Goal: Task Accomplishment & Management: Manage account settings

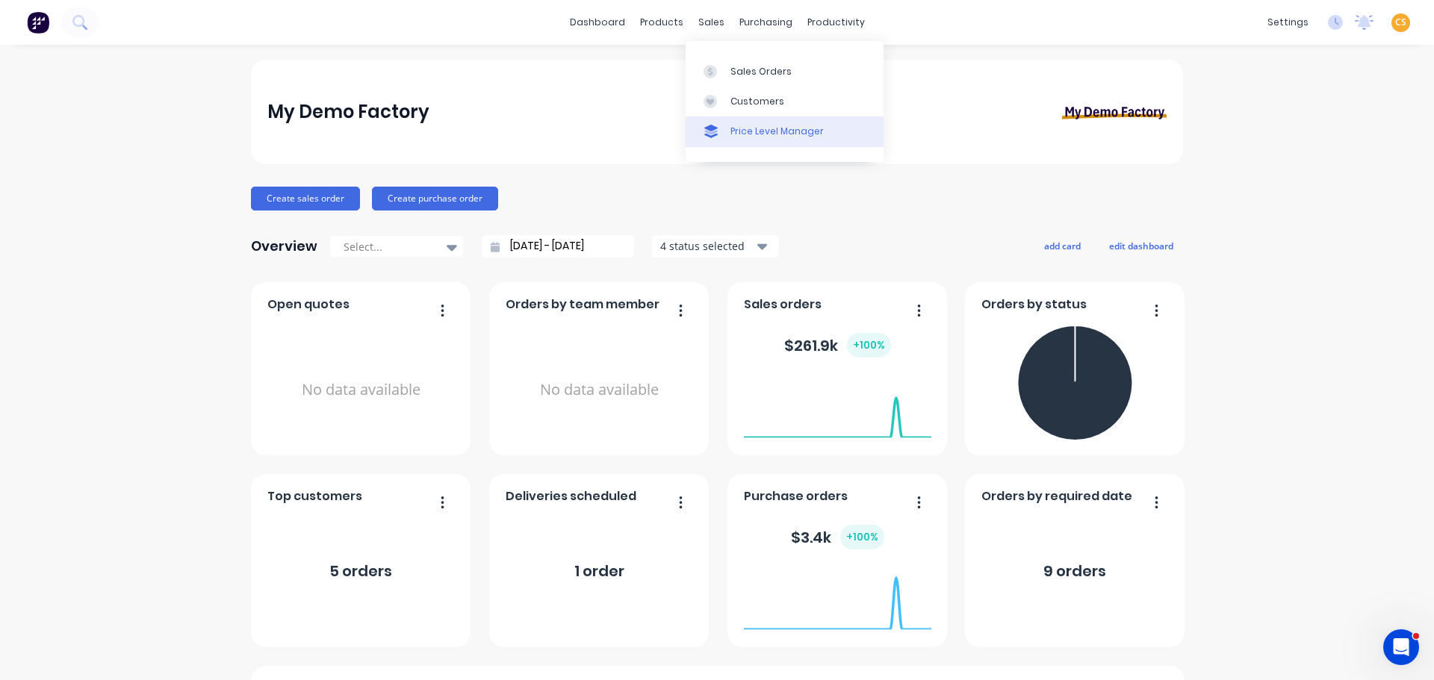
drag, startPoint x: 745, startPoint y: 69, endPoint x: 724, endPoint y: 145, distance: 78.3
click at [745, 69] on div "Sales Orders" at bounding box center [760, 71] width 61 height 13
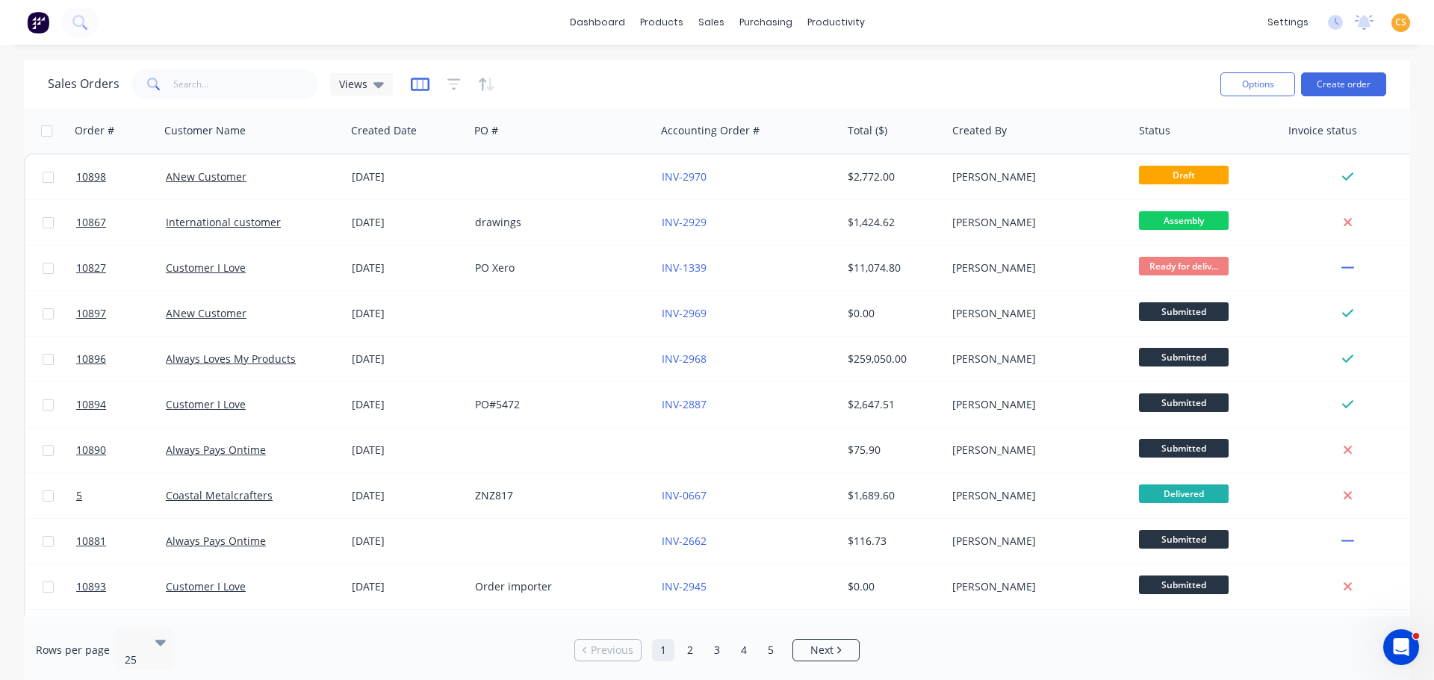
click at [416, 86] on icon "button" at bounding box center [420, 84] width 19 height 15
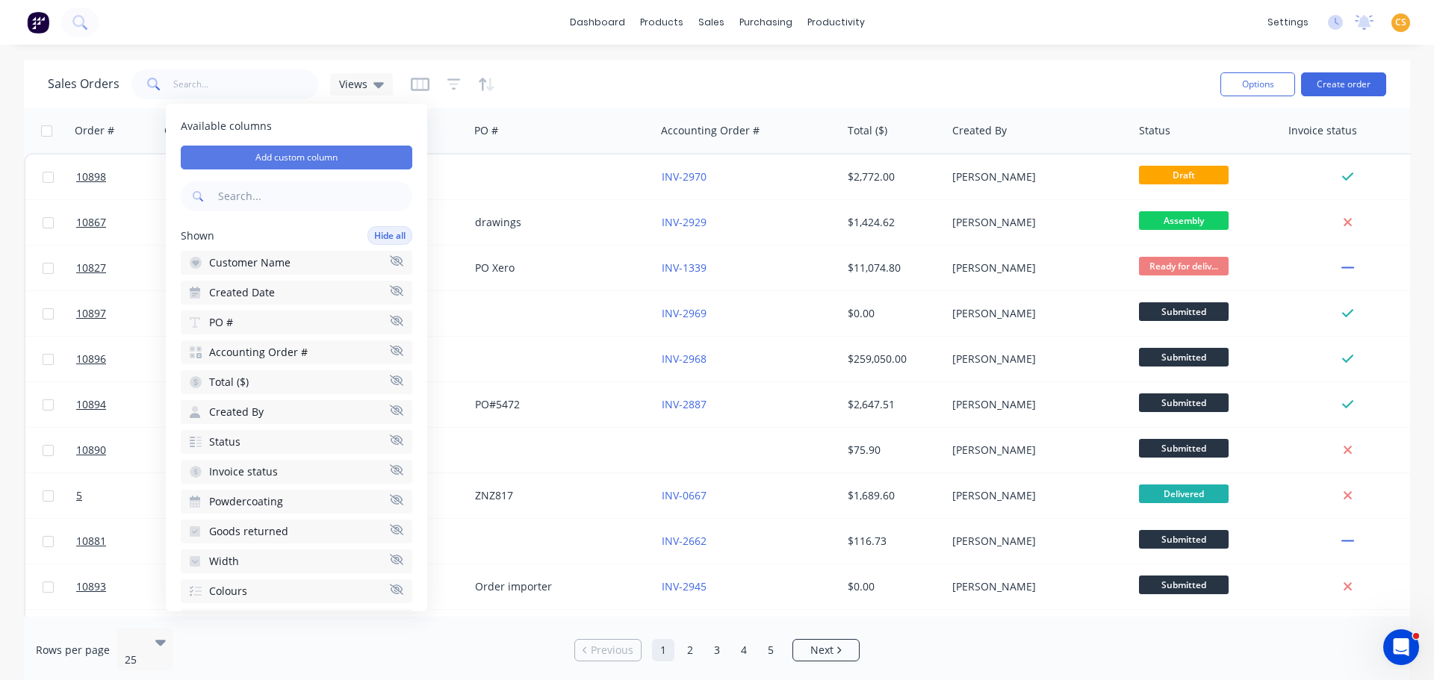
click at [305, 159] on button "Add custom column" at bounding box center [297, 158] width 232 height 24
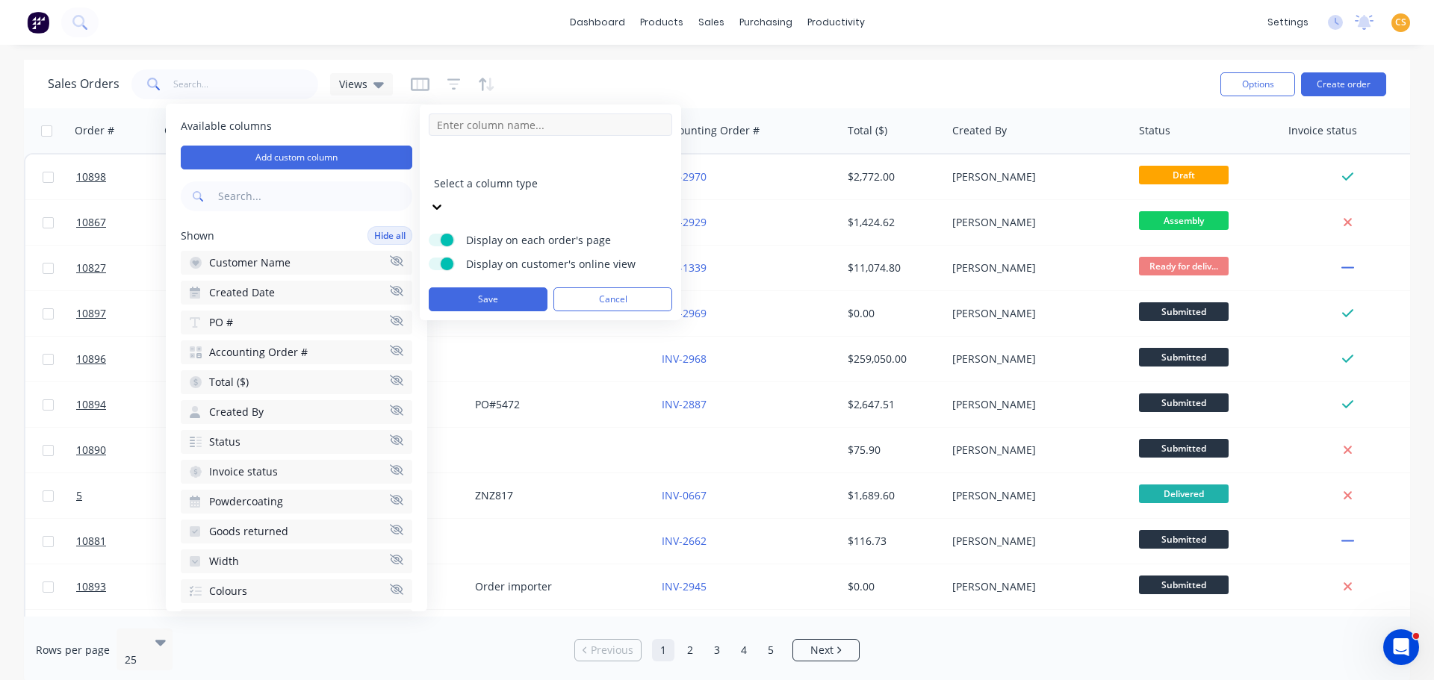
click at [491, 126] on input at bounding box center [550, 125] width 243 height 22
type input "Payment terms"
click at [546, 162] on div at bounding box center [541, 163] width 215 height 19
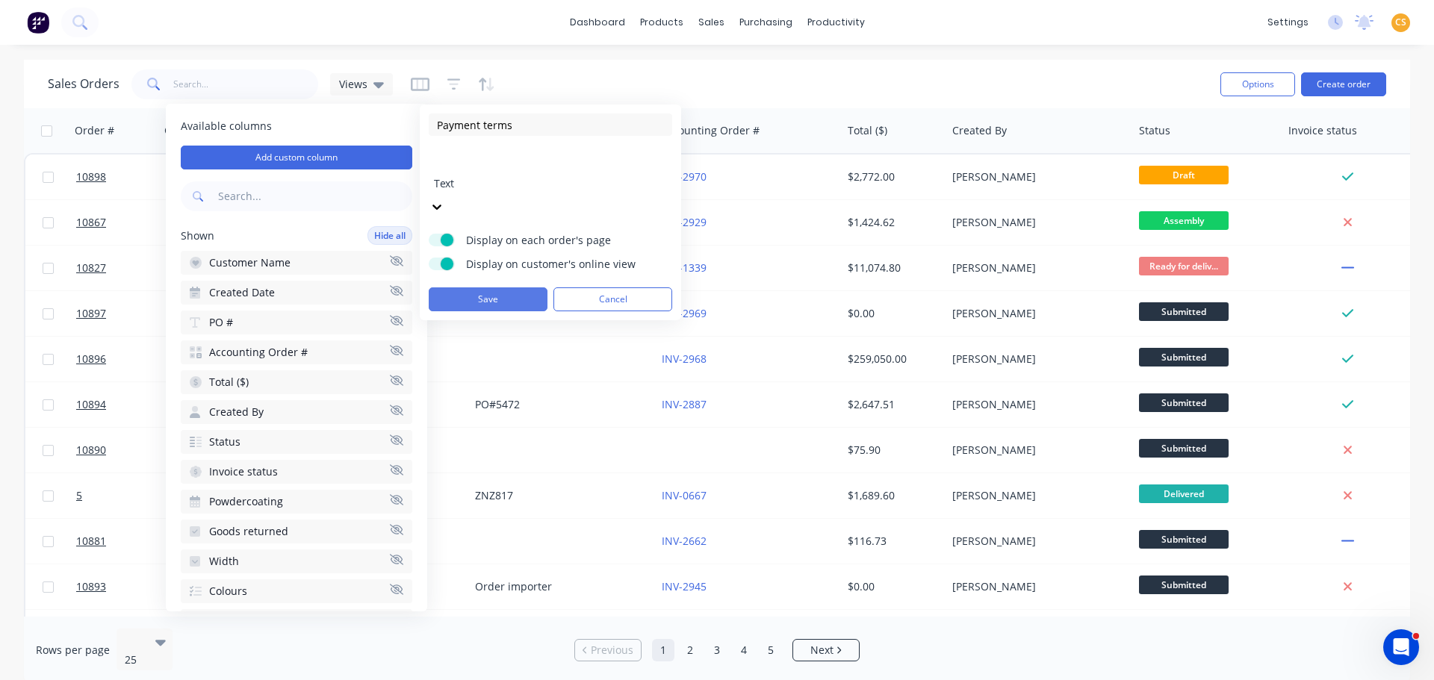
click at [493, 288] on button "Save" at bounding box center [488, 300] width 119 height 24
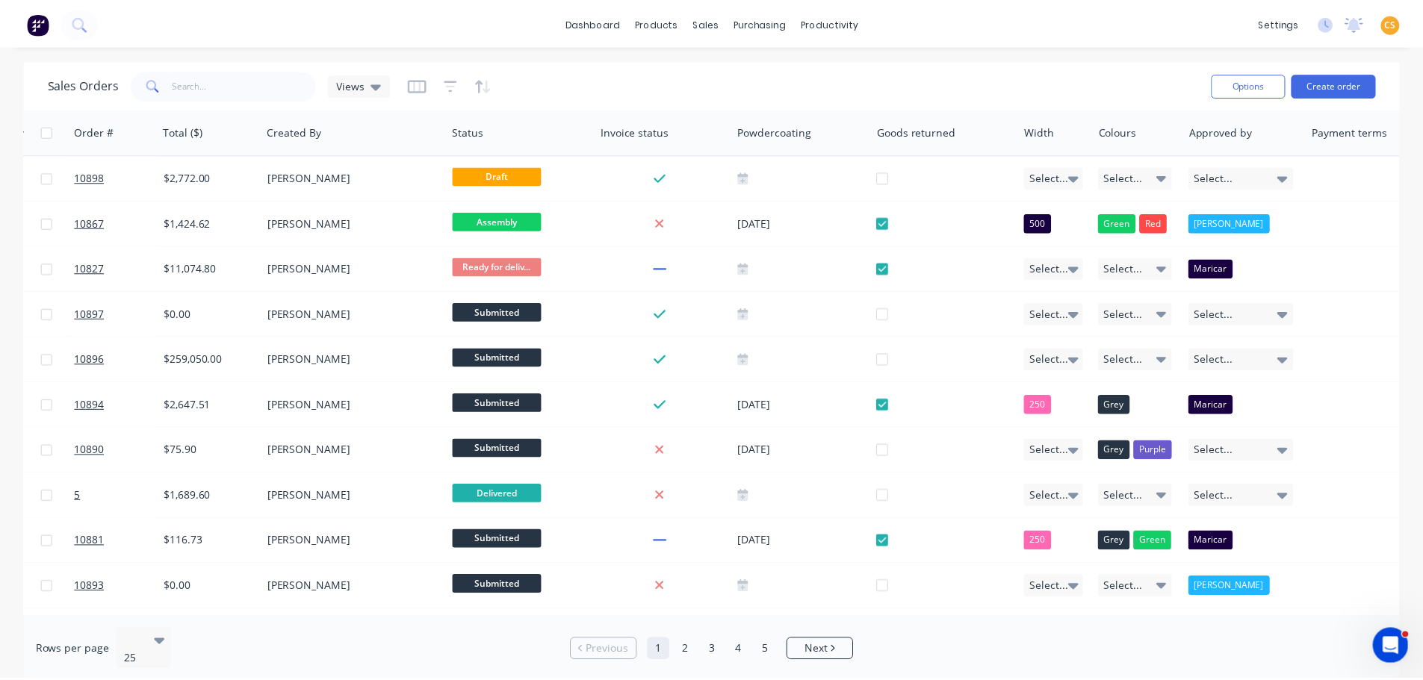
scroll to position [0, 740]
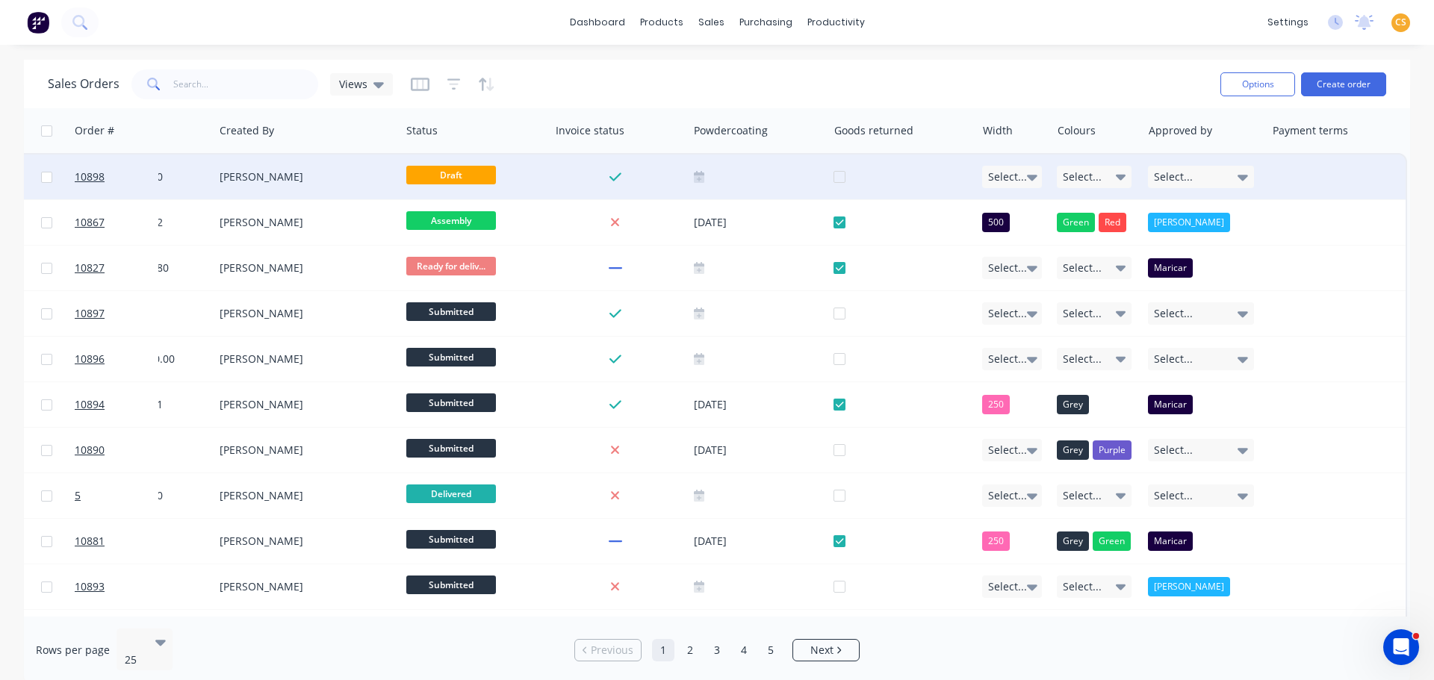
click at [1295, 173] on div at bounding box center [1335, 177] width 140 height 45
click at [1285, 183] on div "Payment Terms 1" at bounding box center [1332, 177] width 122 height 15
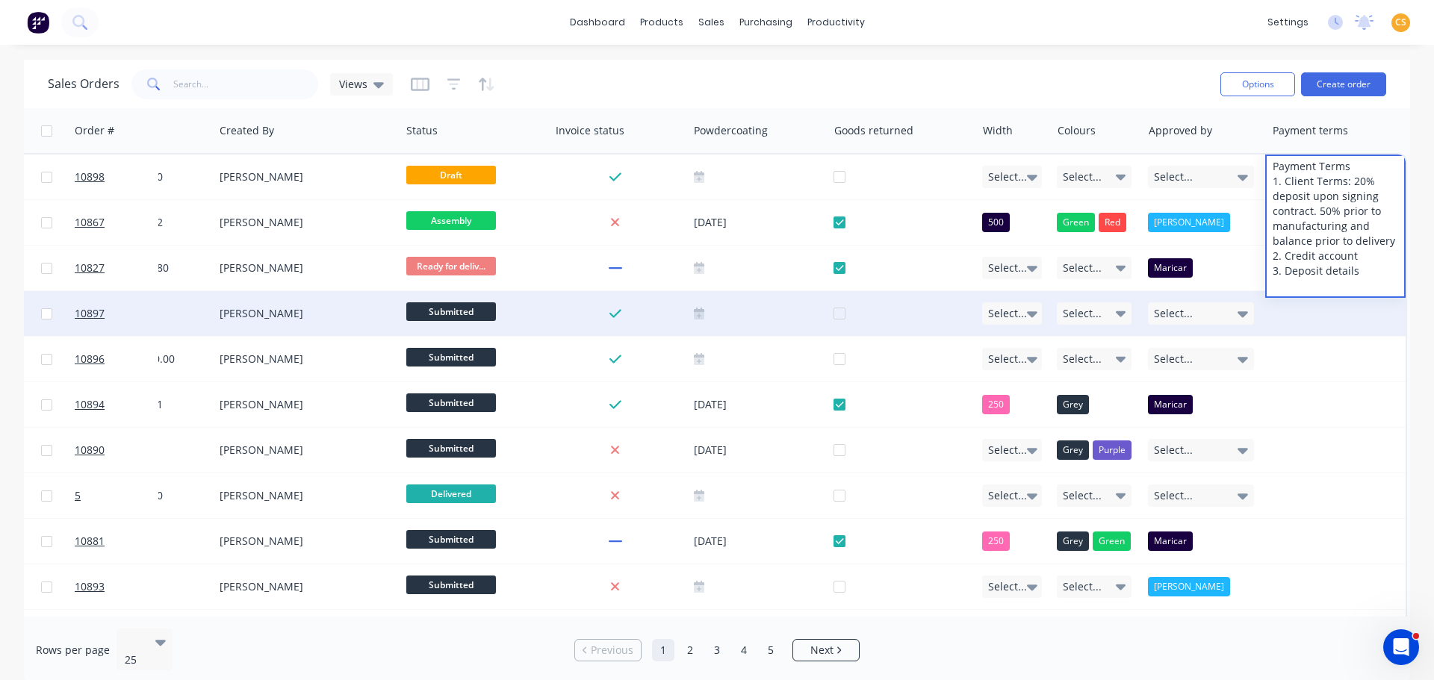
click at [1305, 325] on div at bounding box center [1335, 313] width 140 height 45
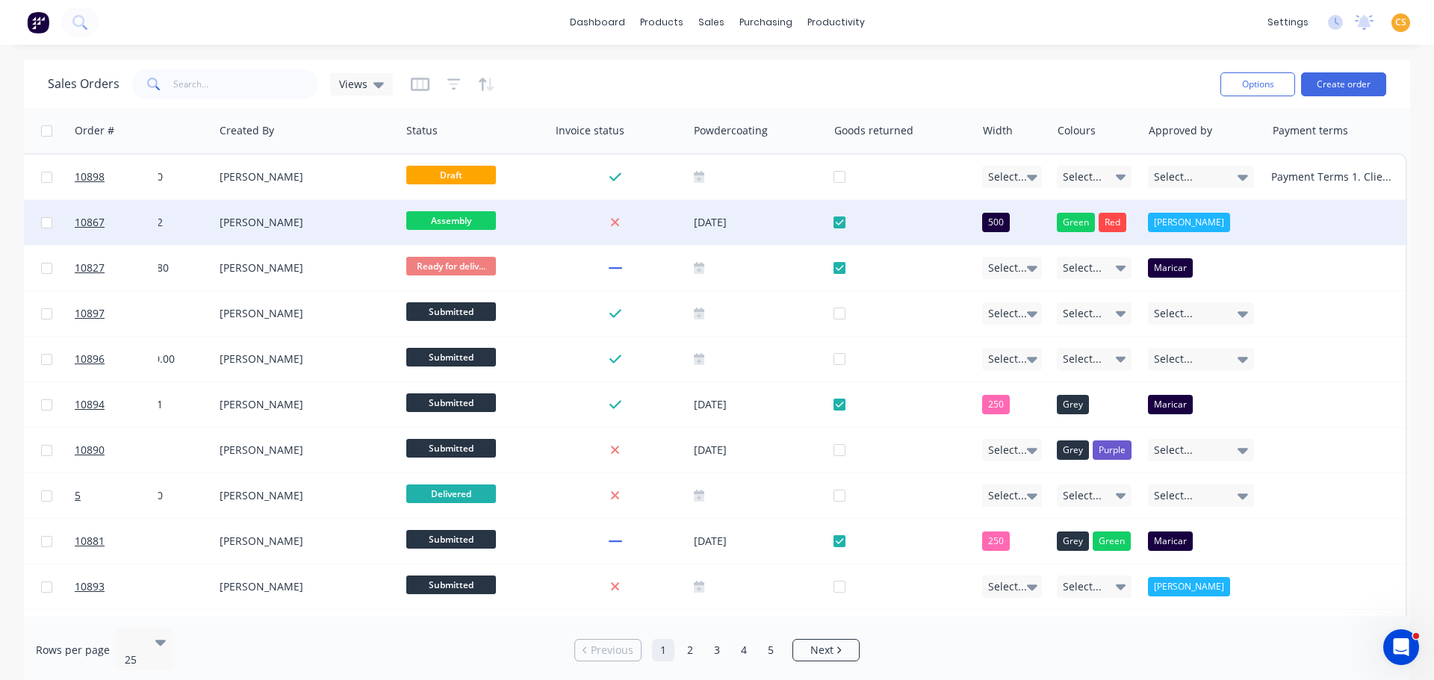
click at [1294, 225] on div at bounding box center [1335, 222] width 140 height 45
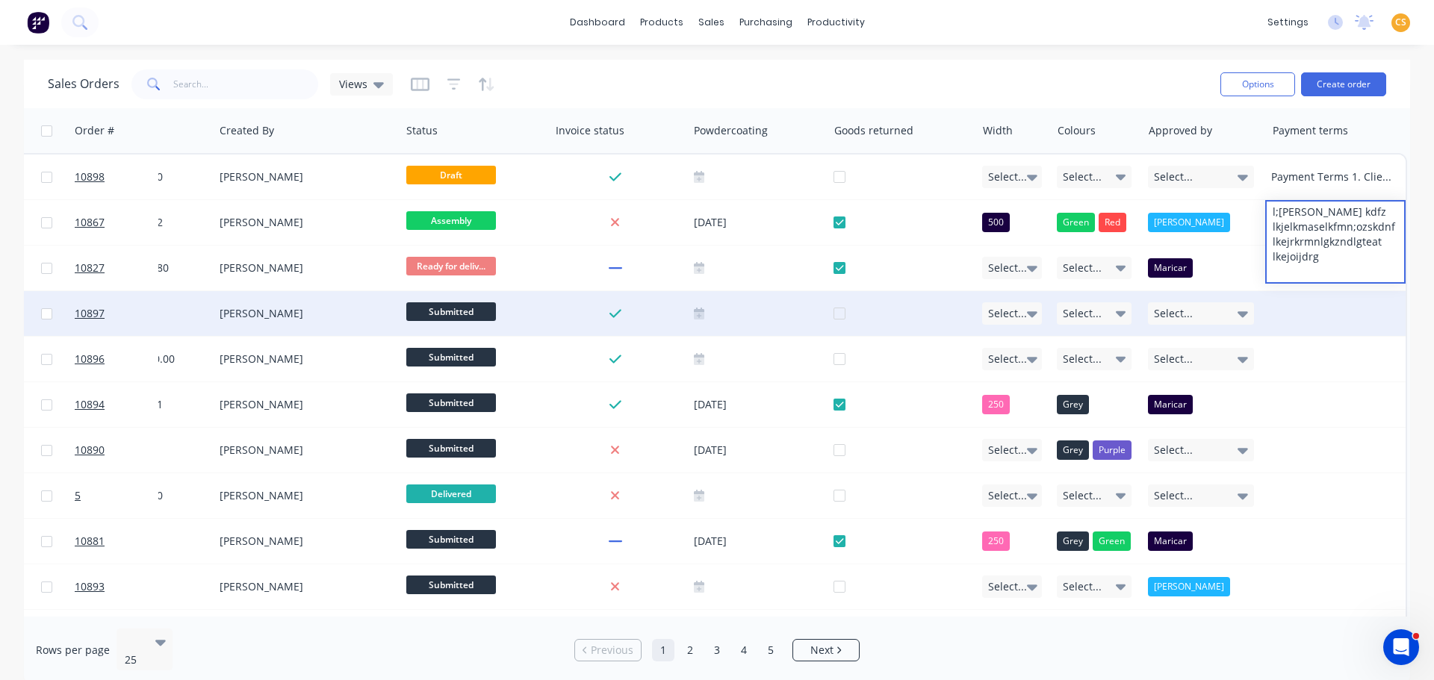
click at [1303, 310] on div at bounding box center [1335, 313] width 140 height 45
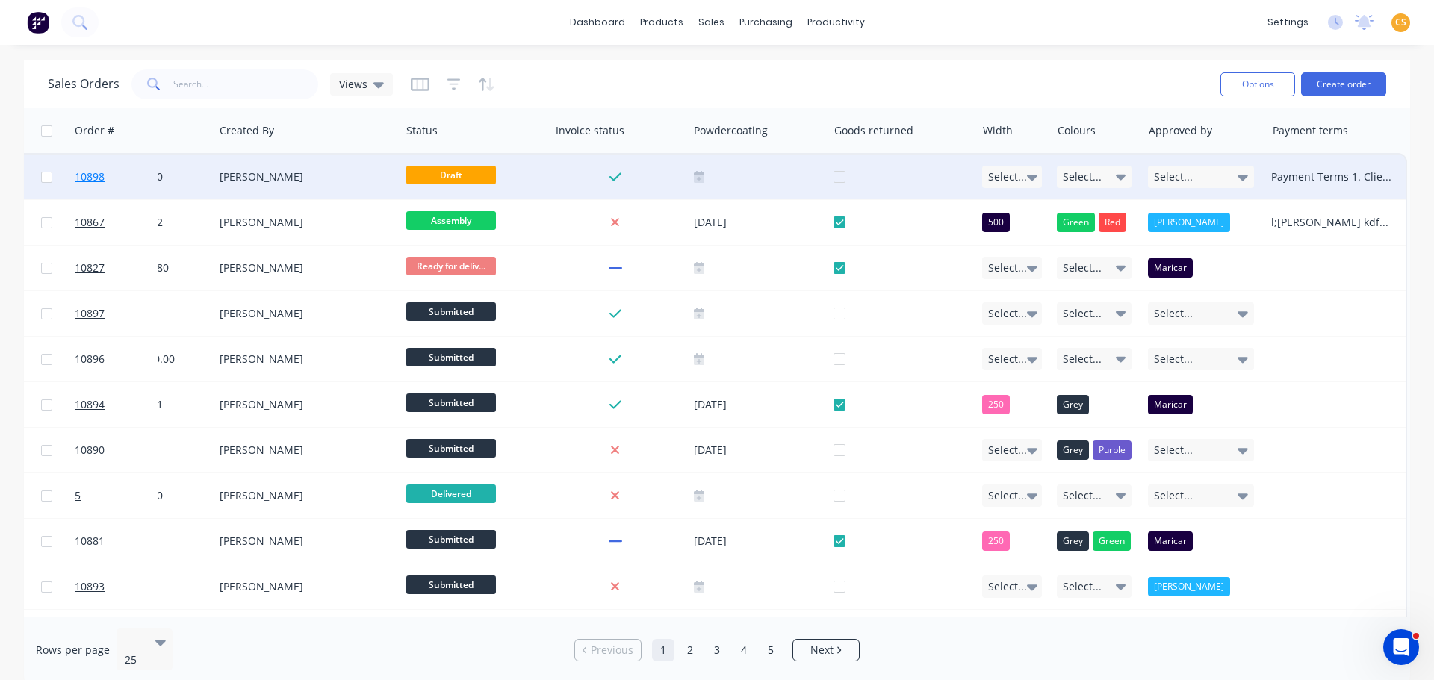
click at [119, 184] on link "10898" at bounding box center [120, 177] width 90 height 45
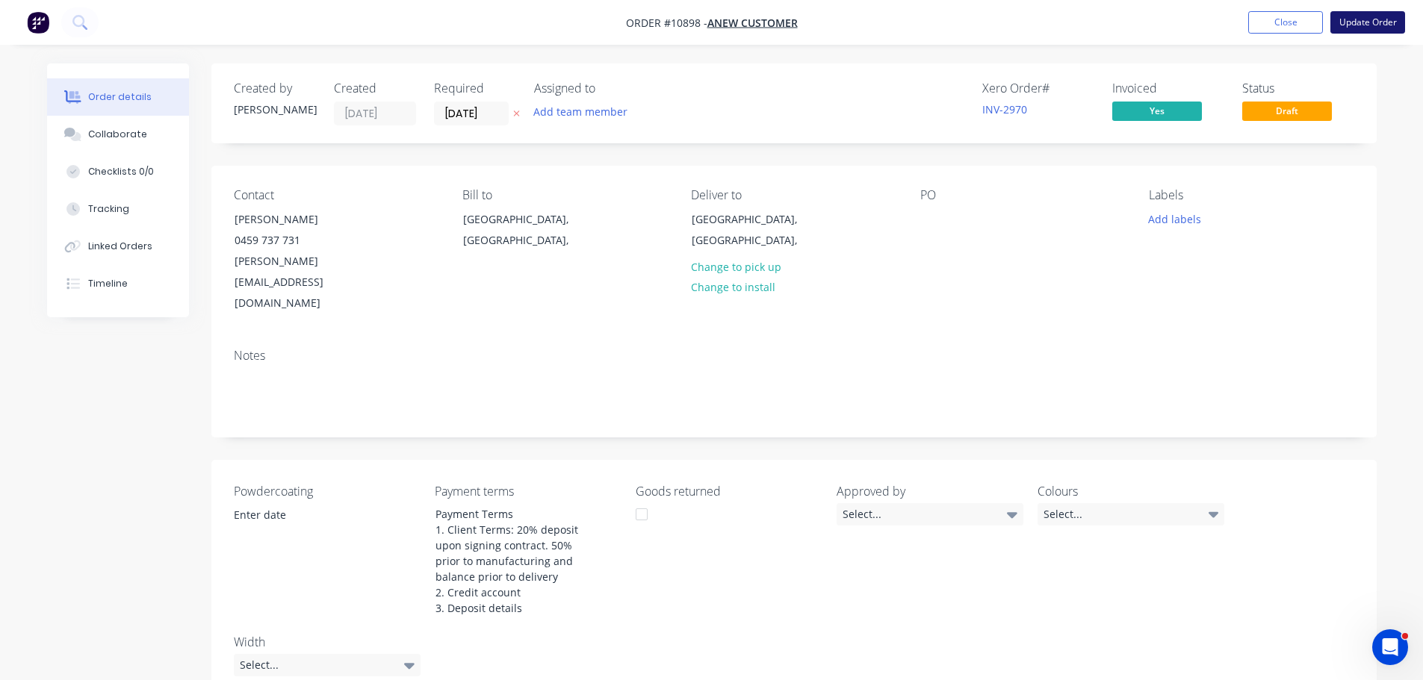
click at [1369, 22] on button "Update Order" at bounding box center [1367, 22] width 75 height 22
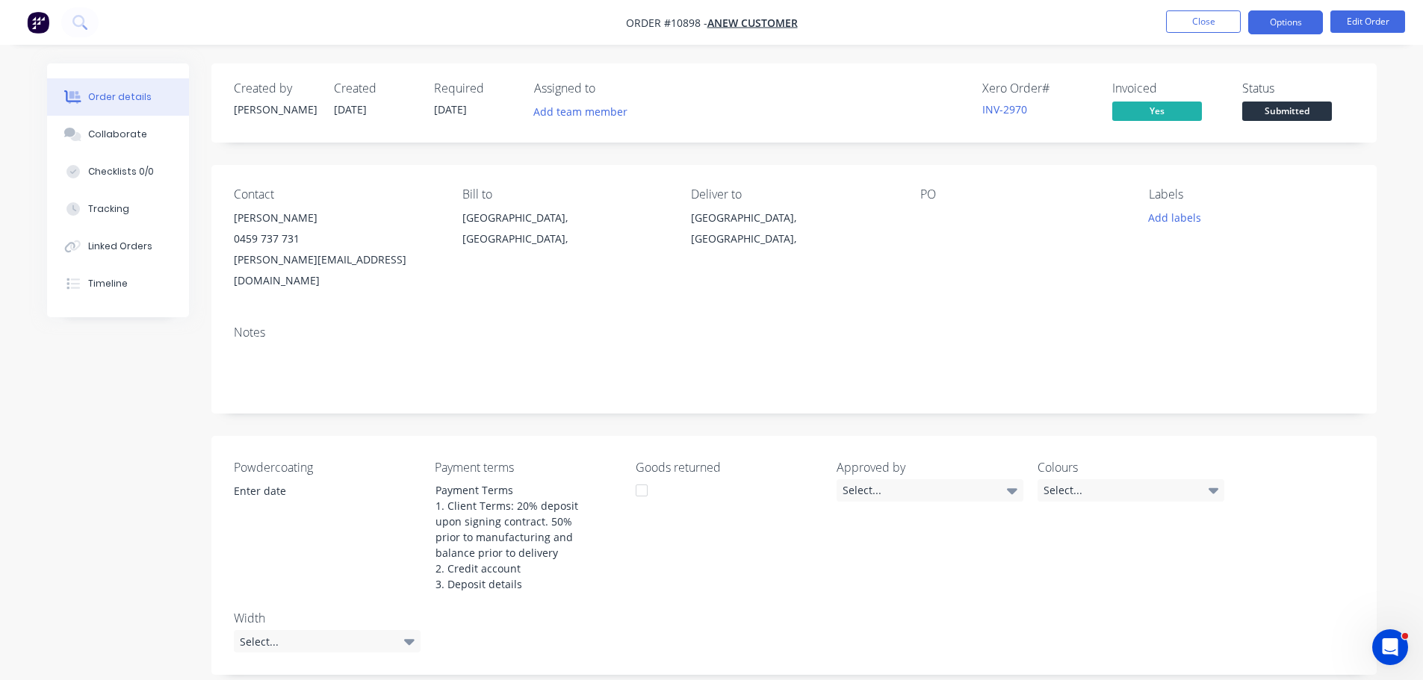
click at [1282, 25] on button "Options" at bounding box center [1285, 22] width 75 height 24
click at [1070, 26] on nav "Order #10898 - ANew Customer Close Options Edit Order" at bounding box center [711, 22] width 1423 height 45
click at [1282, 19] on button "Options" at bounding box center [1285, 22] width 75 height 24
click at [1206, 19] on button "Close" at bounding box center [1203, 21] width 75 height 22
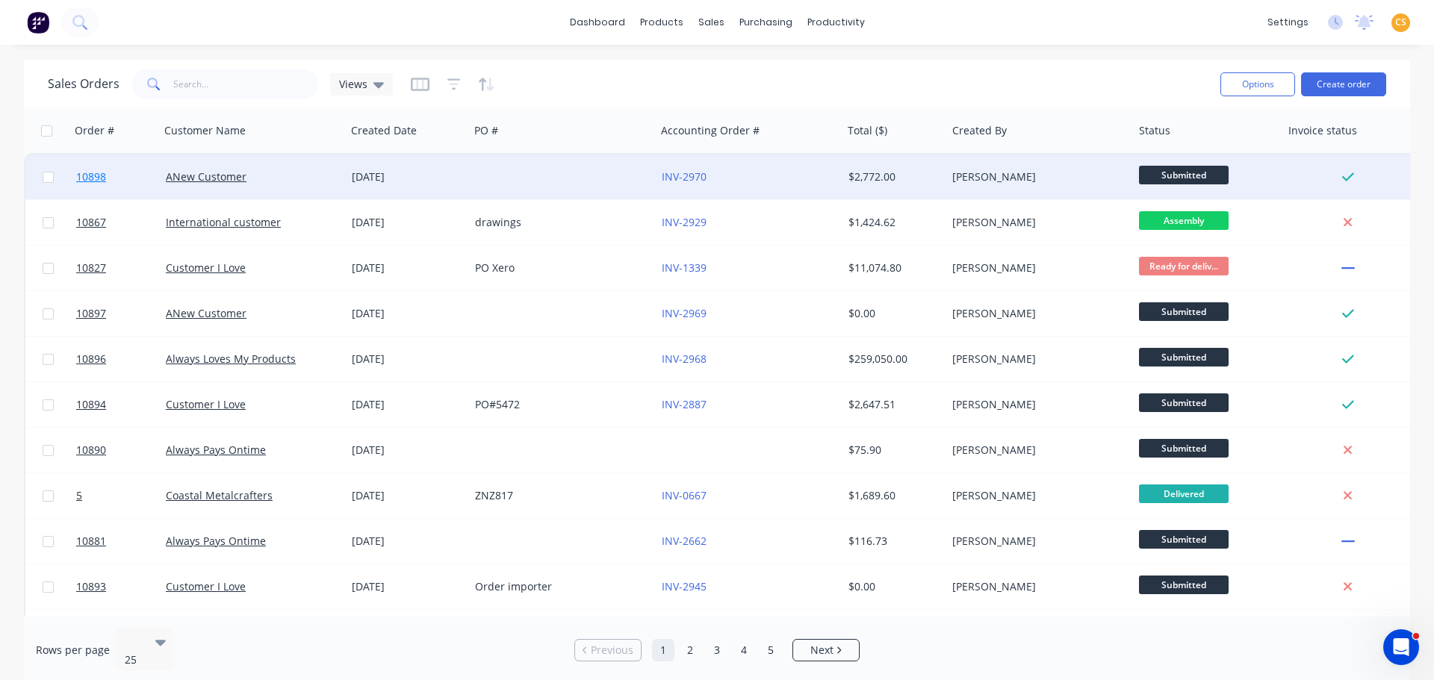
click at [111, 177] on link "10898" at bounding box center [121, 177] width 90 height 45
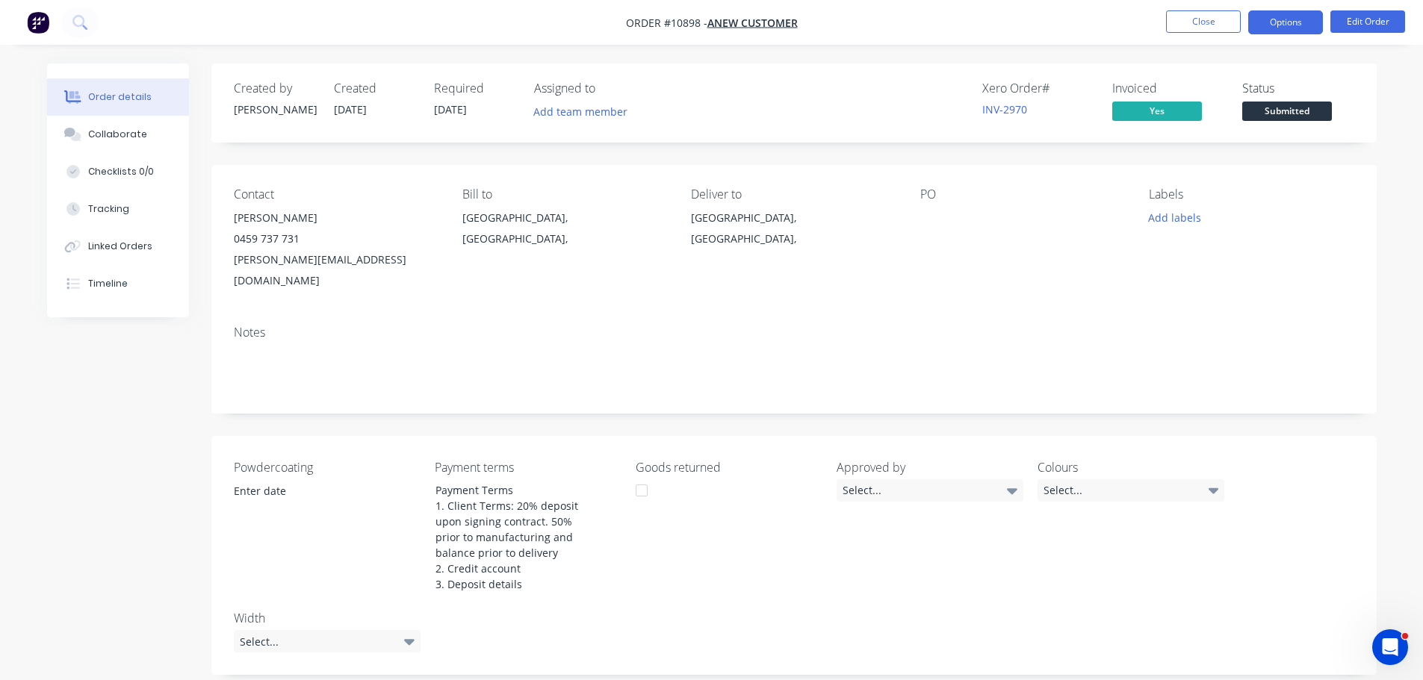
click at [1294, 29] on button "Options" at bounding box center [1285, 22] width 75 height 24
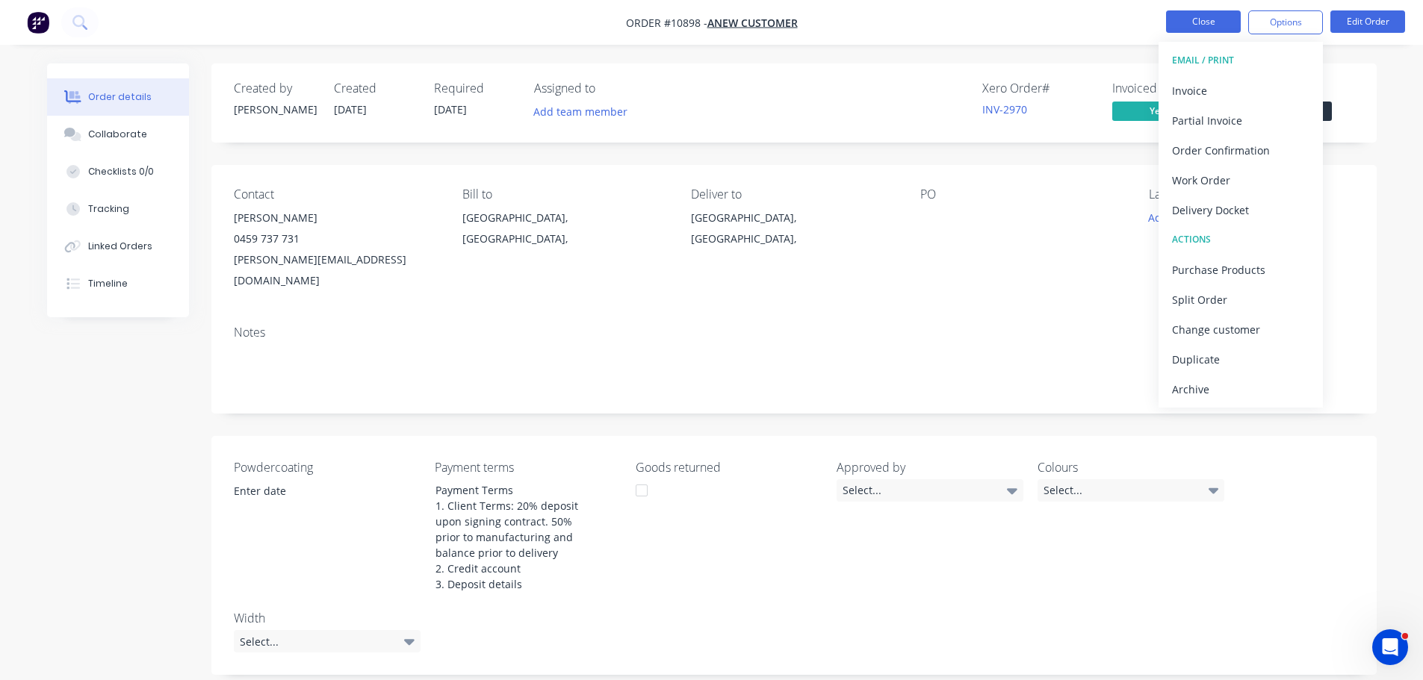
click at [1188, 17] on button "Close" at bounding box center [1203, 21] width 75 height 22
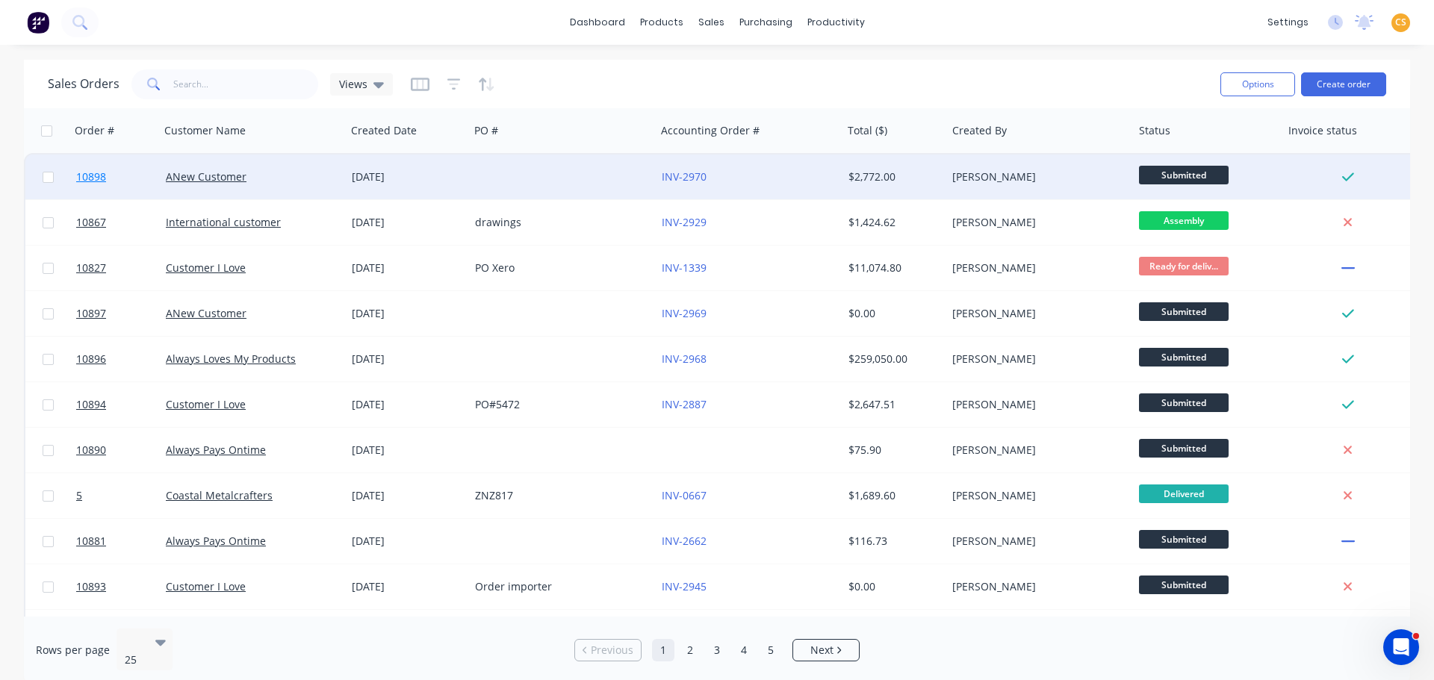
click at [123, 179] on link "10898" at bounding box center [121, 177] width 90 height 45
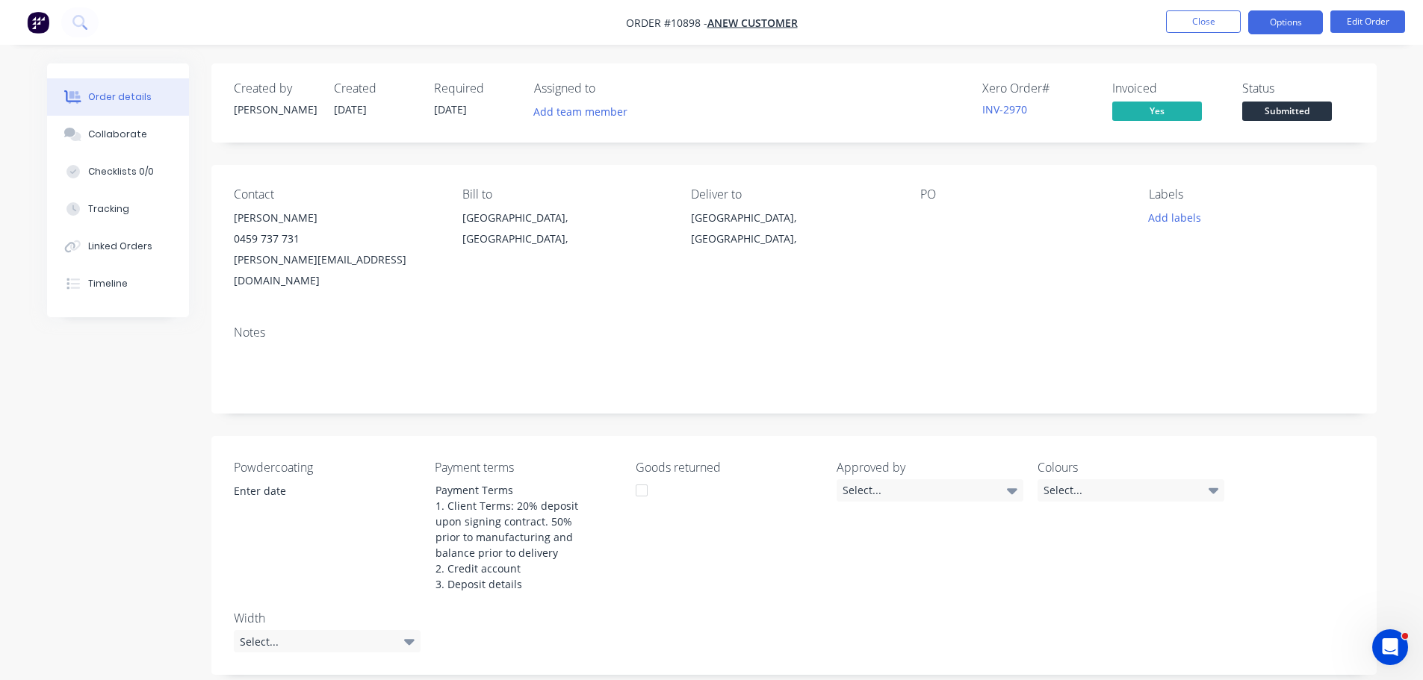
click at [1253, 24] on button "Options" at bounding box center [1285, 22] width 75 height 24
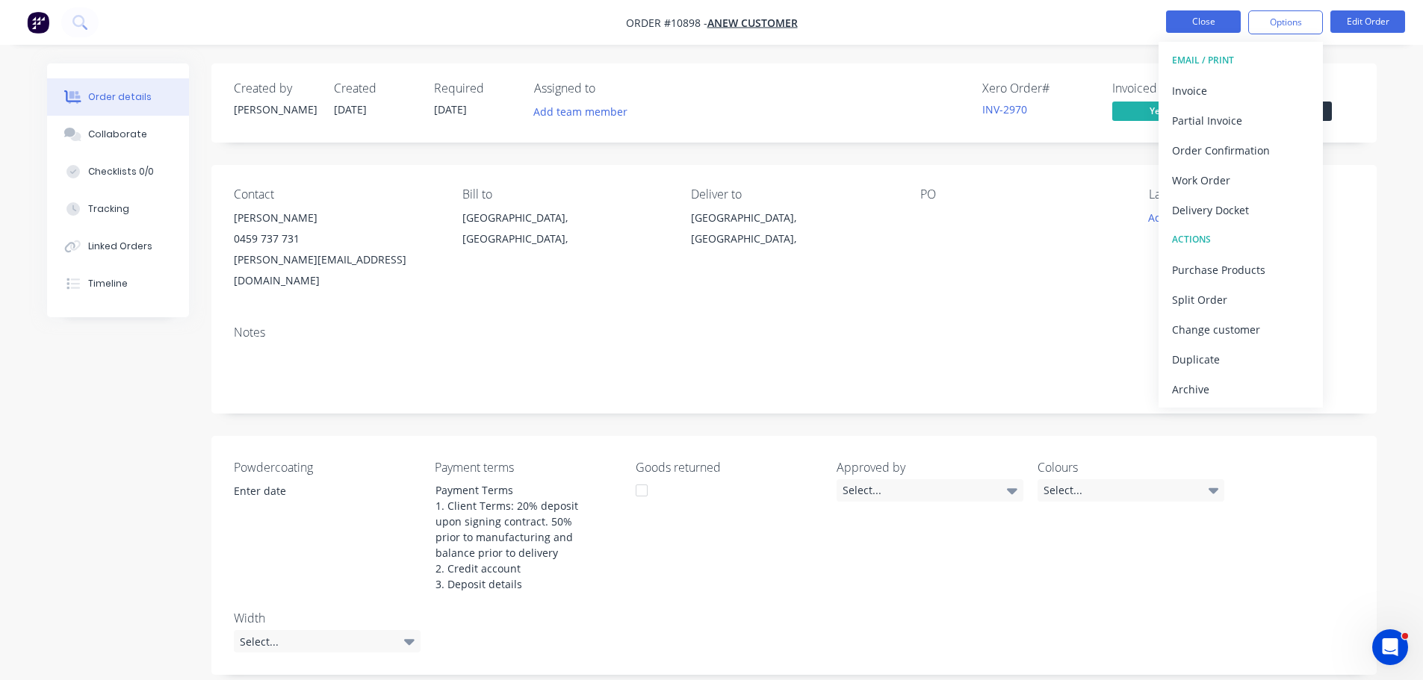
click at [1177, 22] on button "Close" at bounding box center [1203, 21] width 75 height 22
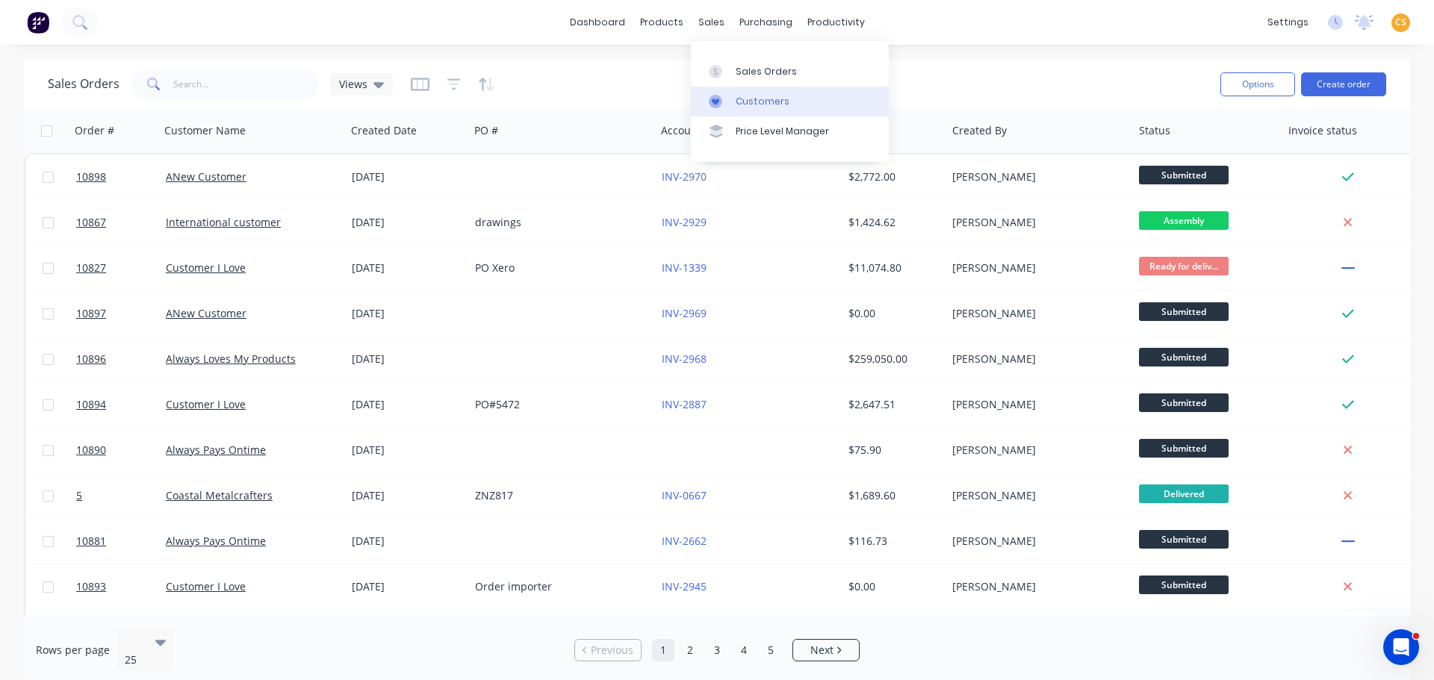
click at [755, 105] on div "Customers" at bounding box center [763, 101] width 54 height 13
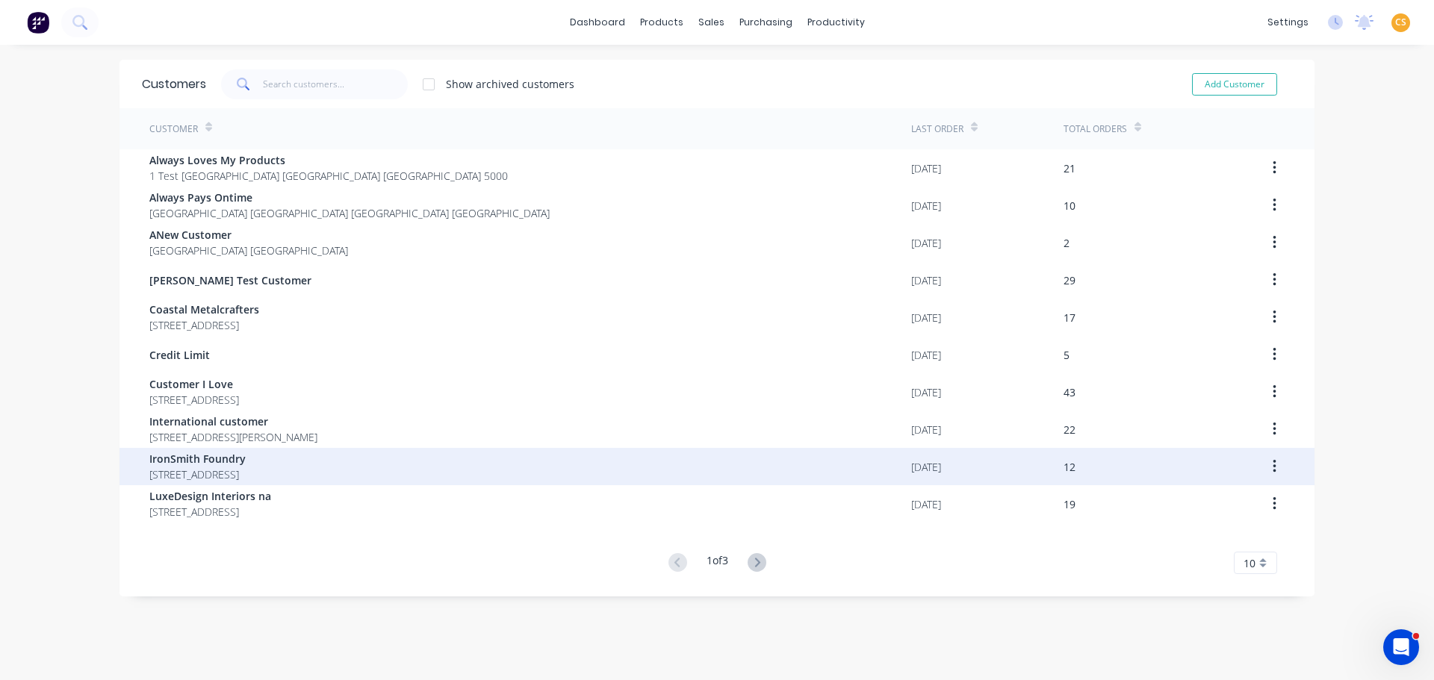
click at [447, 468] on div "IronSmith Foundry 456 Forest Road Hobart Tasmania Australia 7000" at bounding box center [530, 466] width 762 height 37
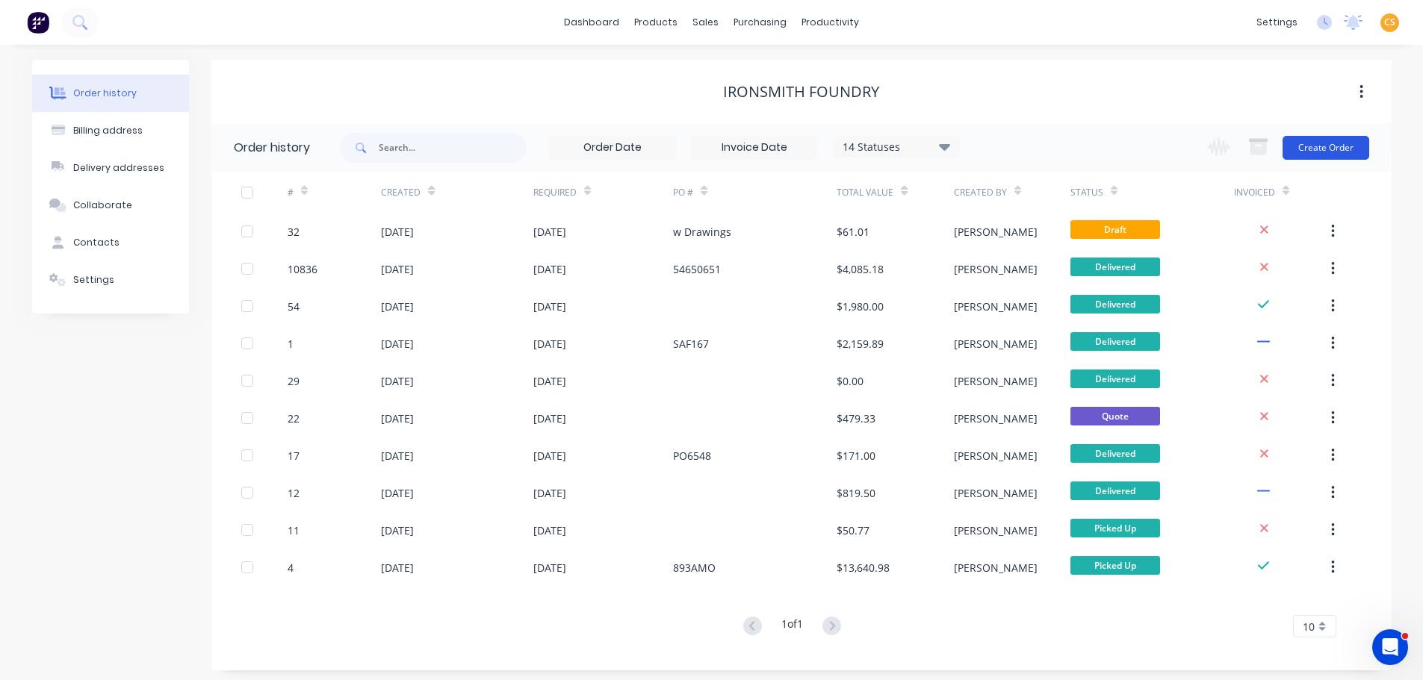
click at [1321, 148] on button "Create Order" at bounding box center [1325, 148] width 87 height 24
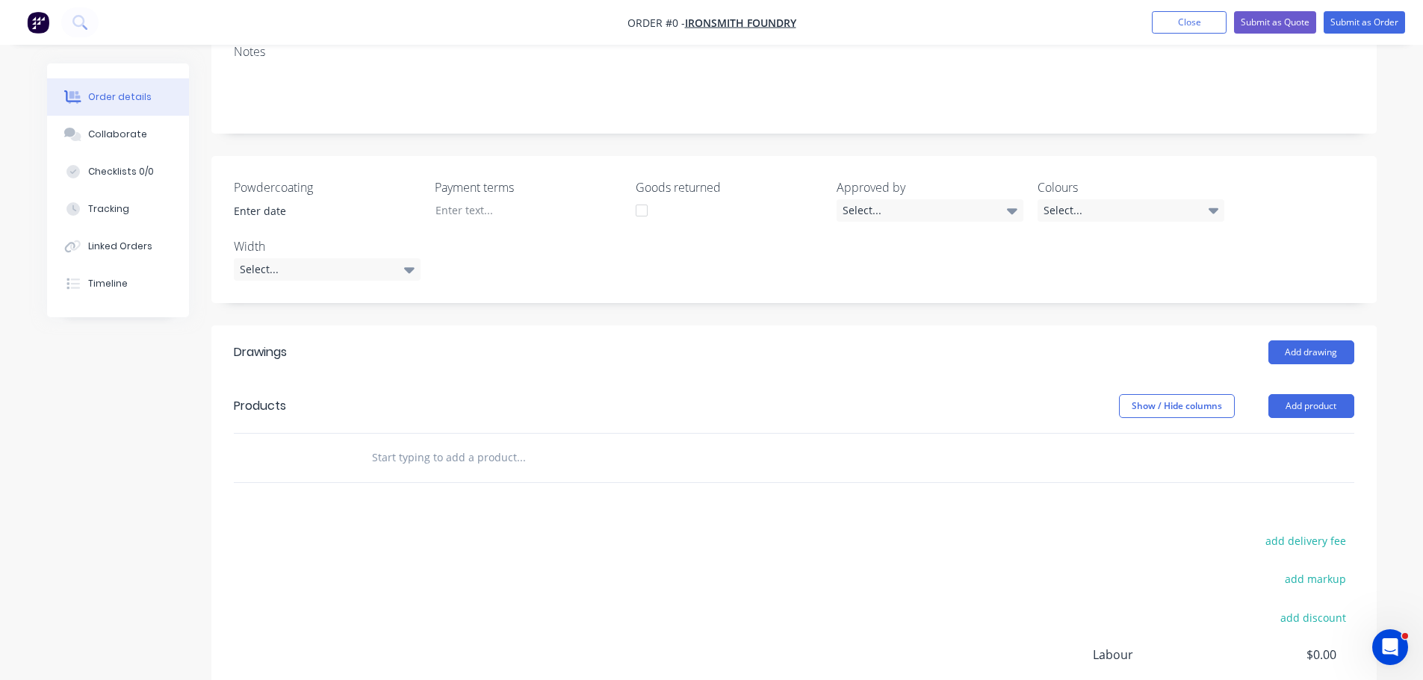
scroll to position [446, 0]
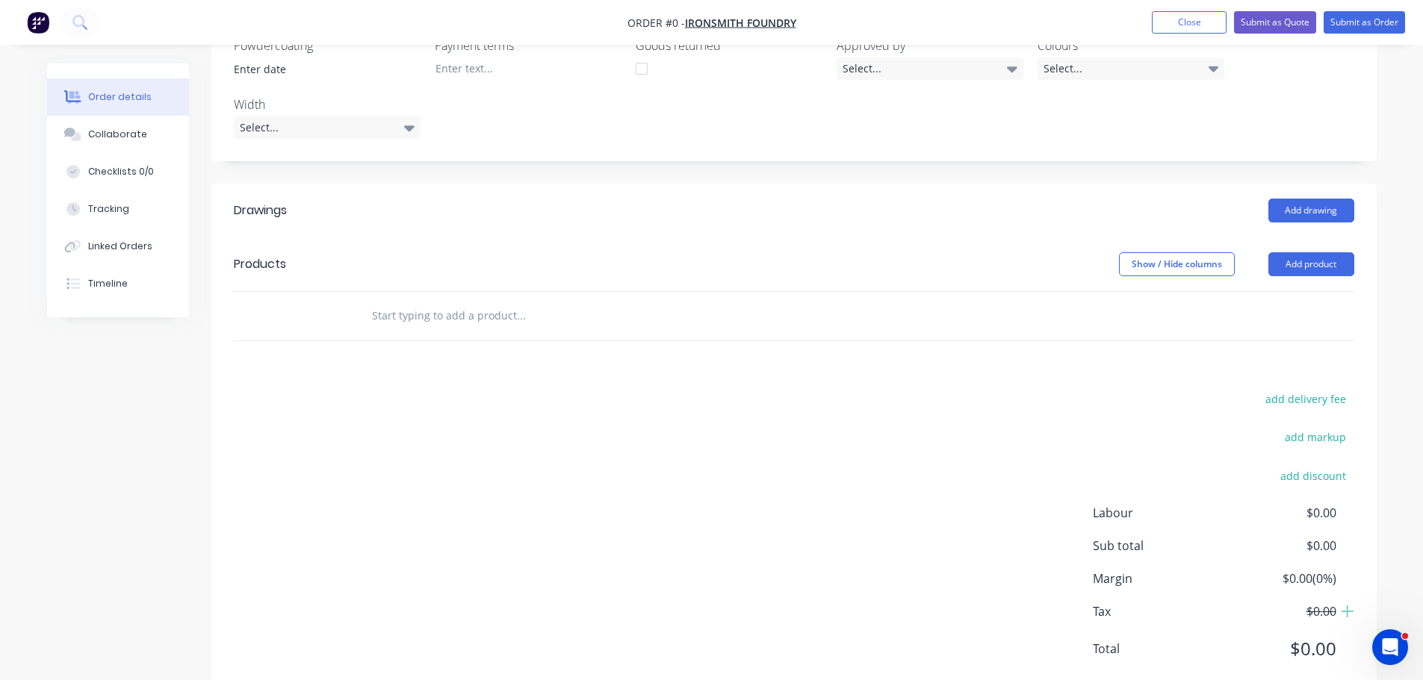
click at [406, 301] on input "text" at bounding box center [520, 316] width 299 height 30
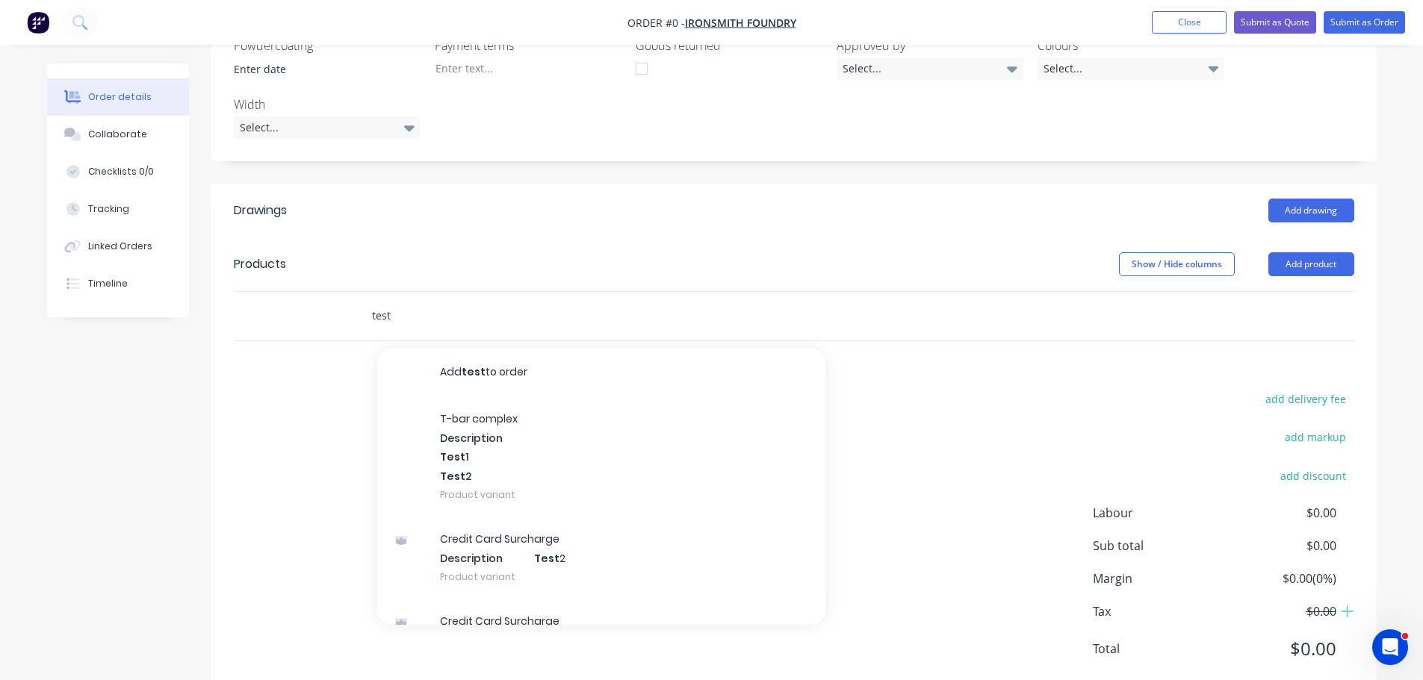
type input "test"
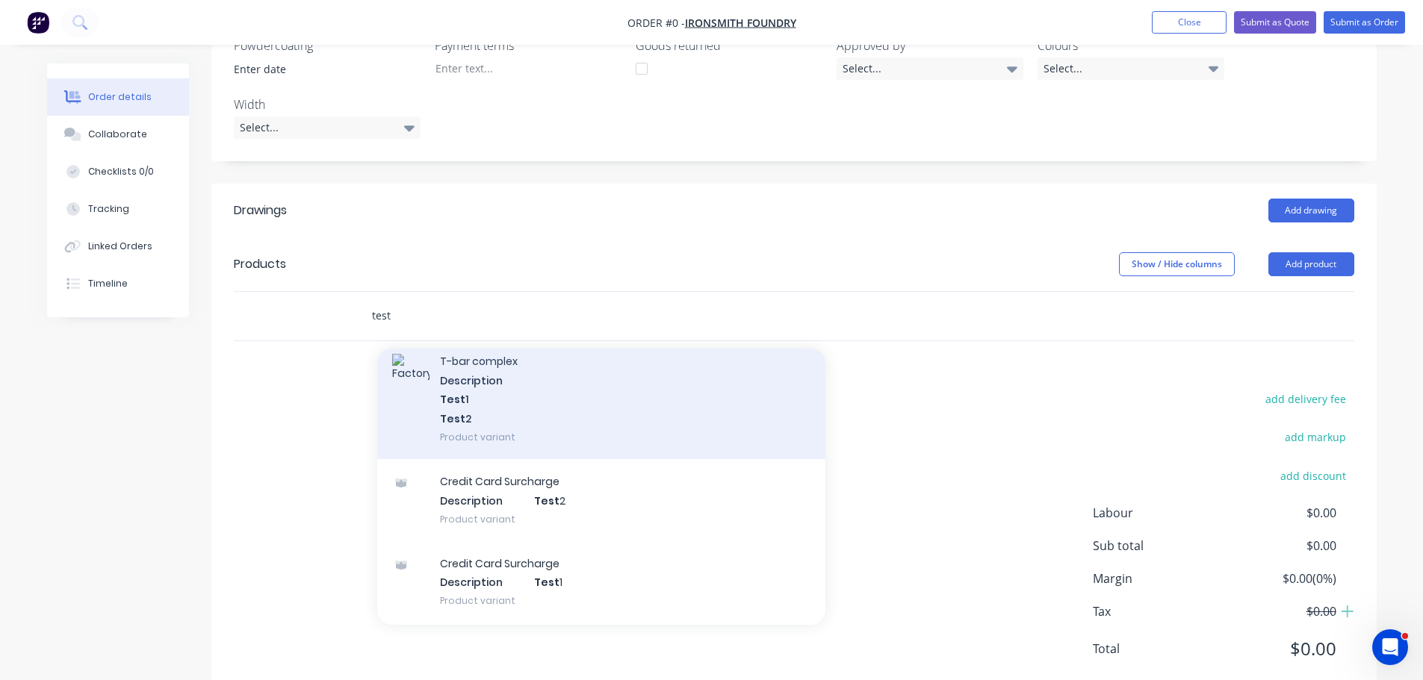
scroll to position [0, 0]
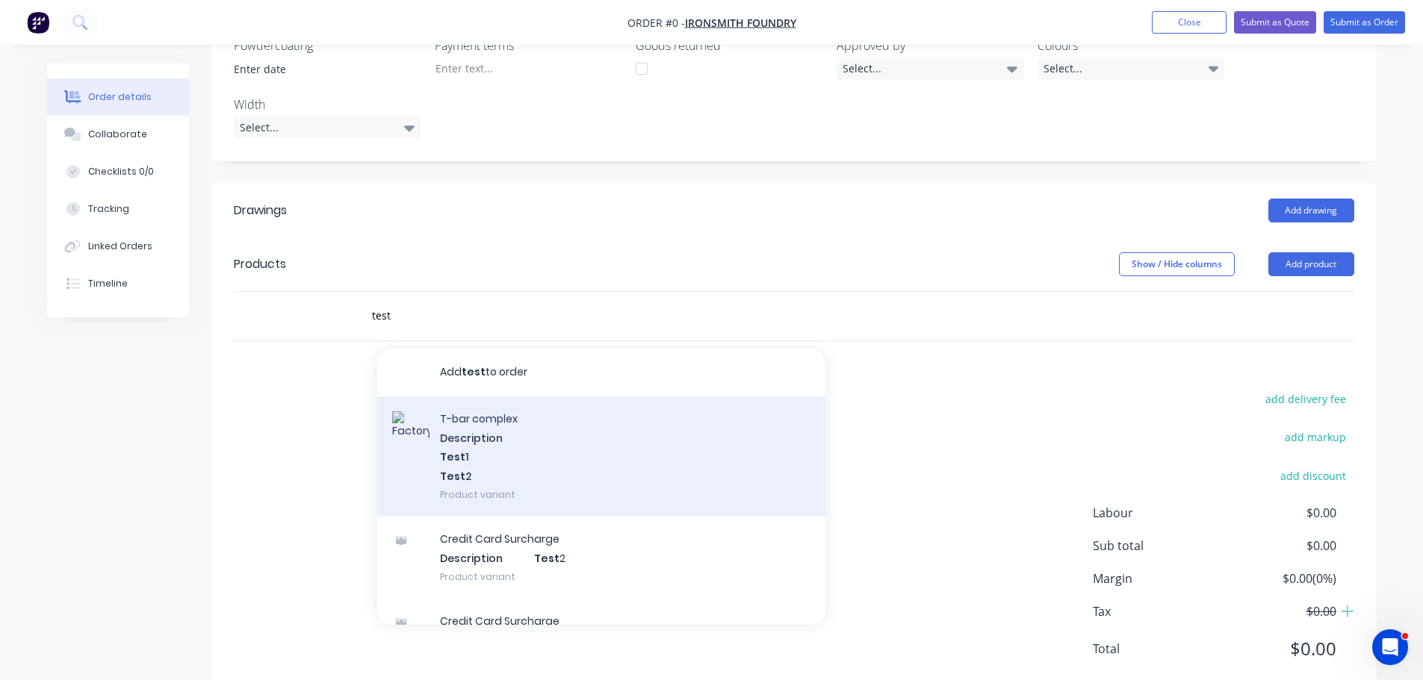
click at [488, 420] on div "T-bar complex Description Test 1 Test 2 Product variant" at bounding box center [601, 457] width 448 height 120
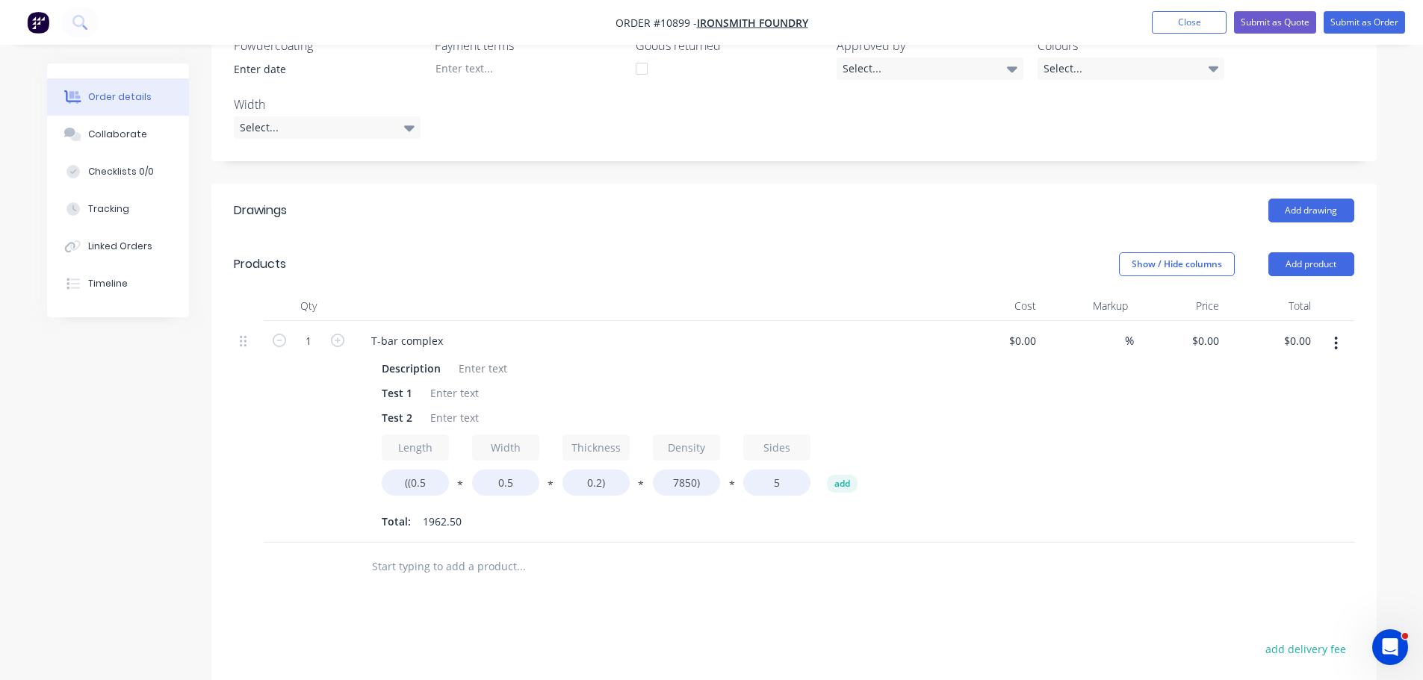
click at [472, 552] on input "text" at bounding box center [520, 567] width 299 height 30
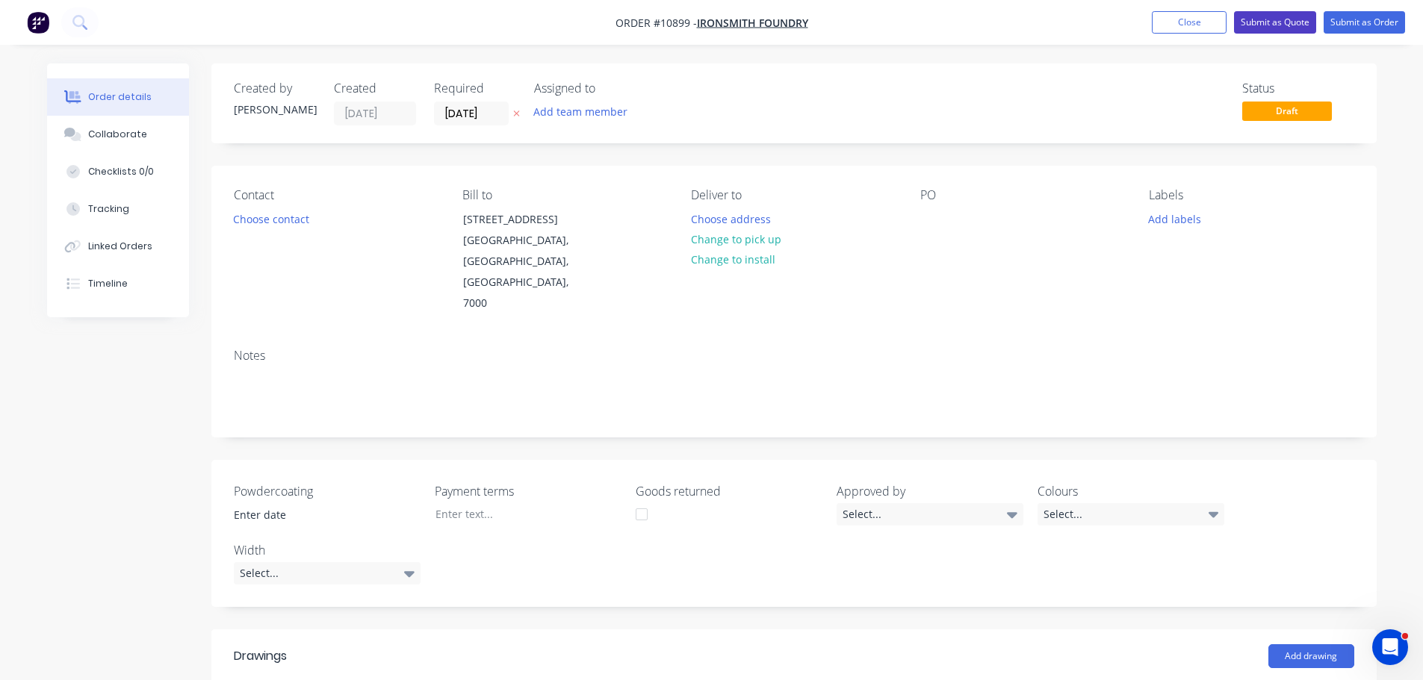
click at [1285, 23] on button "Submit as Quote" at bounding box center [1275, 22] width 82 height 22
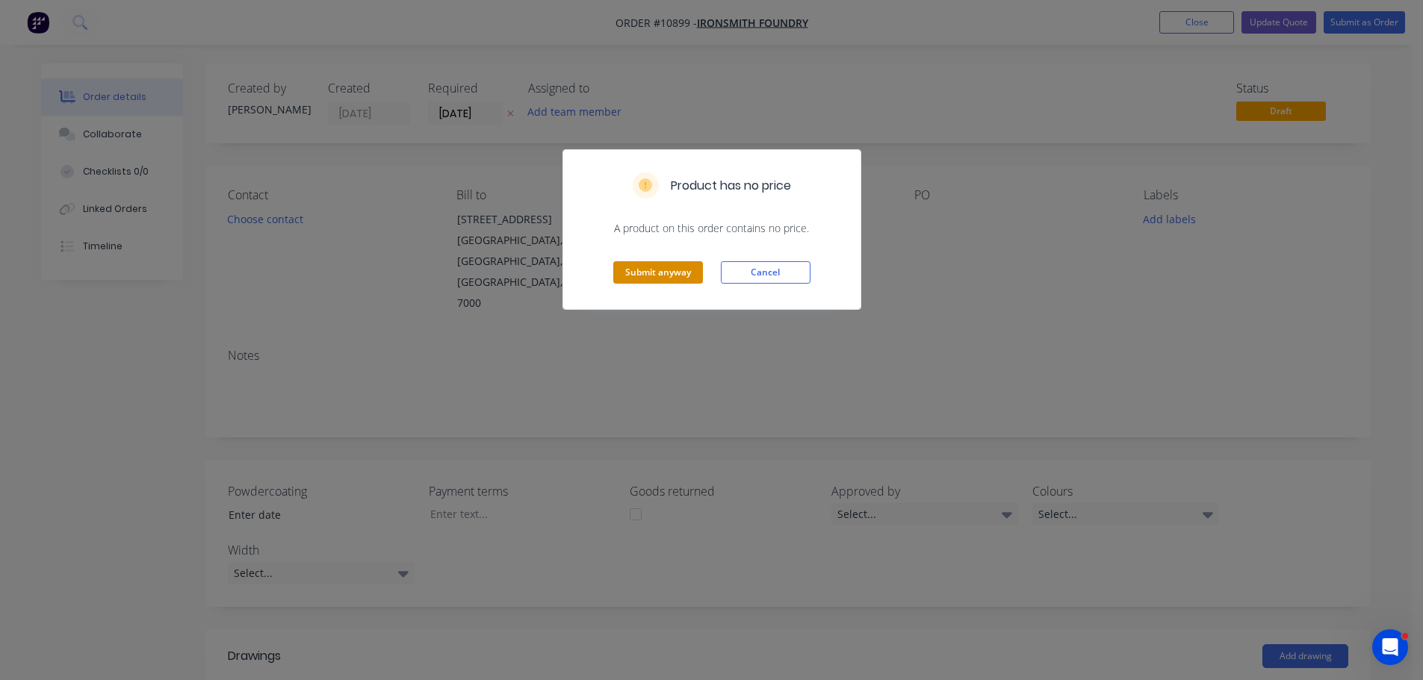
click at [674, 270] on button "Submit anyway" at bounding box center [658, 272] width 90 height 22
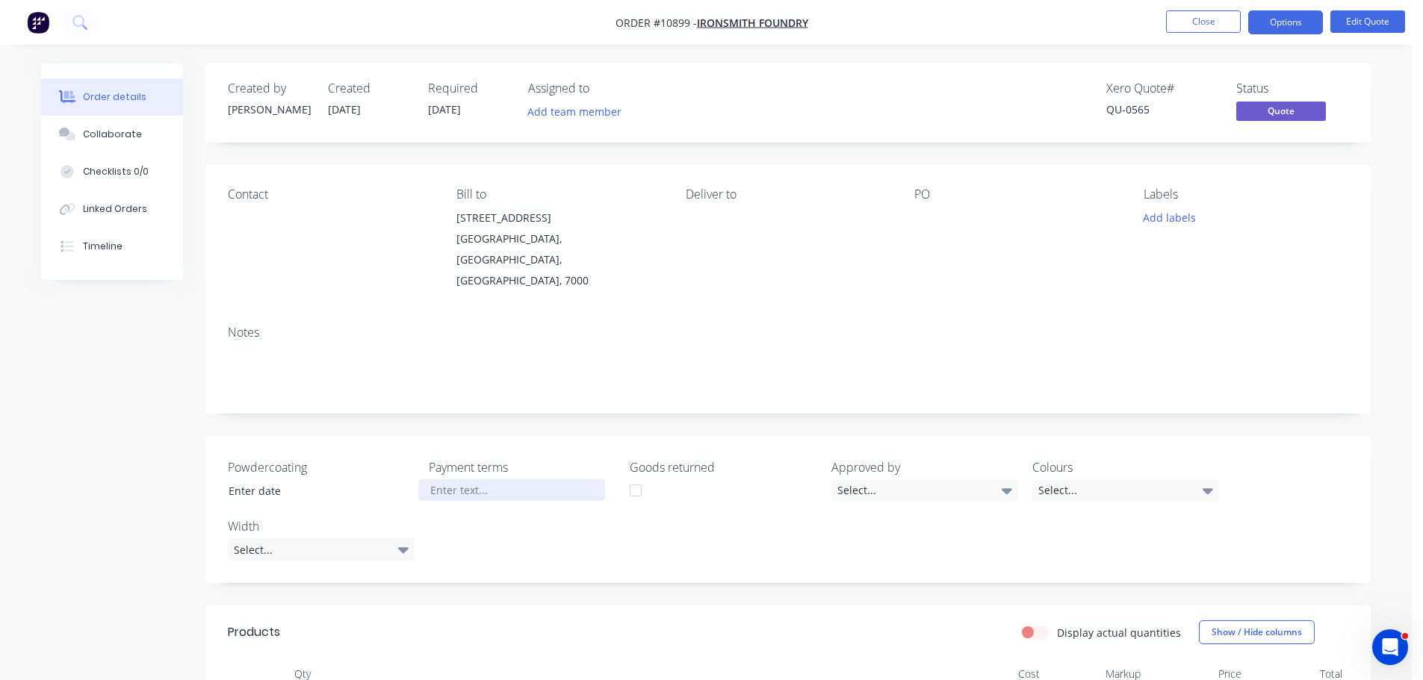
click at [456, 480] on div at bounding box center [511, 491] width 187 height 22
click at [1225, 25] on button "Close" at bounding box center [1203, 21] width 75 height 22
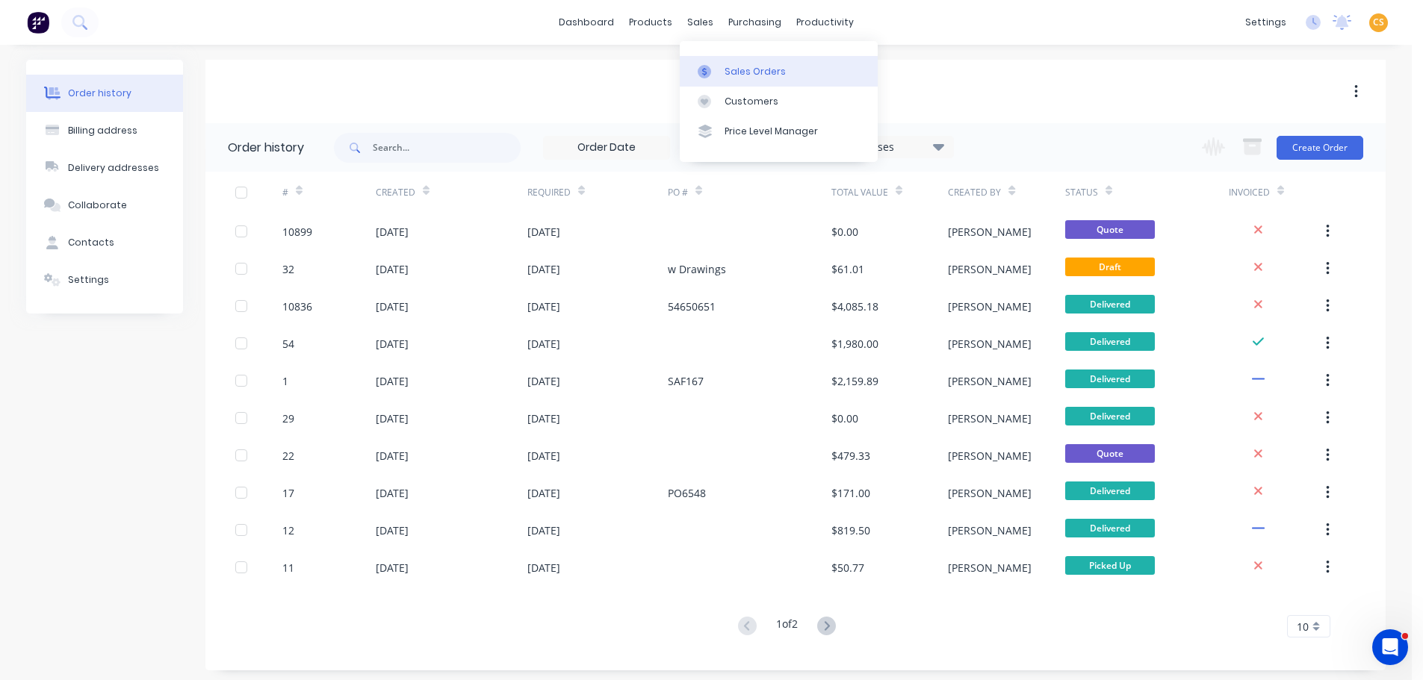
click at [752, 71] on div "Sales Orders" at bounding box center [754, 71] width 61 height 13
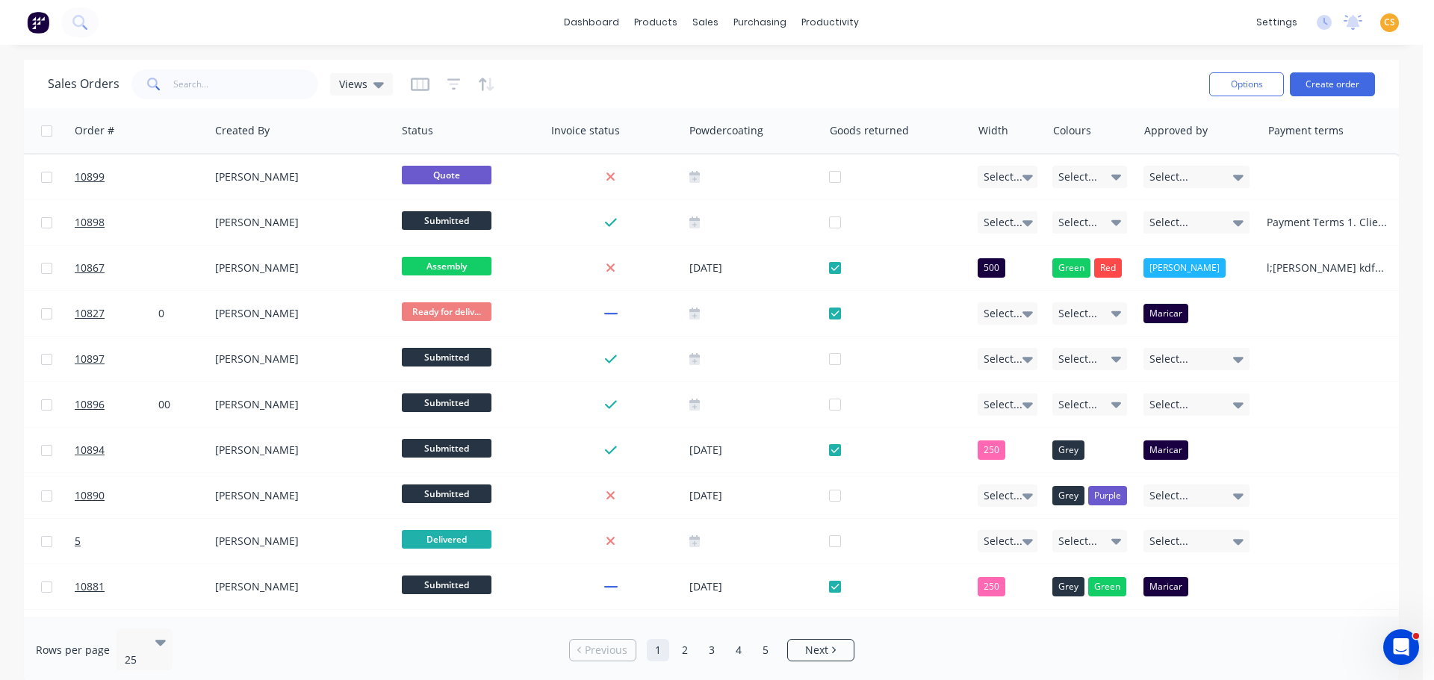
scroll to position [0, 751]
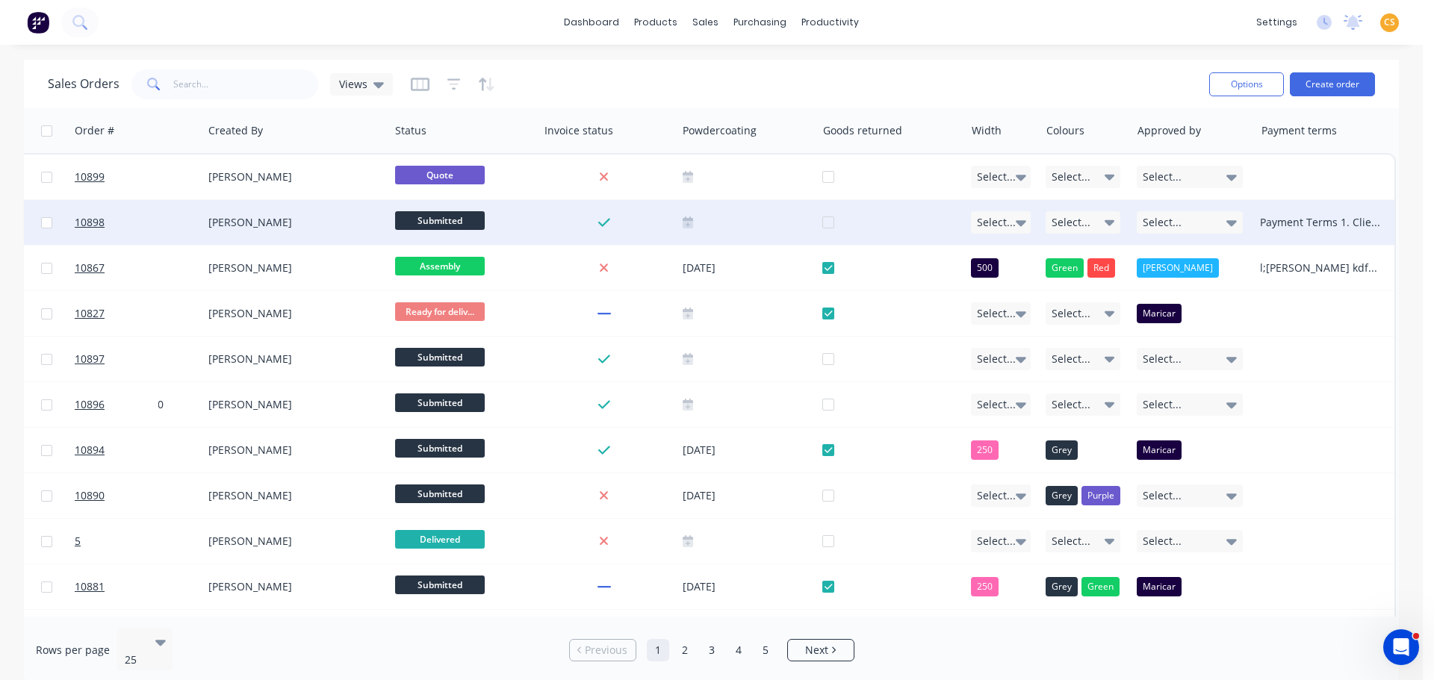
click at [1280, 222] on div "Payment Terms 1. Client Terms: 20% deposit upon signing contract. 50% prior to …" at bounding box center [1321, 222] width 122 height 15
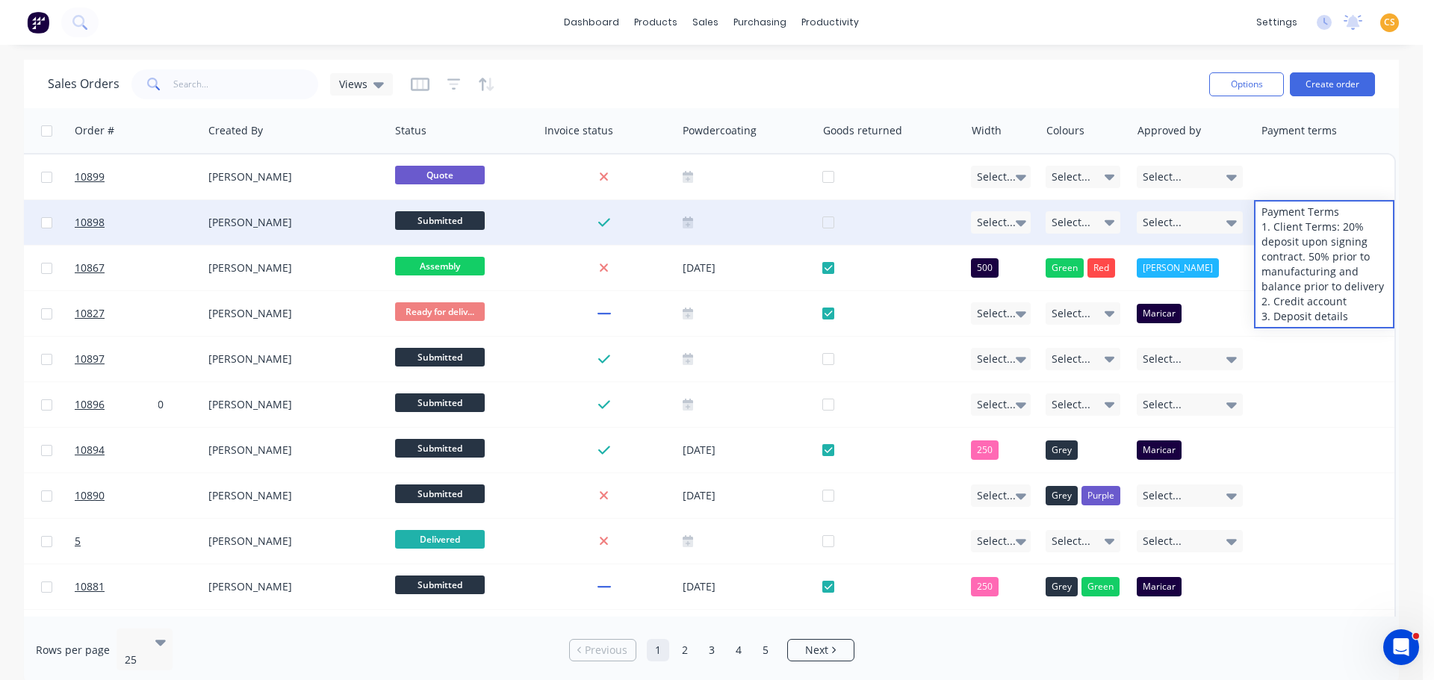
drag, startPoint x: 1253, startPoint y: 214, endPoint x: 1326, endPoint y: 341, distance: 147.6
click at [1326, 327] on div "Payment Terms 1. Client Terms: 20% deposit upon signing contract. 50% prior to …" at bounding box center [1324, 264] width 137 height 125
copy div "Payment Terms 1. Client Terms: 20% deposit upon signing contract. 50% prior to …"
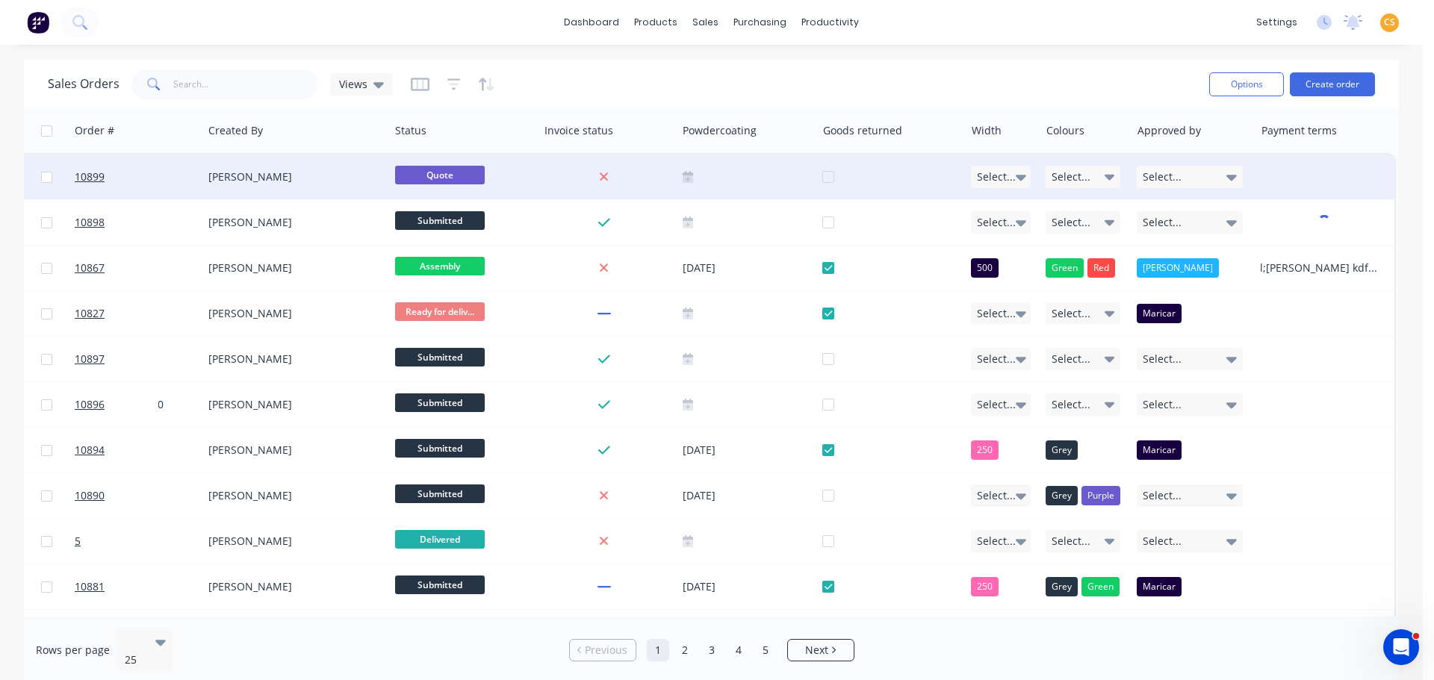
click at [1286, 171] on div at bounding box center [1324, 177] width 140 height 45
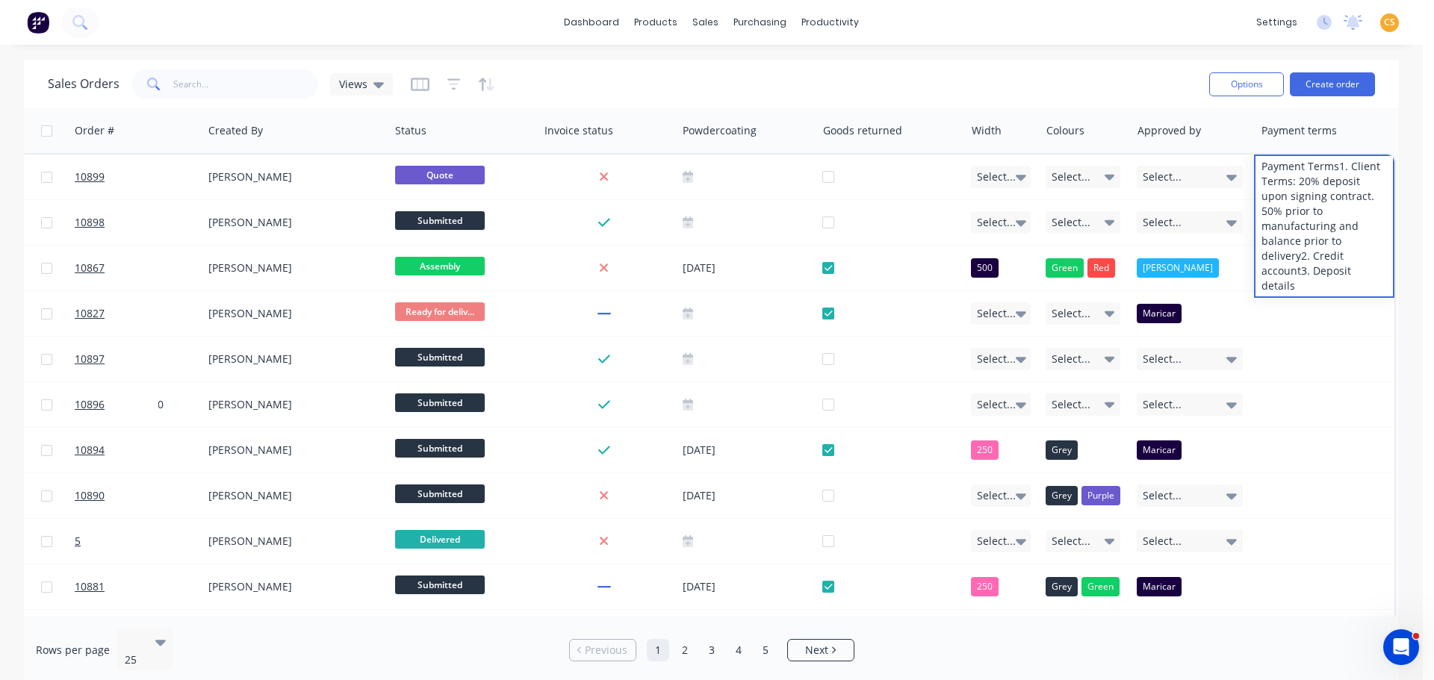
click at [1135, 78] on div "Sales Orders Views" at bounding box center [622, 84] width 1149 height 37
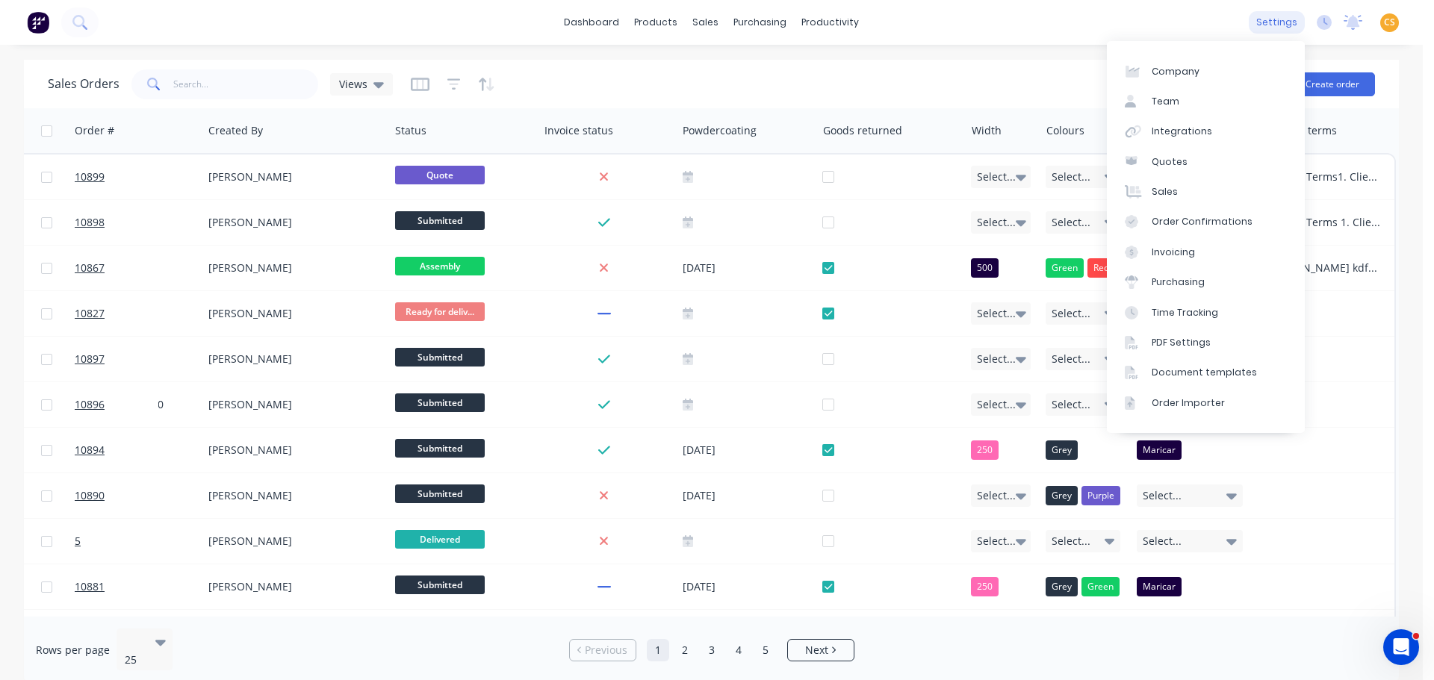
click at [1277, 24] on div "settings" at bounding box center [1277, 22] width 56 height 22
click at [1232, 370] on div "Document templates" at bounding box center [1204, 372] width 105 height 13
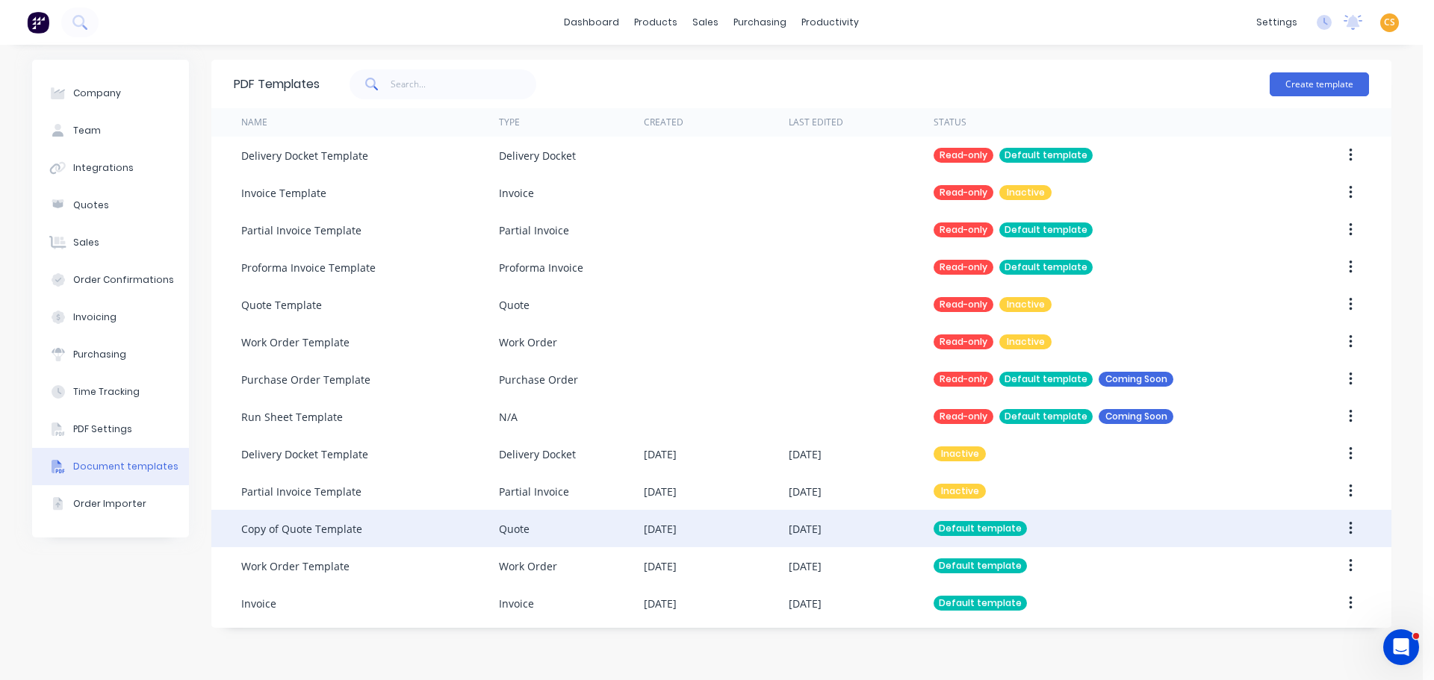
click at [745, 535] on div "15 May 2025" at bounding box center [716, 528] width 145 height 37
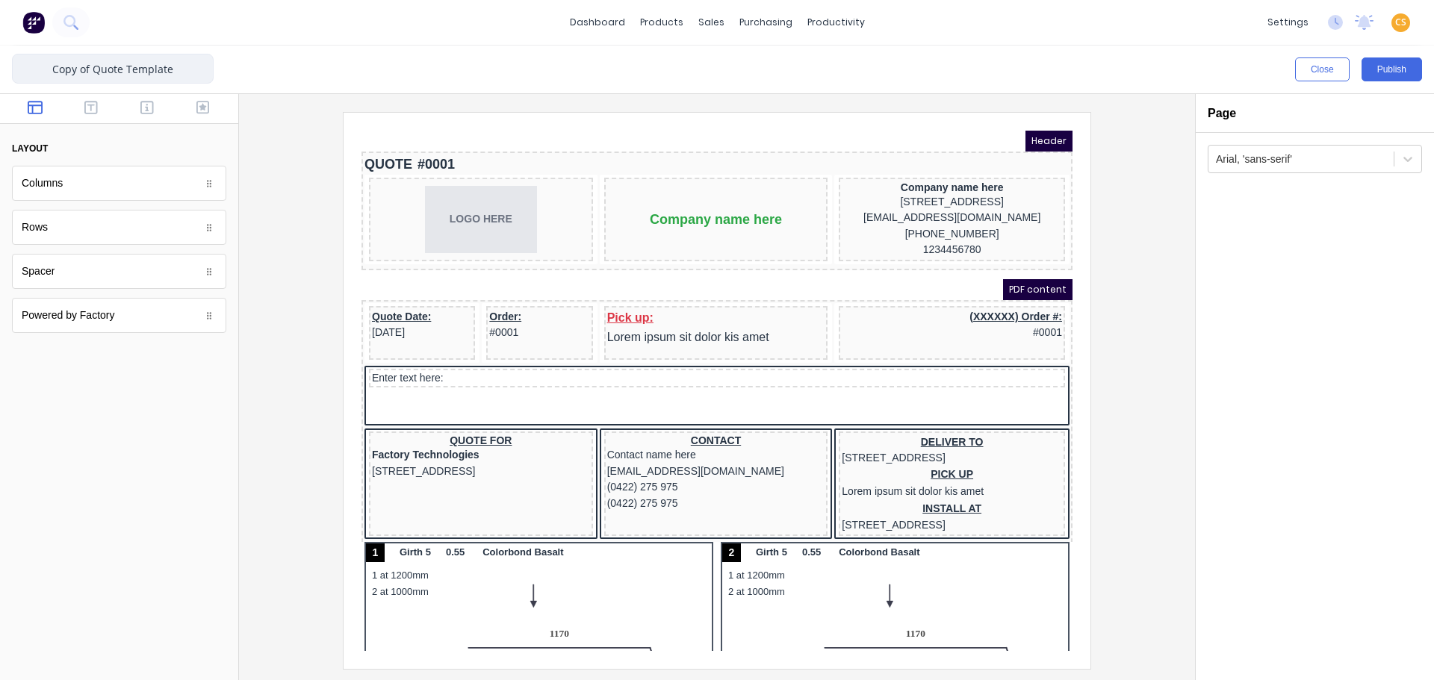
drag, startPoint x: 93, startPoint y: 66, endPoint x: 0, endPoint y: 70, distance: 93.5
click at [0, 70] on div "Copy of Quote Template Close Publish Components layout Columns Columns Rows Row…" at bounding box center [717, 363] width 1434 height 635
type input "Quote Template"
click at [268, 502] on div at bounding box center [717, 390] width 932 height 556
click at [205, 105] on icon "button" at bounding box center [202, 107] width 13 height 15
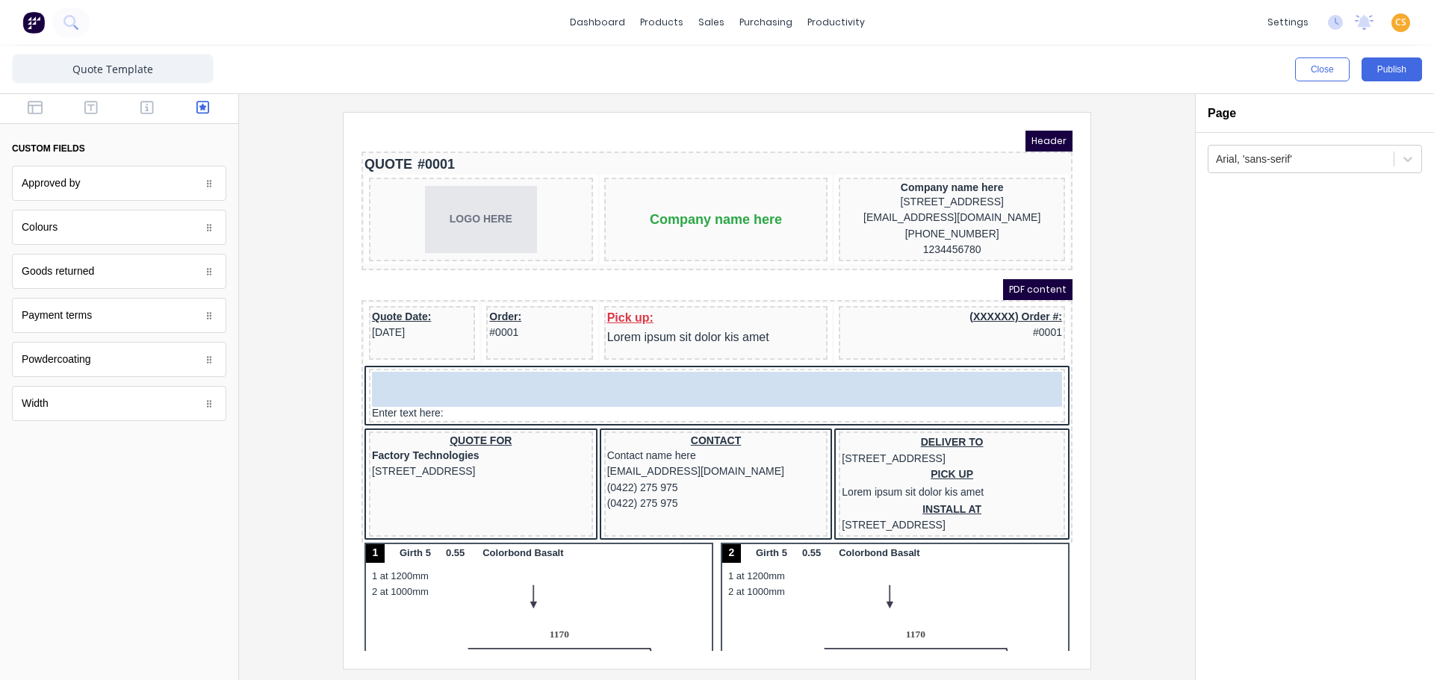
drag, startPoint x: 208, startPoint y: 320, endPoint x: 473, endPoint y: 387, distance: 273.4
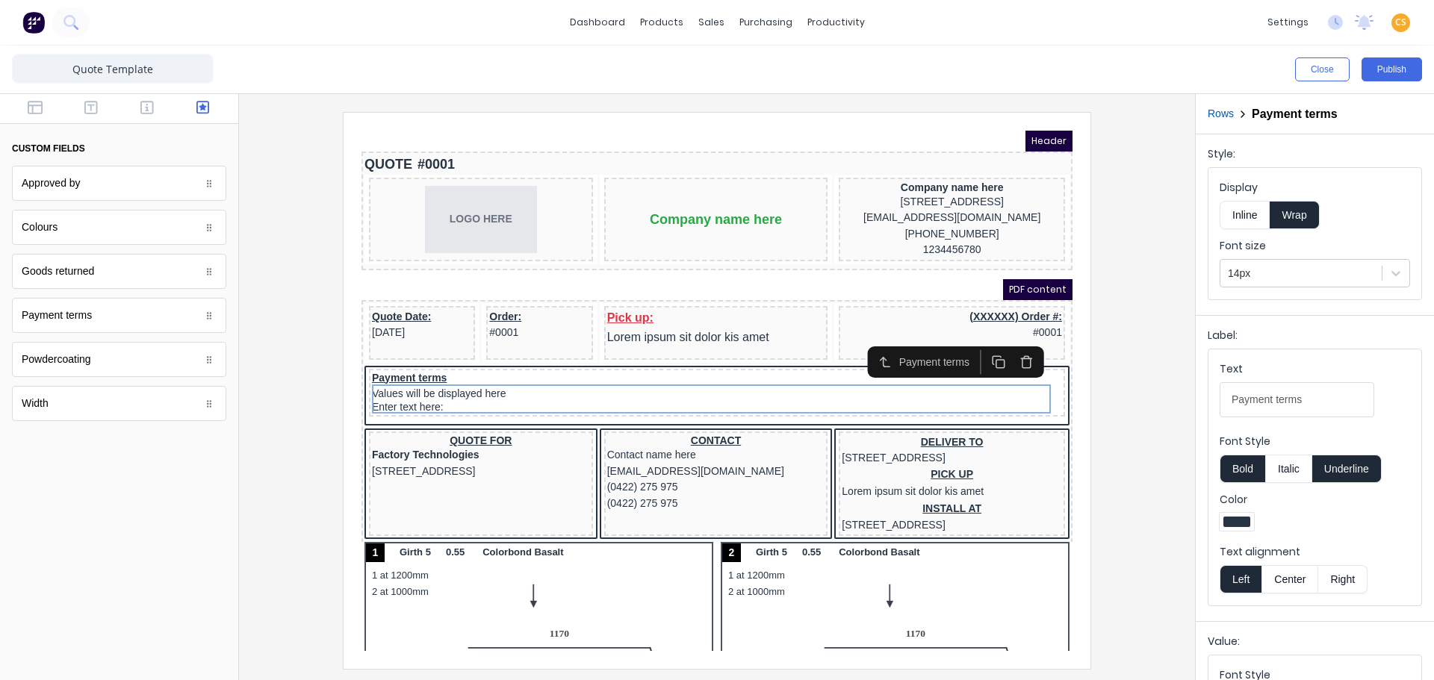
click at [1013, 343] on icon "button" at bounding box center [1009, 345] width 8 height 9
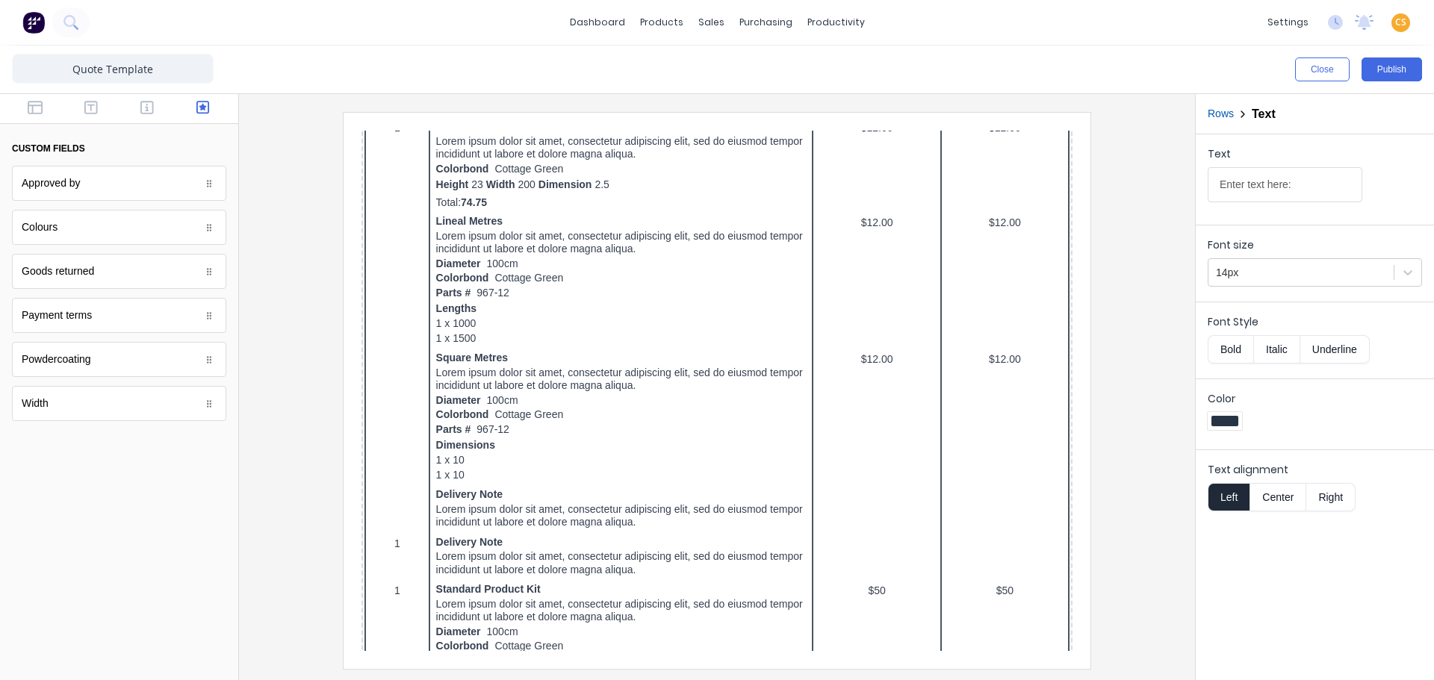
scroll to position [1223, 0]
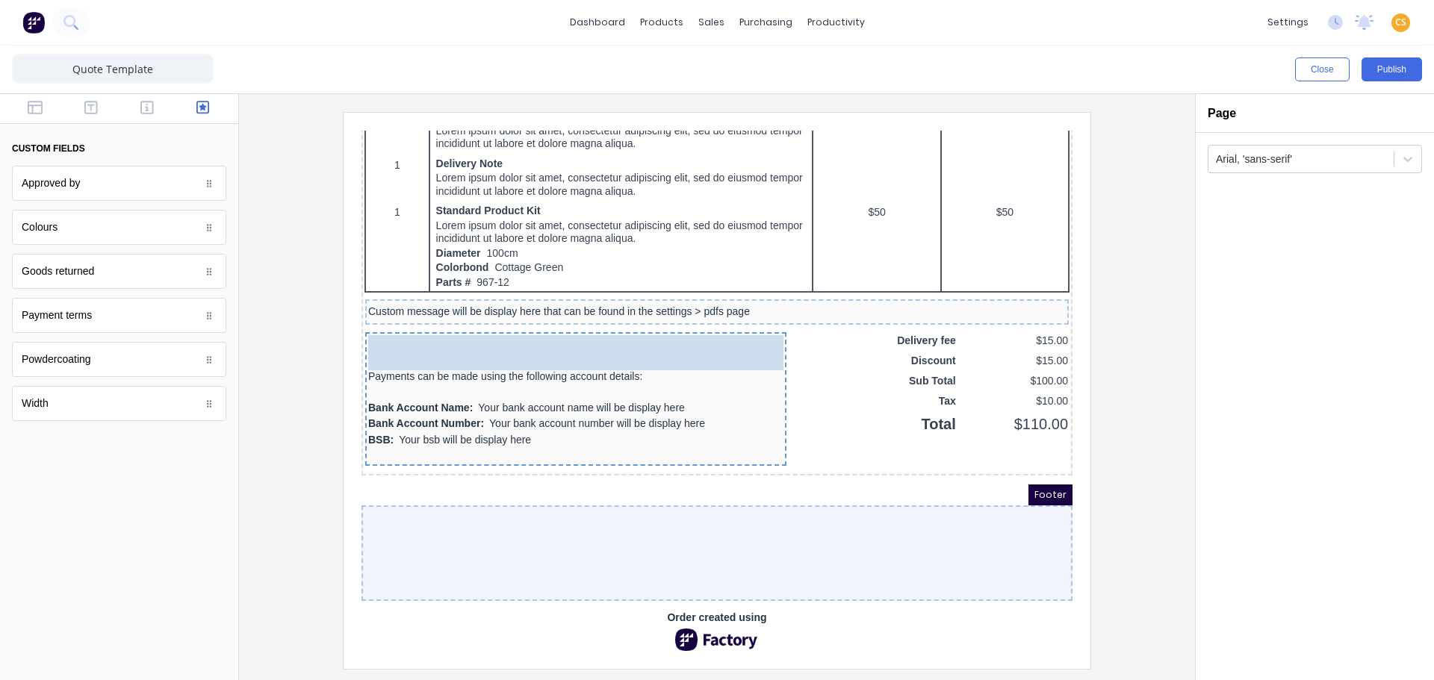
drag, startPoint x: 107, startPoint y: 320, endPoint x: 510, endPoint y: 360, distance: 405.3
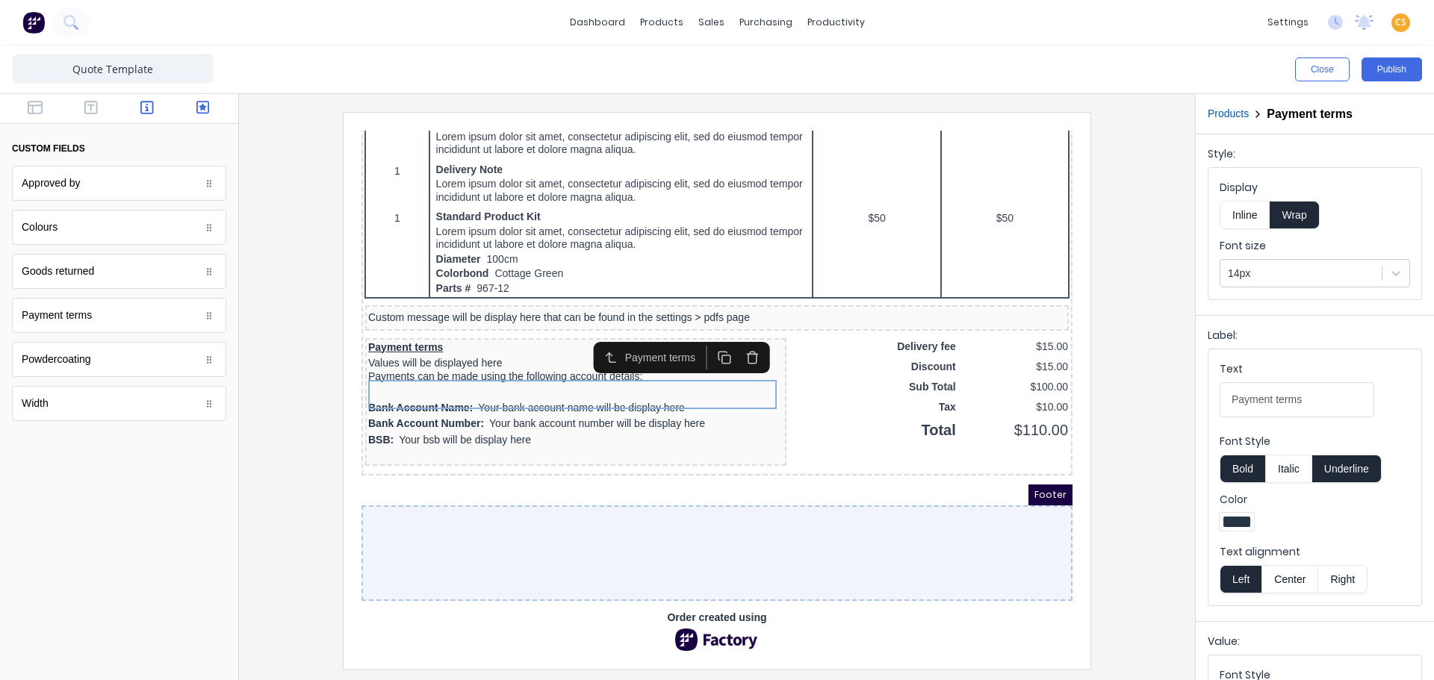
click at [152, 105] on icon "button" at bounding box center [146, 107] width 13 height 15
click at [90, 109] on icon "button" at bounding box center [90, 107] width 13 height 15
click at [36, 104] on icon "button" at bounding box center [35, 107] width 15 height 15
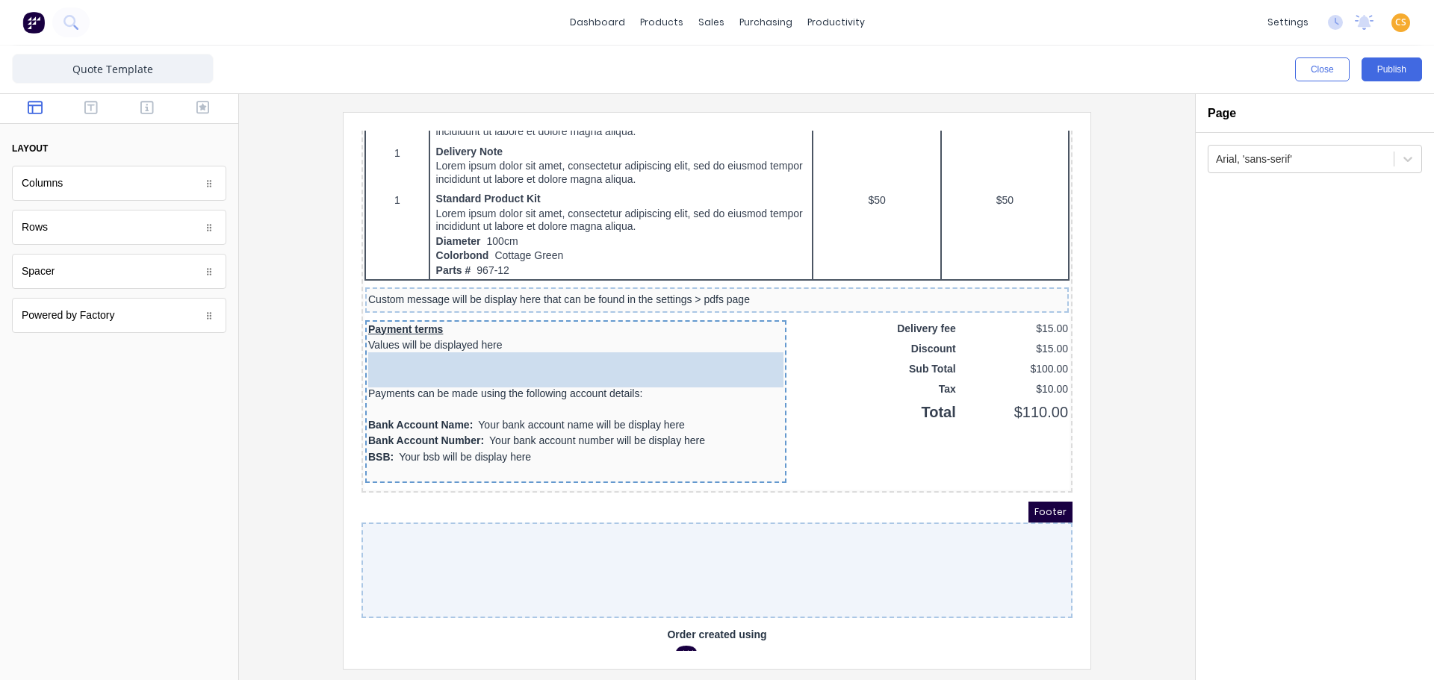
drag, startPoint x: 64, startPoint y: 279, endPoint x: 456, endPoint y: 394, distance: 408.4
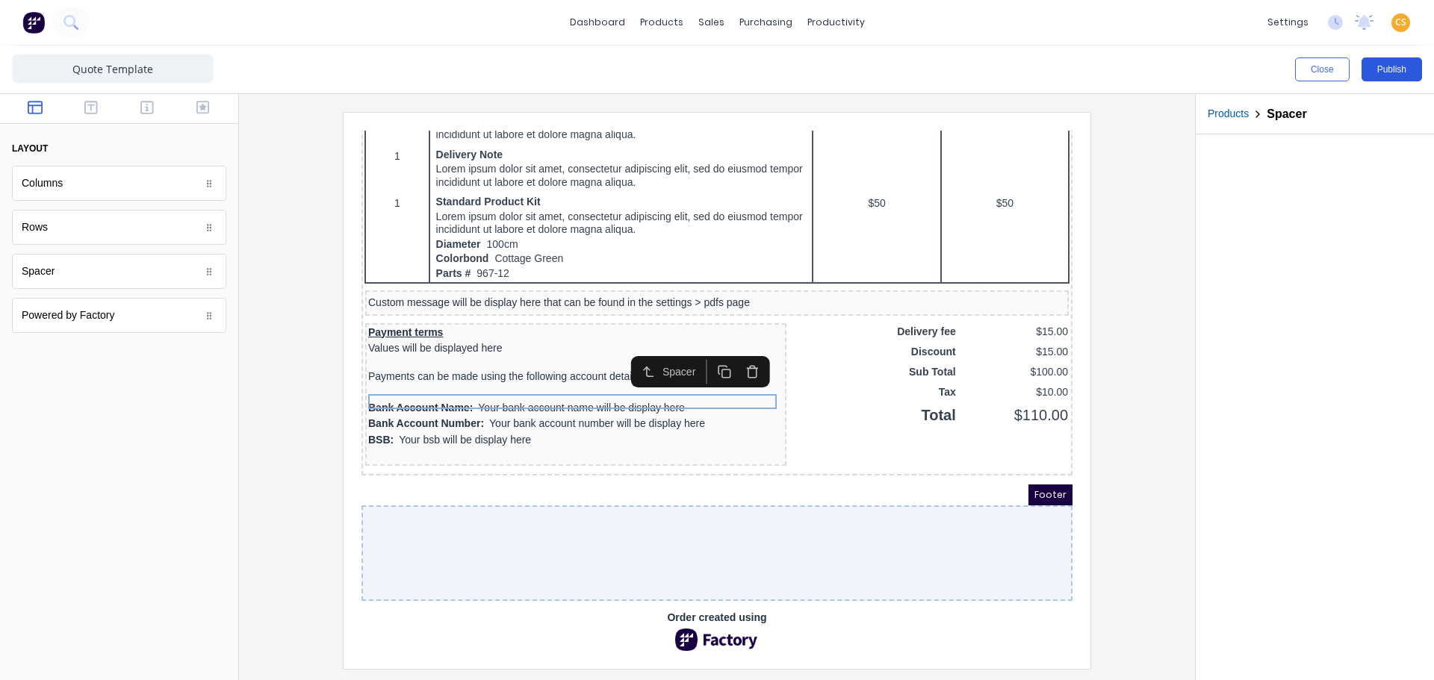
click at [1383, 72] on button "Publish" at bounding box center [1392, 70] width 60 height 24
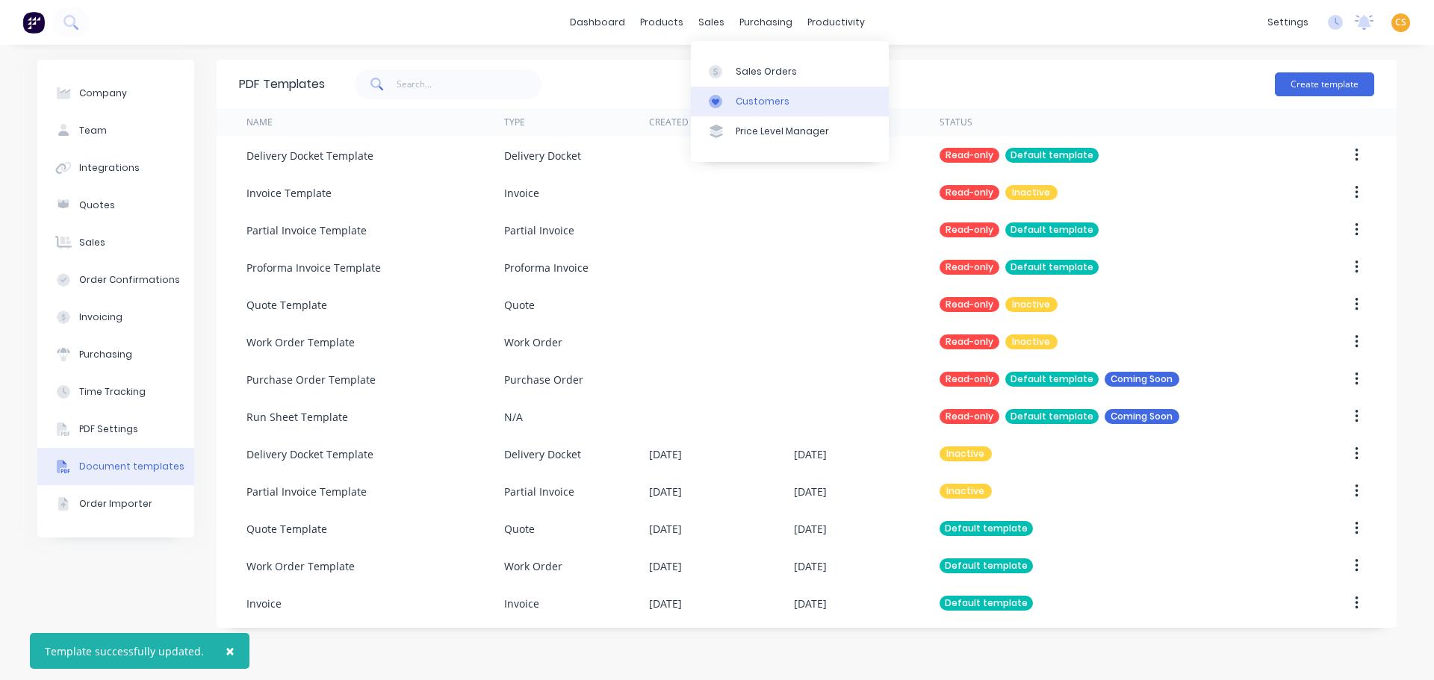
drag, startPoint x: 753, startPoint y: 73, endPoint x: 719, endPoint y: 91, distance: 38.1
click at [754, 75] on div "Sales Orders" at bounding box center [766, 71] width 61 height 13
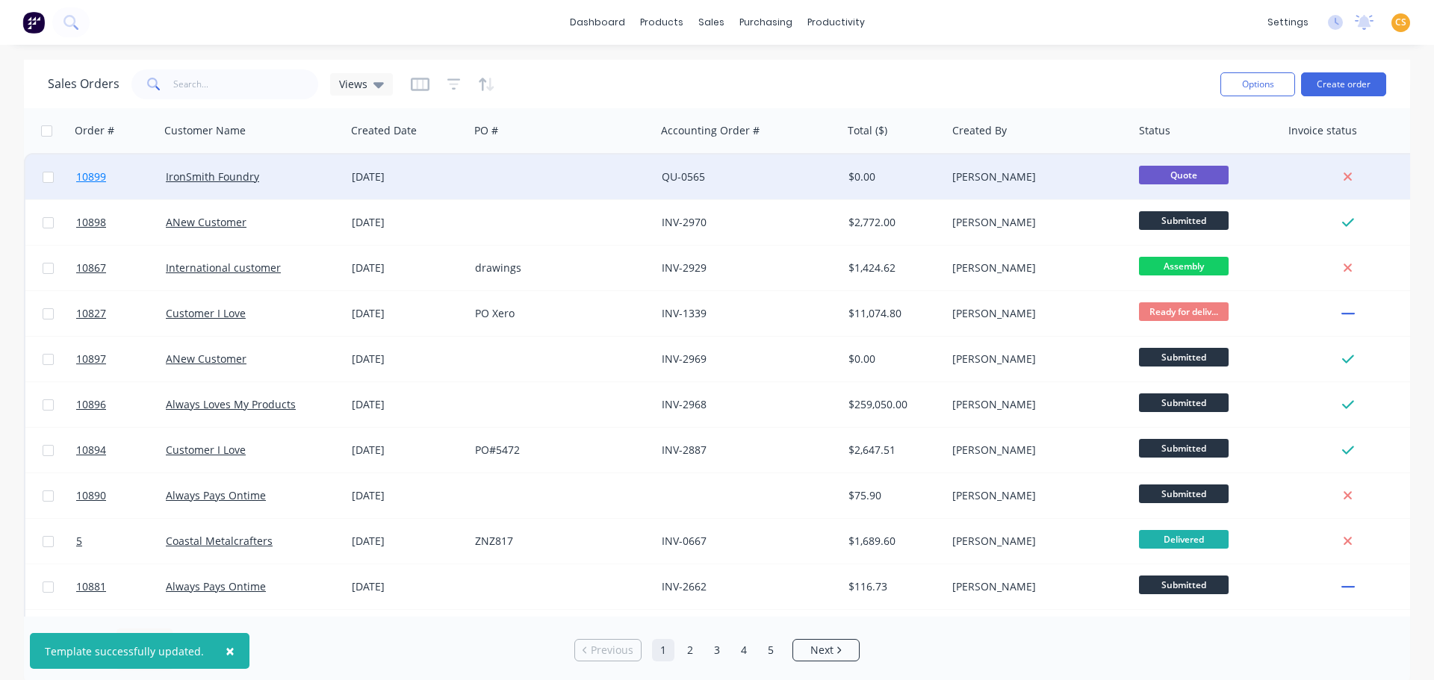
click at [114, 182] on link "10899" at bounding box center [121, 177] width 90 height 45
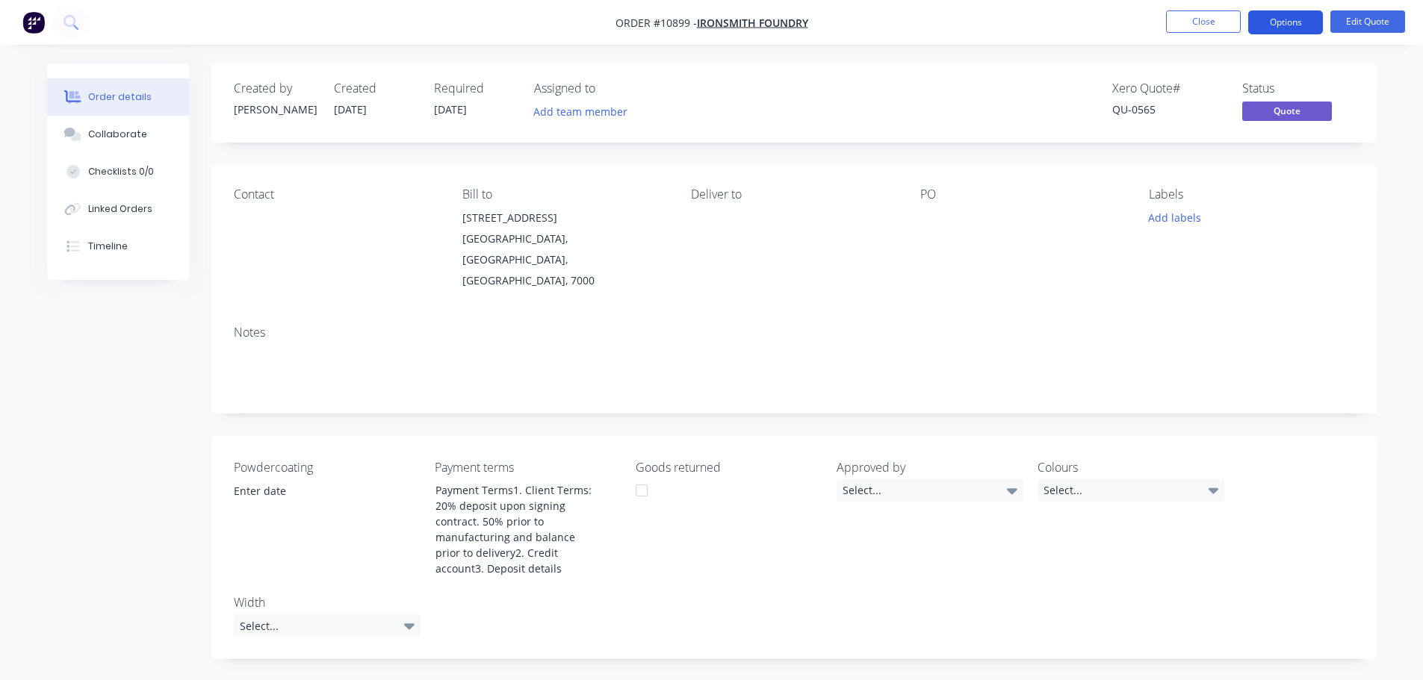
click at [1285, 20] on button "Options" at bounding box center [1285, 22] width 75 height 24
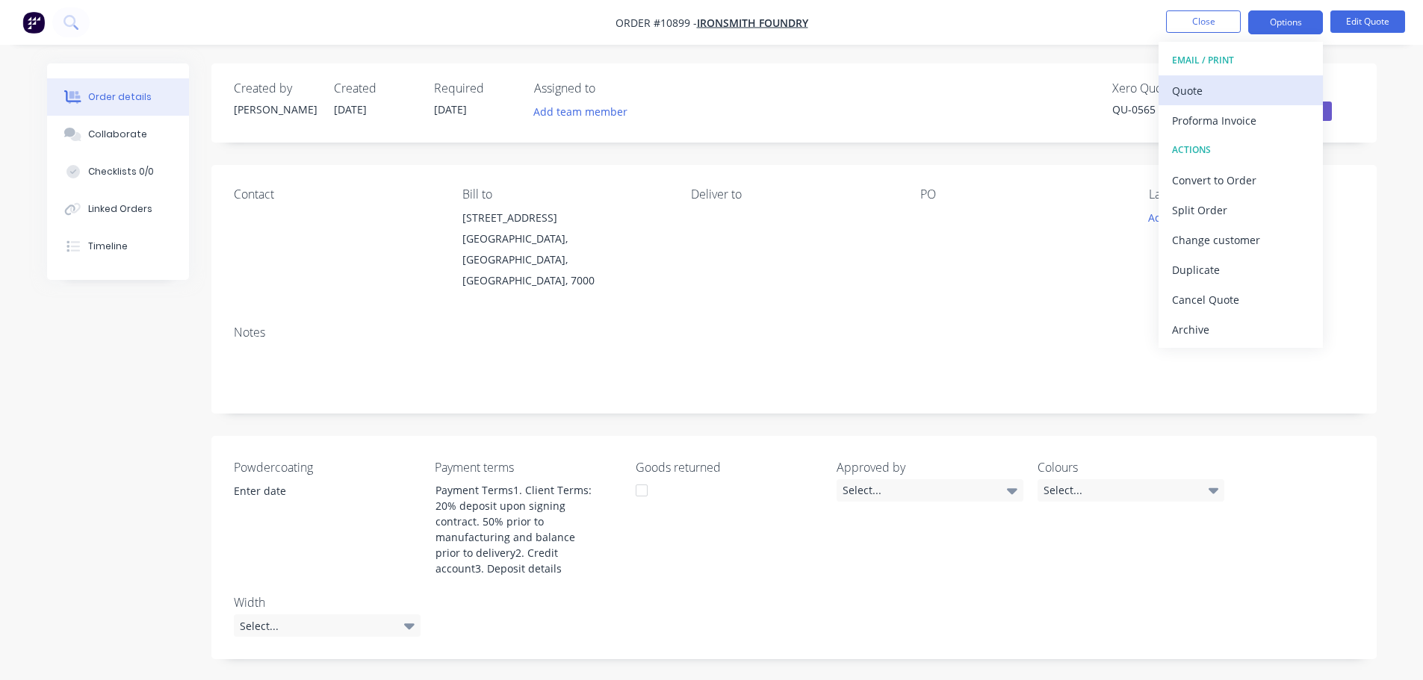
click at [1200, 99] on div "Quote" at bounding box center [1240, 91] width 137 height 22
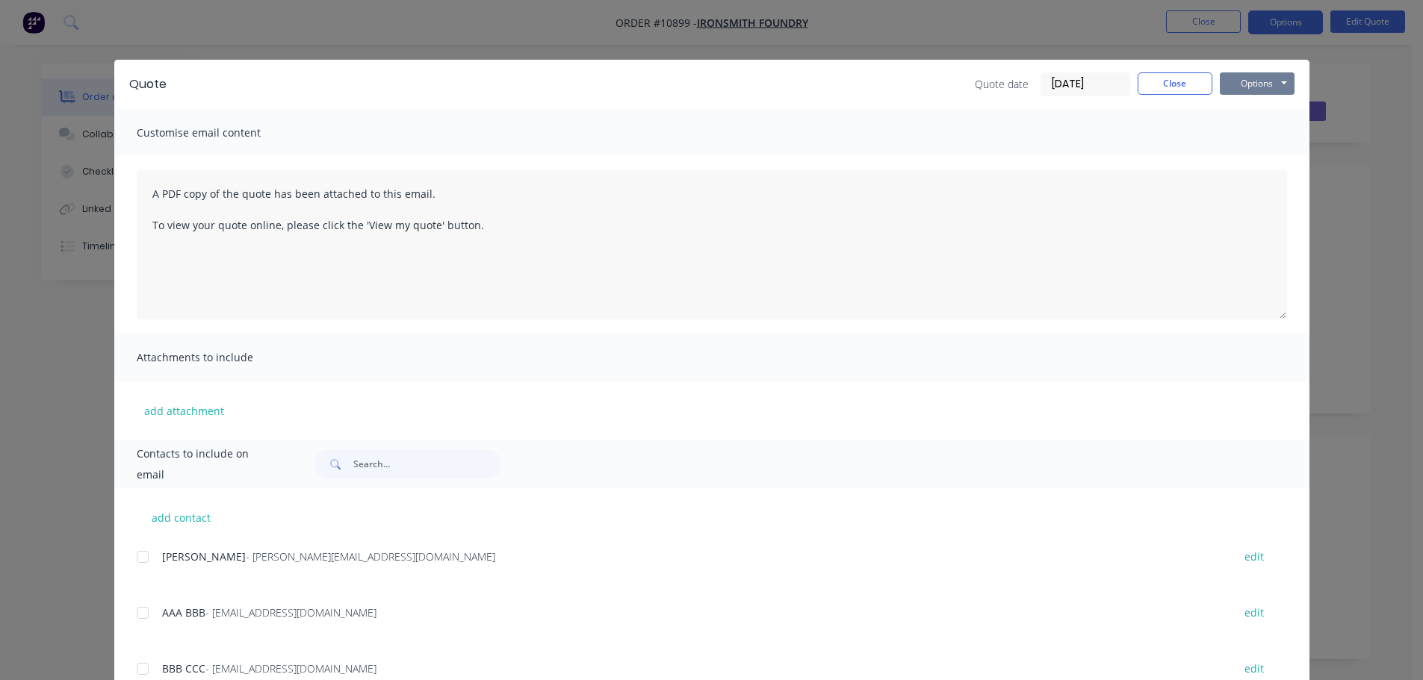
click at [1235, 86] on button "Options" at bounding box center [1257, 83] width 75 height 22
click at [1241, 110] on button "Preview" at bounding box center [1268, 110] width 96 height 25
click at [1163, 82] on button "Close" at bounding box center [1175, 83] width 75 height 22
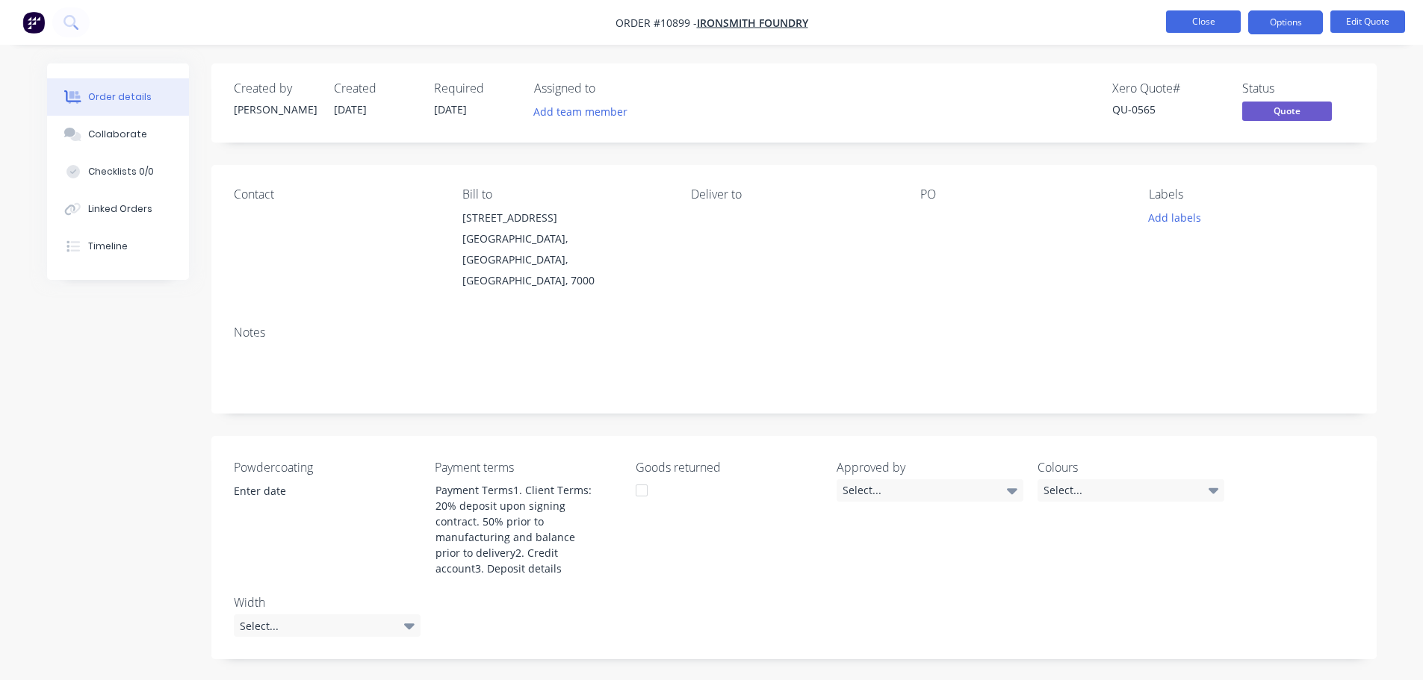
click at [1210, 22] on button "Close" at bounding box center [1203, 21] width 75 height 22
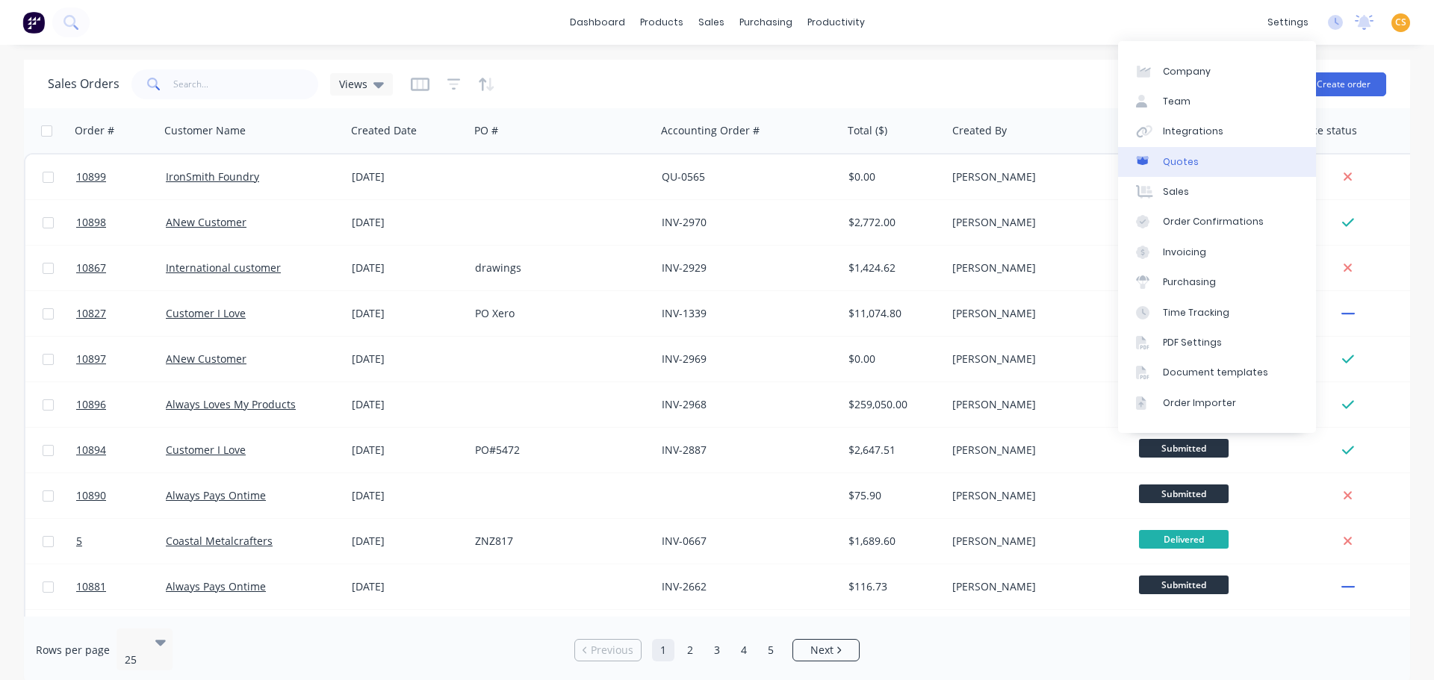
click at [1206, 158] on link "Quotes" at bounding box center [1217, 162] width 198 height 30
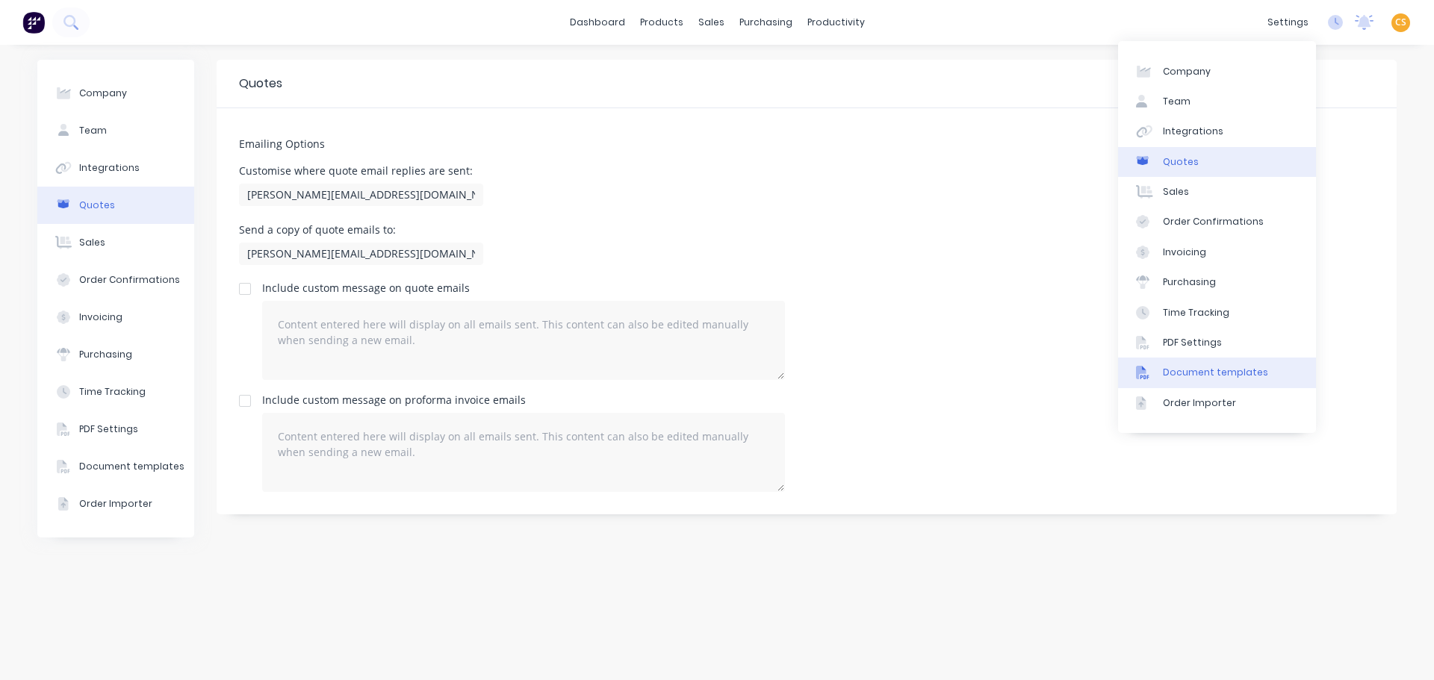
click at [1218, 376] on div "Document templates" at bounding box center [1215, 372] width 105 height 13
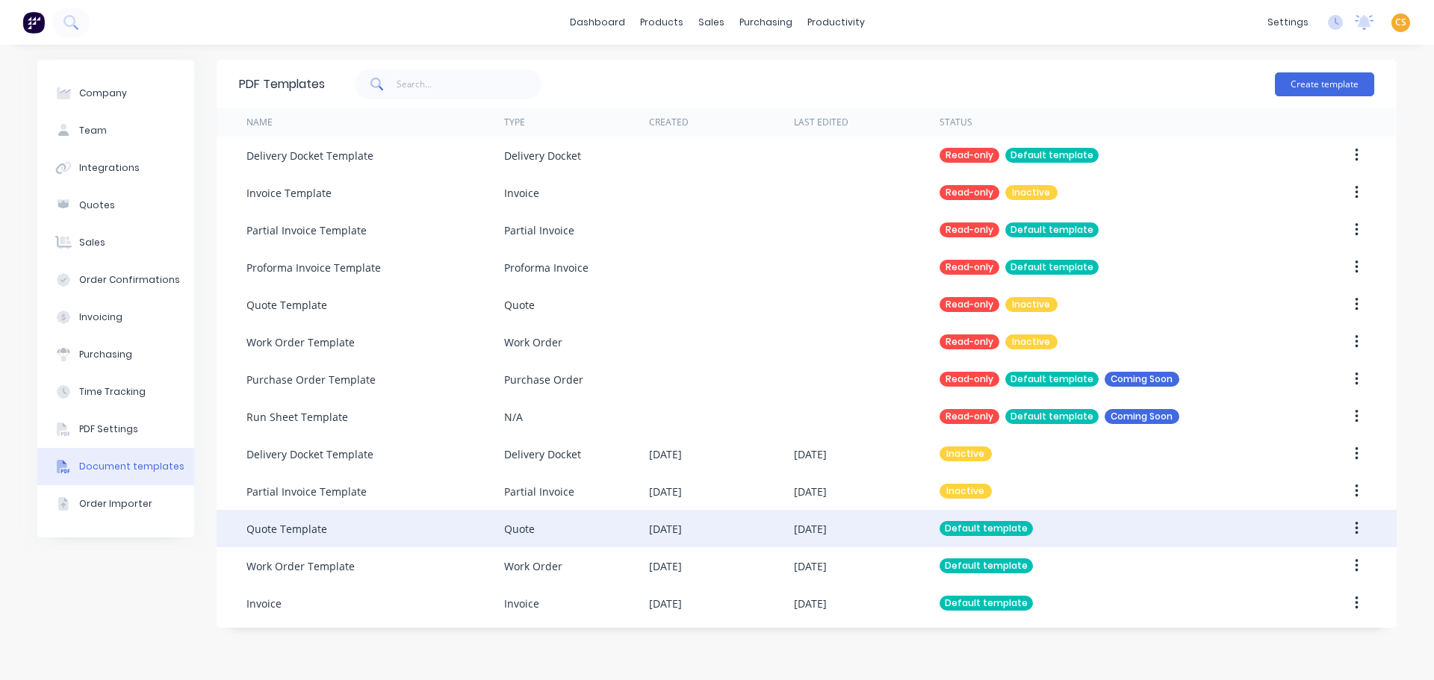
click at [378, 531] on div "Quote Template" at bounding box center [375, 528] width 258 height 37
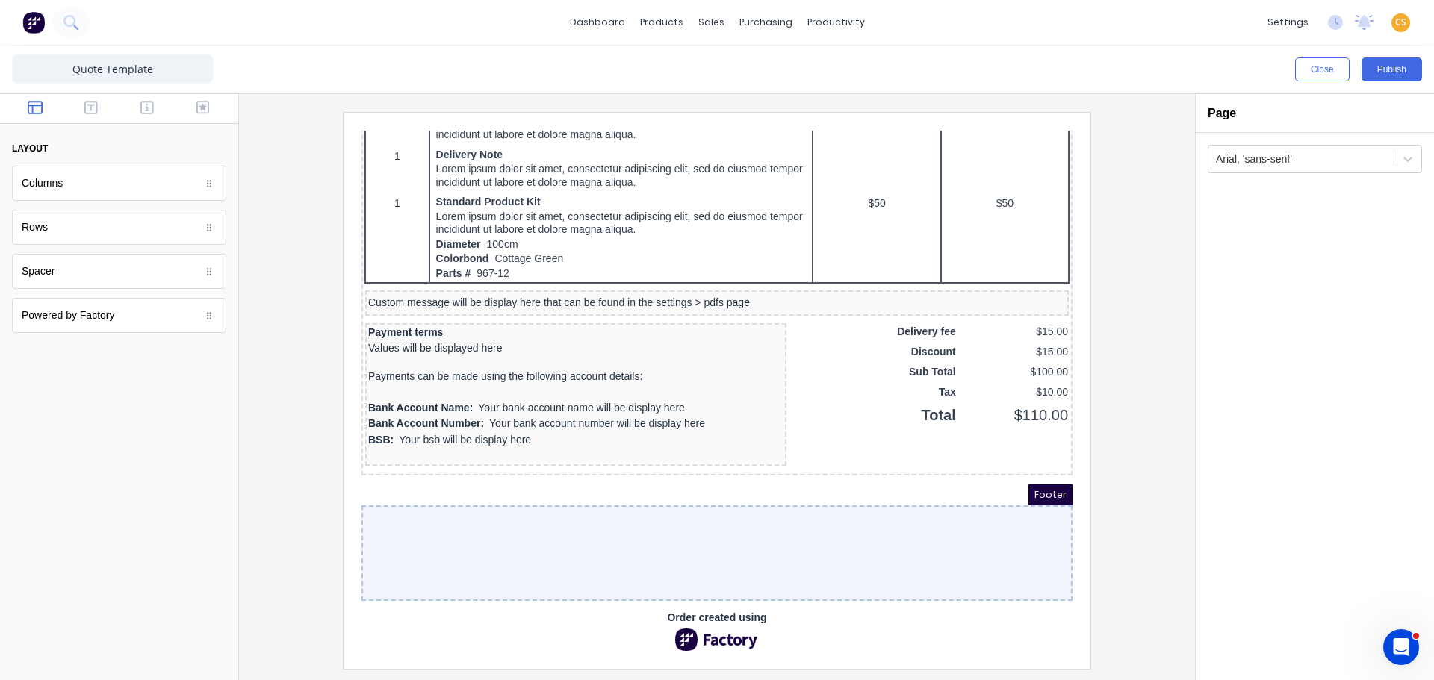
scroll to position [1265, 0]
drag, startPoint x: 1049, startPoint y: 206, endPoint x: 1424, endPoint y: 710, distance: 628.1
click at [1385, 66] on button "Publish" at bounding box center [1392, 70] width 60 height 24
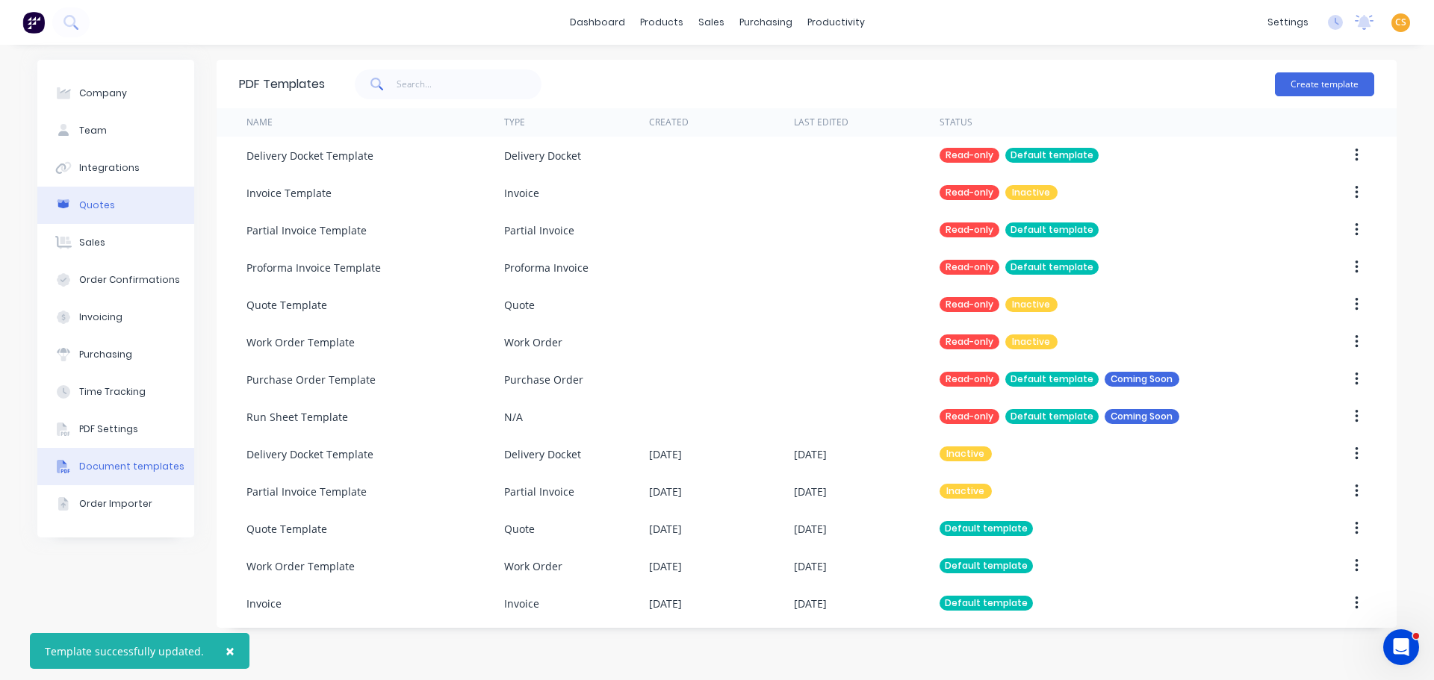
click at [128, 209] on button "Quotes" at bounding box center [115, 205] width 157 height 37
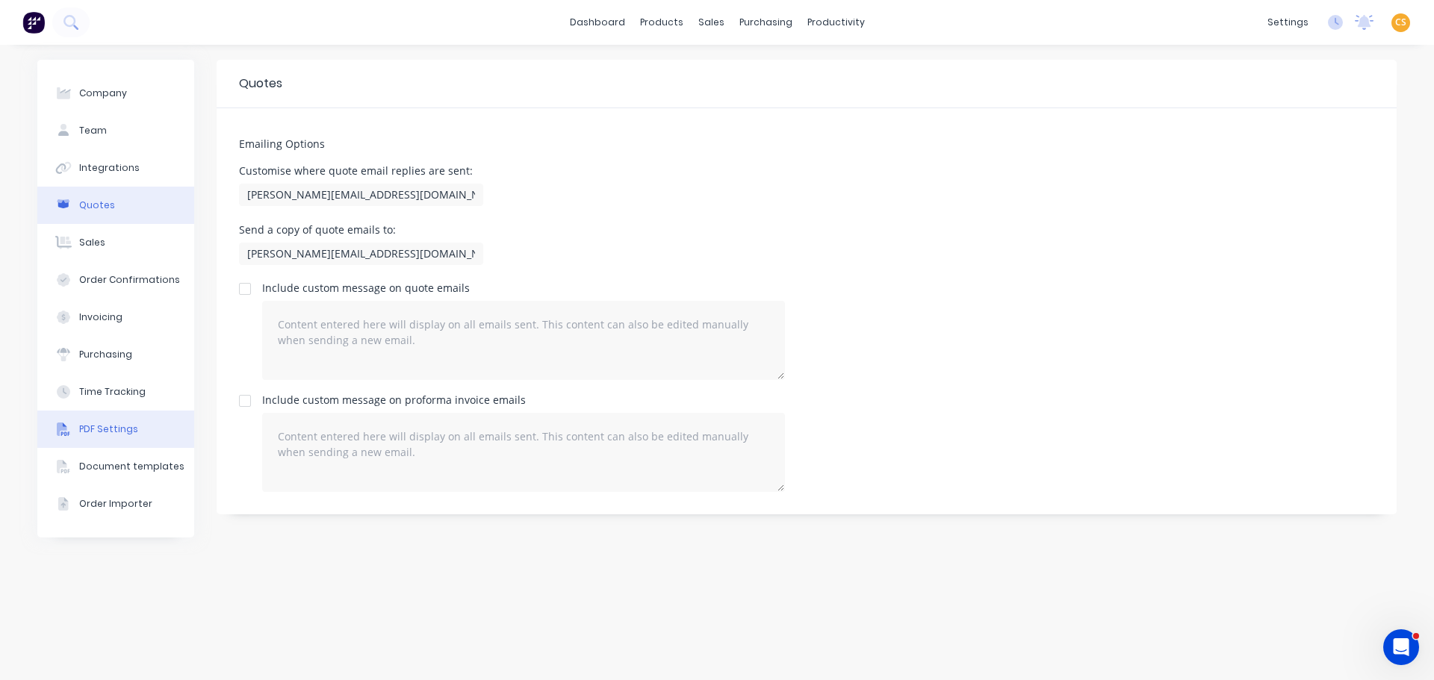
click at [131, 429] on div "PDF Settings" at bounding box center [108, 429] width 59 height 13
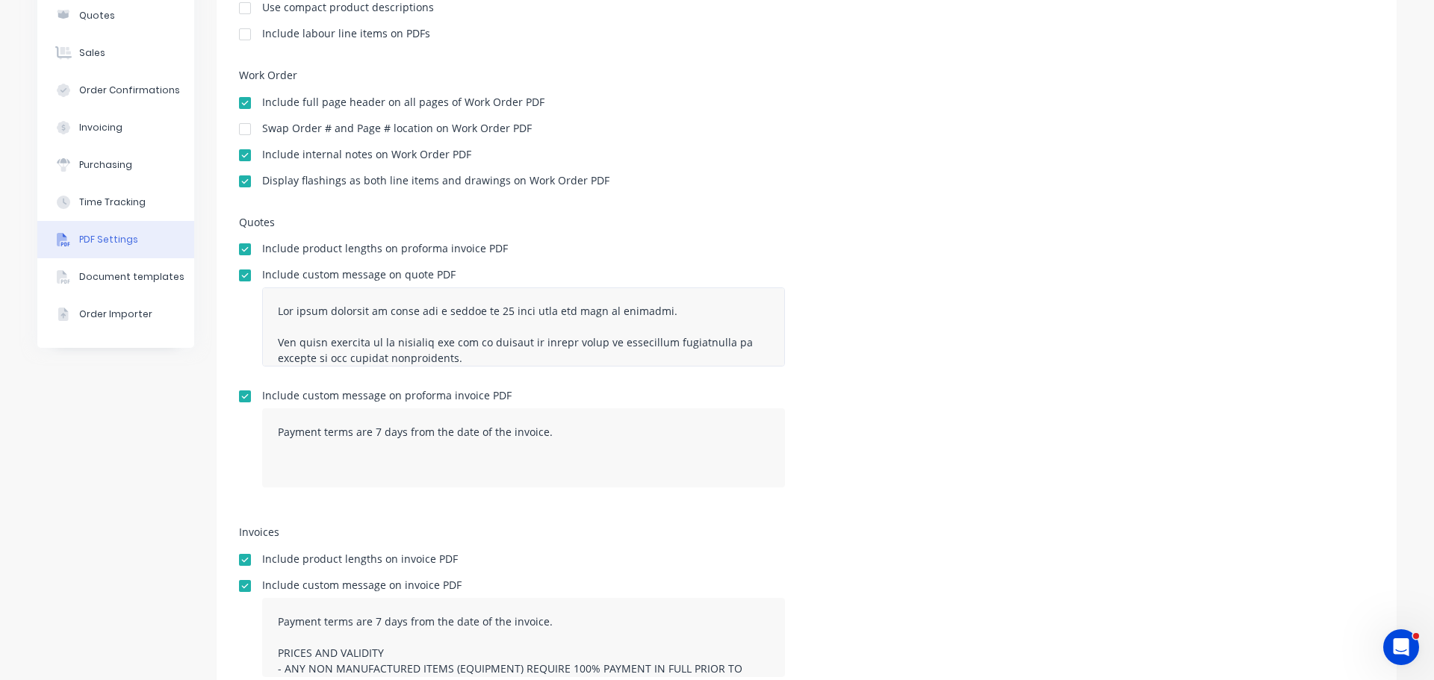
scroll to position [248, 0]
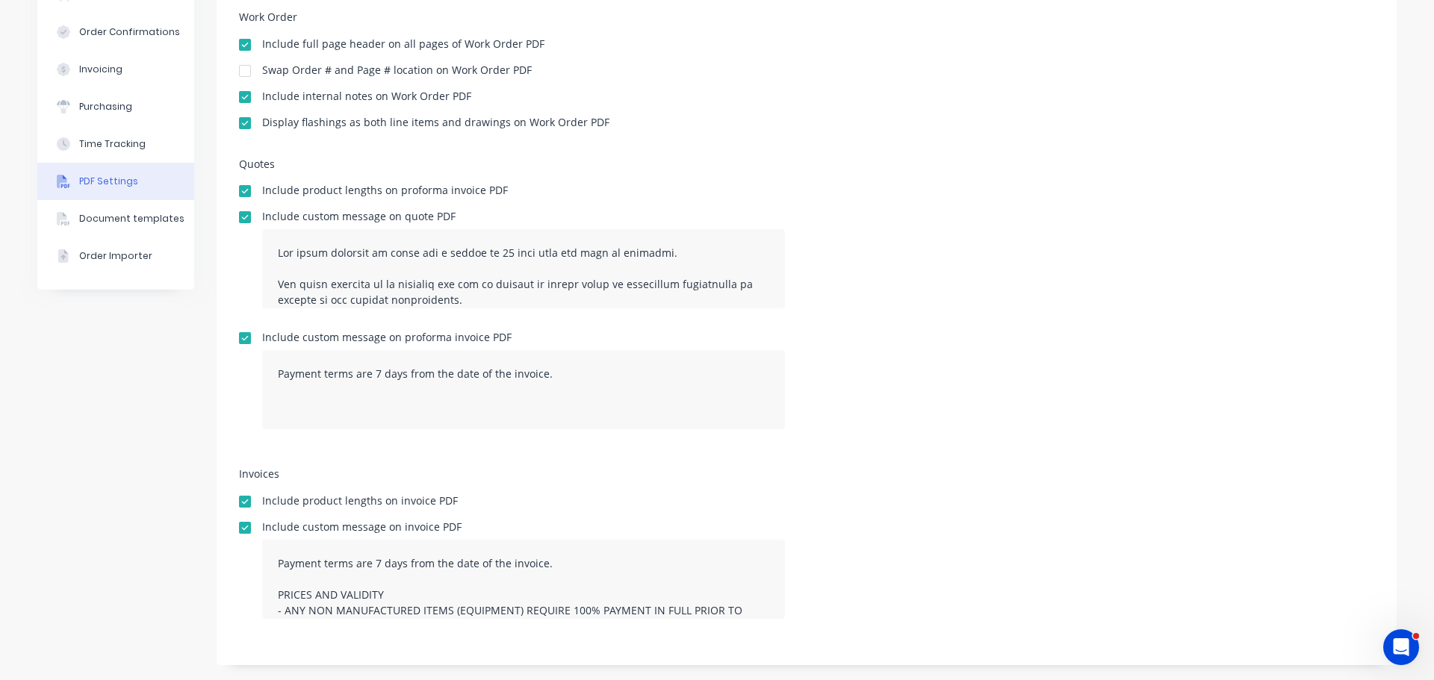
type textarea "The quote provided is valid for a period of 30 days from the date of issuance. …"
type textarea "Payment terms are 7 days from the date of the invoice. PRICES AND VALIDITY - AN…"
type textarea "The quote provided is valid for a period of 30 days from the date of issuance. …"
type textarea "Payment terms are 7 days from the date of the invoice. PRICES AND VALIDITY - AN…"
click at [241, 218] on div at bounding box center [245, 217] width 30 height 30
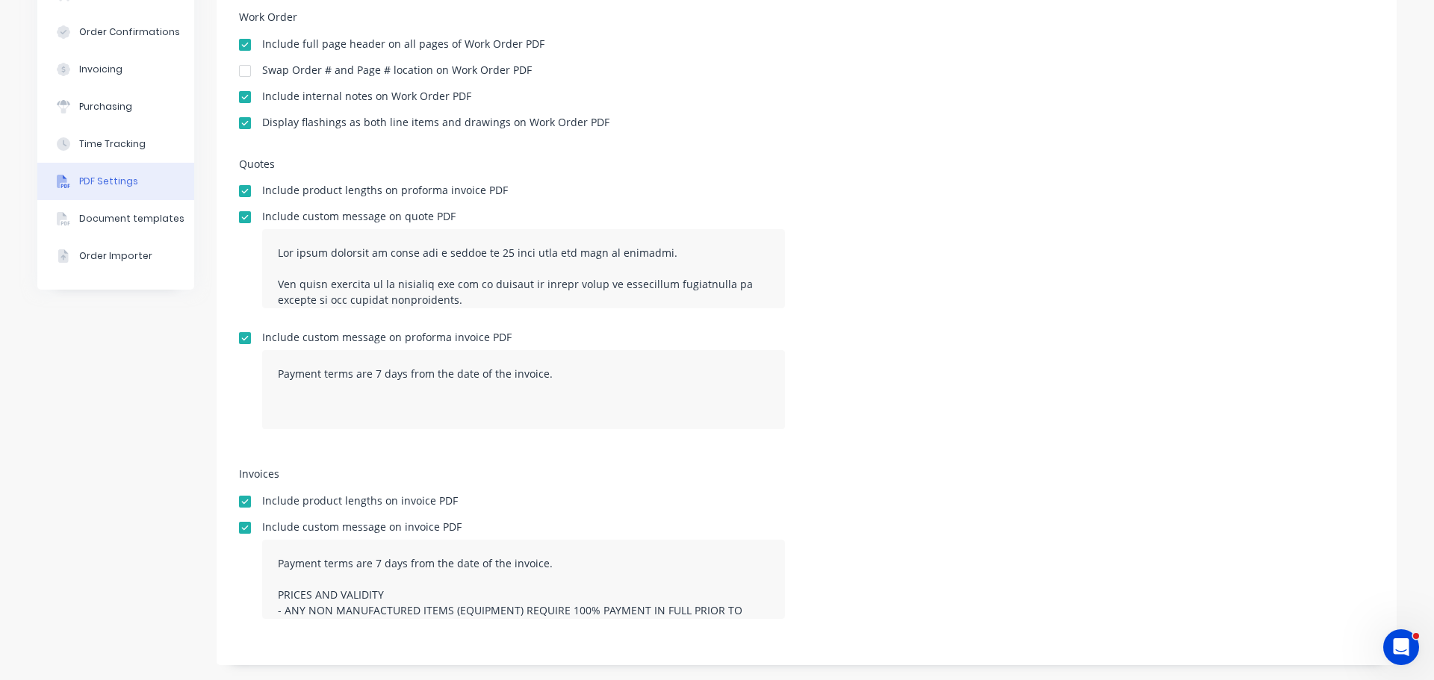
type textarea "The quote provided is valid for a period of 30 days from the date of issuance. …"
type textarea "Payment terms are 7 days from the date of the invoice. PRICES AND VALIDITY - AN…"
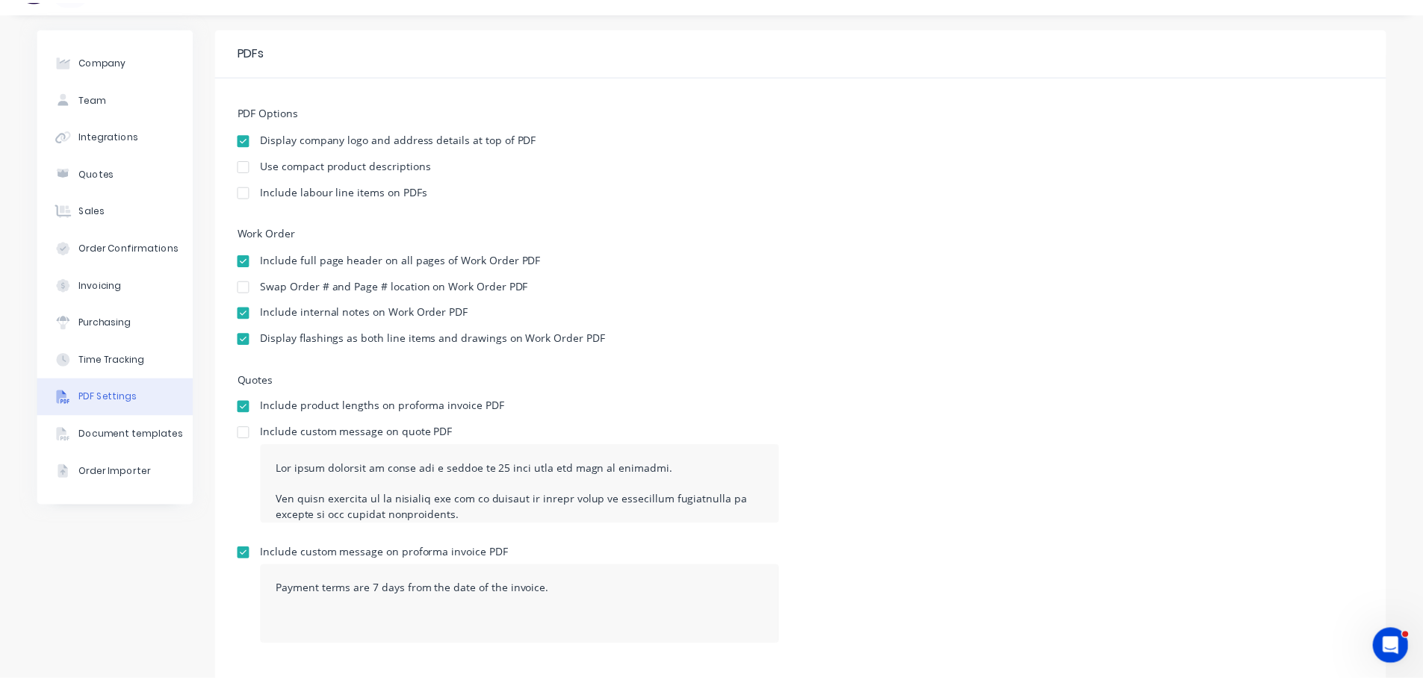
scroll to position [0, 0]
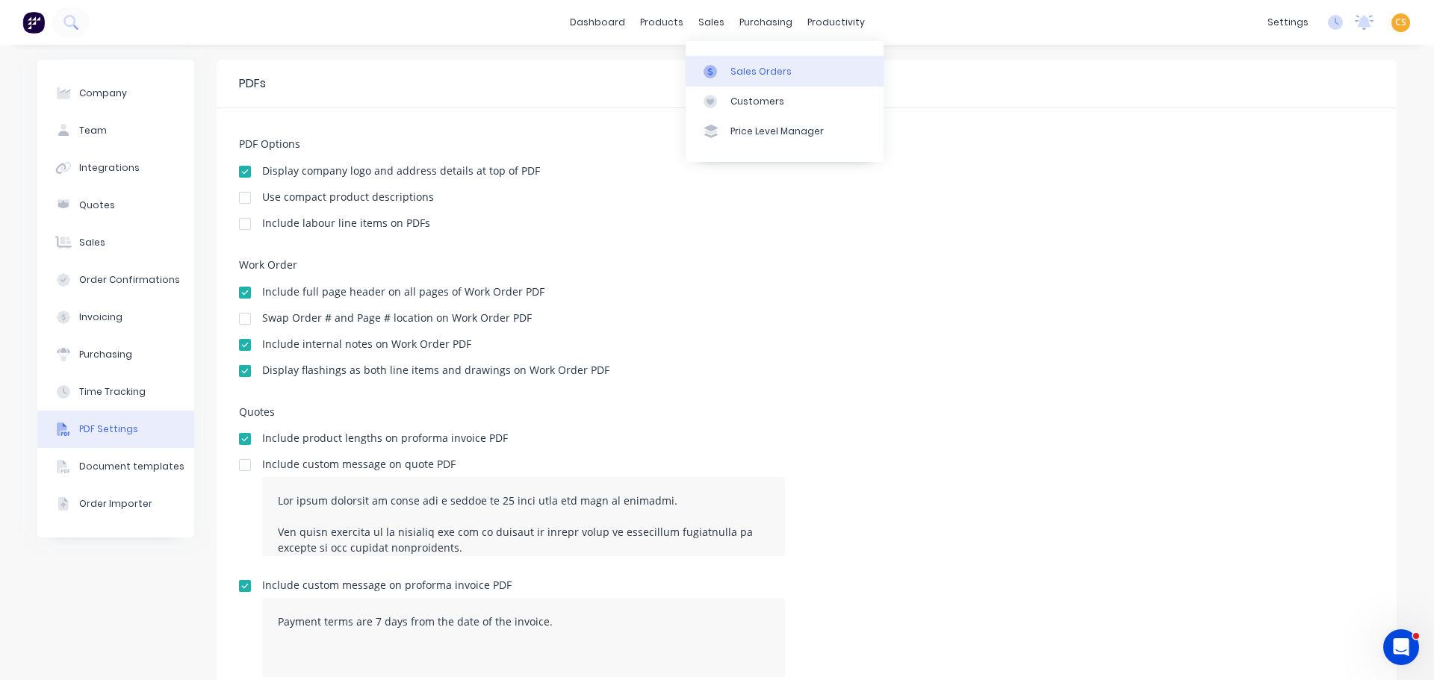
click at [761, 74] on div "Sales Orders" at bounding box center [760, 71] width 61 height 13
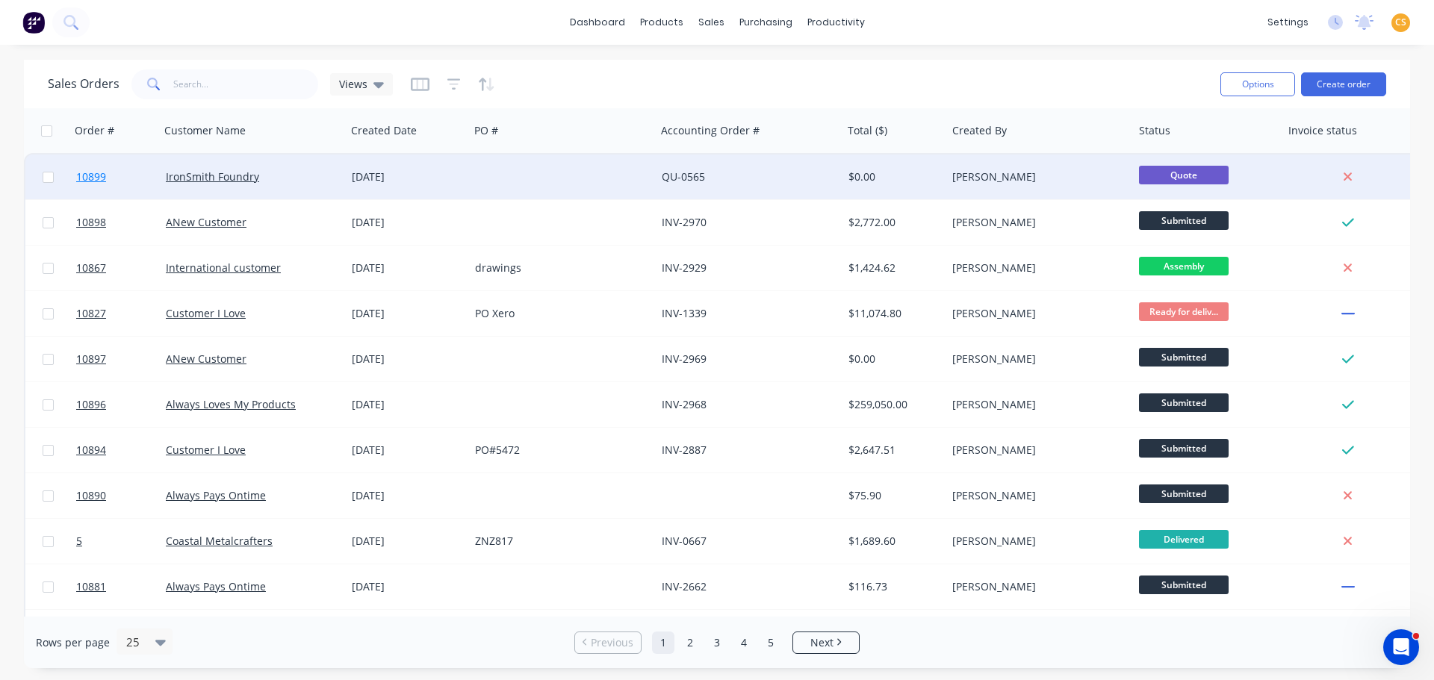
click at [118, 173] on link "10899" at bounding box center [121, 177] width 90 height 45
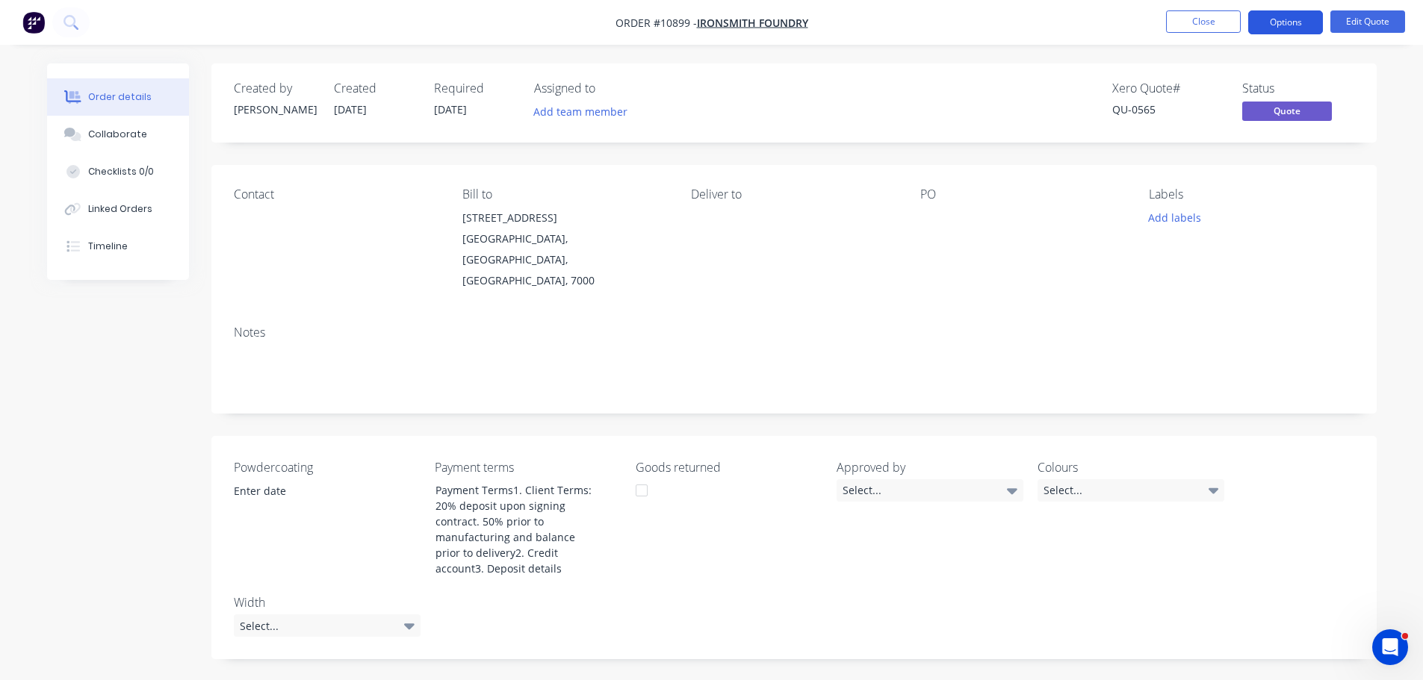
click at [1279, 25] on button "Options" at bounding box center [1285, 22] width 75 height 24
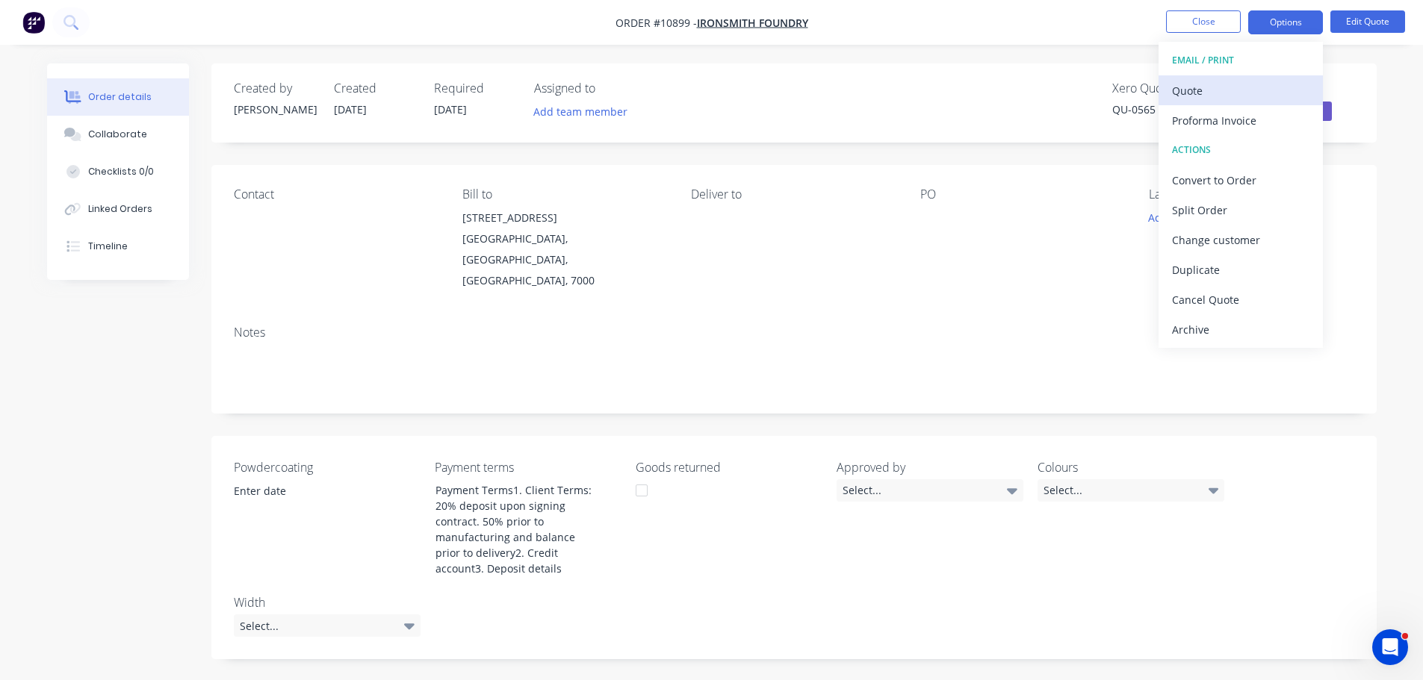
click at [1203, 90] on div "Quote" at bounding box center [1240, 91] width 137 height 22
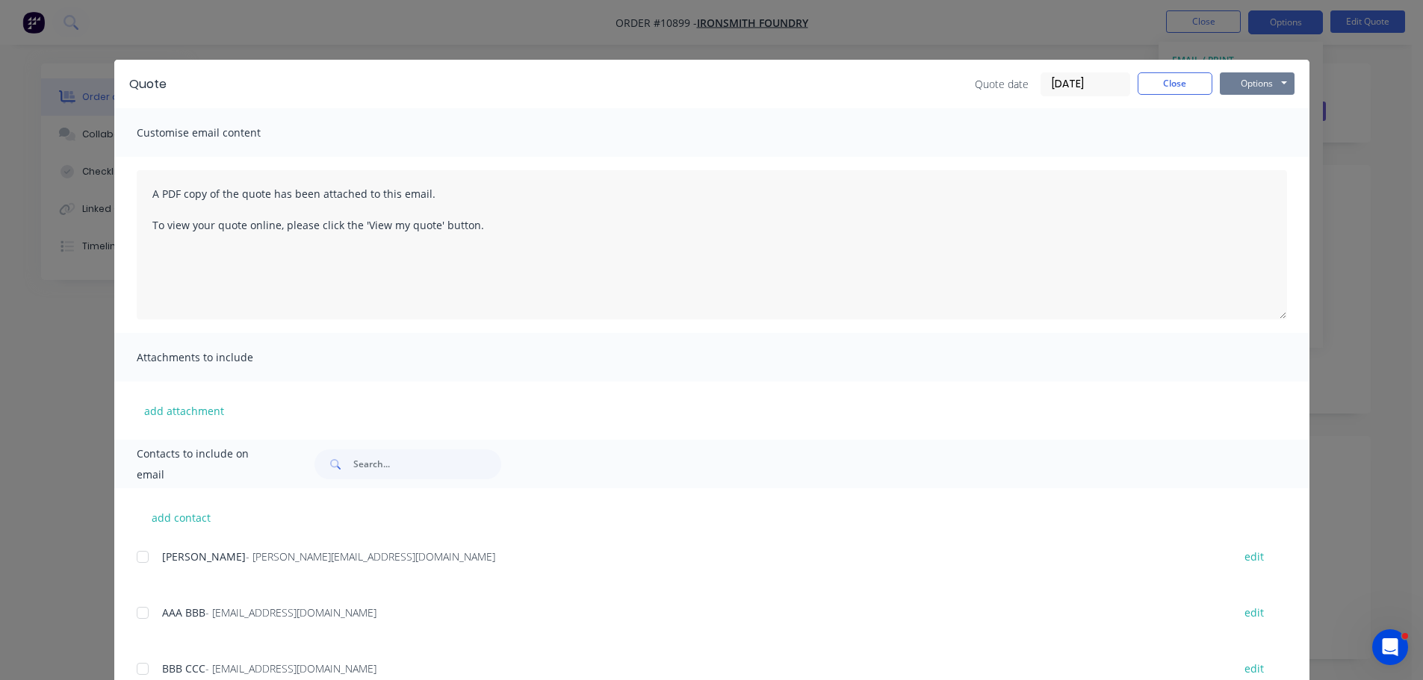
click at [1244, 86] on button "Options" at bounding box center [1257, 83] width 75 height 22
click at [1241, 114] on button "Preview" at bounding box center [1268, 110] width 96 height 25
click at [1155, 83] on button "Close" at bounding box center [1175, 83] width 75 height 22
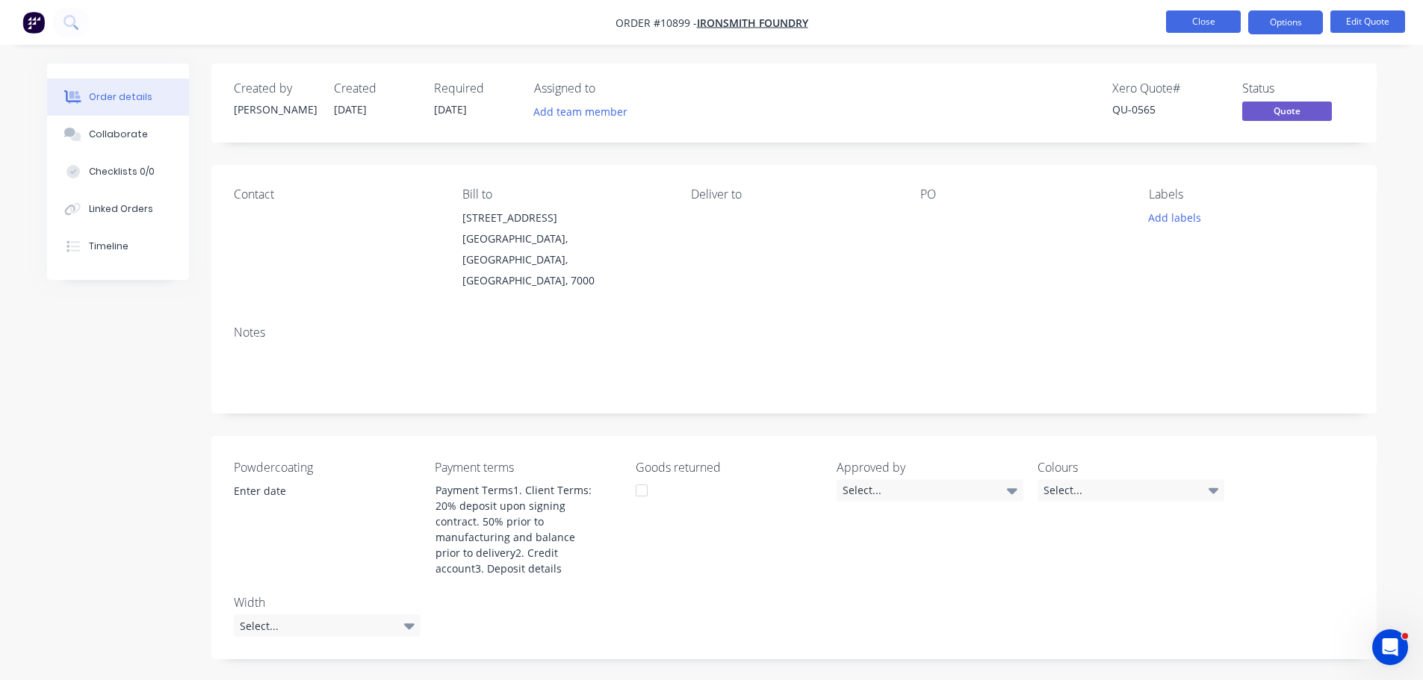
click at [1198, 26] on button "Close" at bounding box center [1203, 21] width 75 height 22
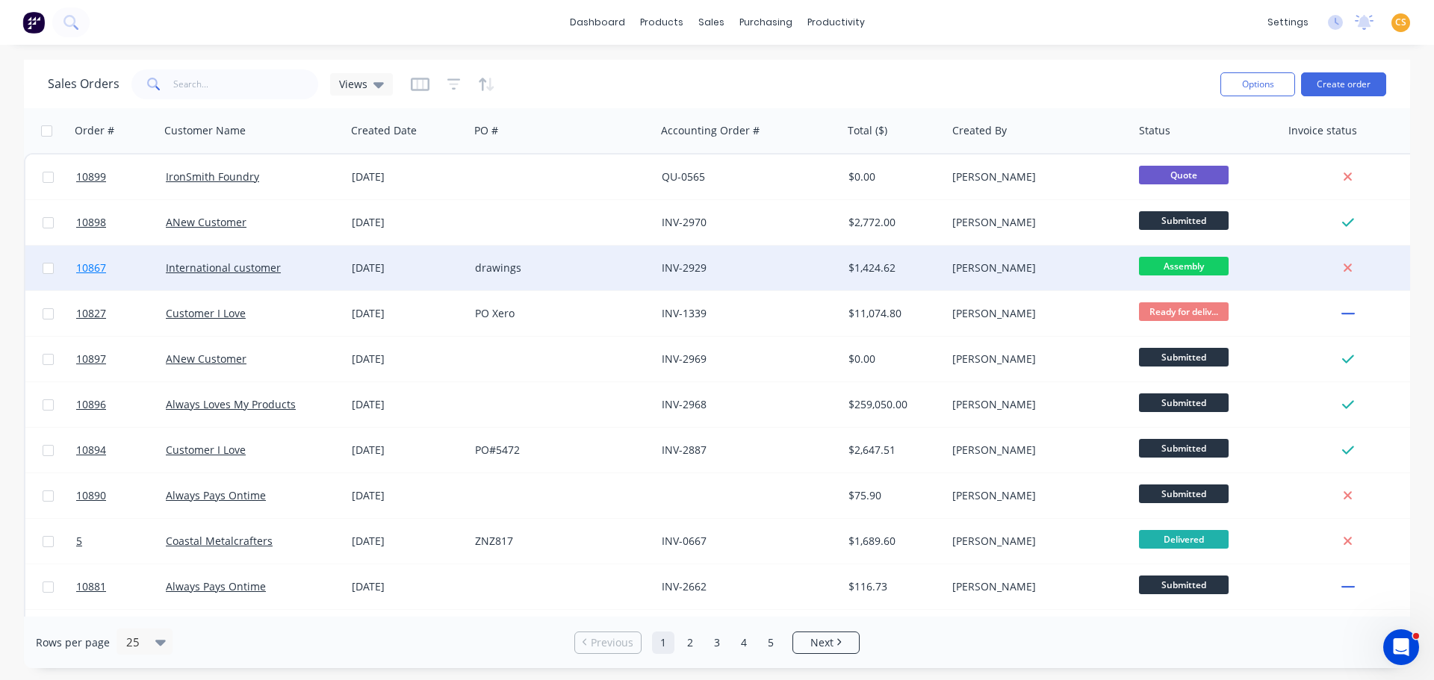
click at [125, 270] on link "10867" at bounding box center [121, 268] width 90 height 45
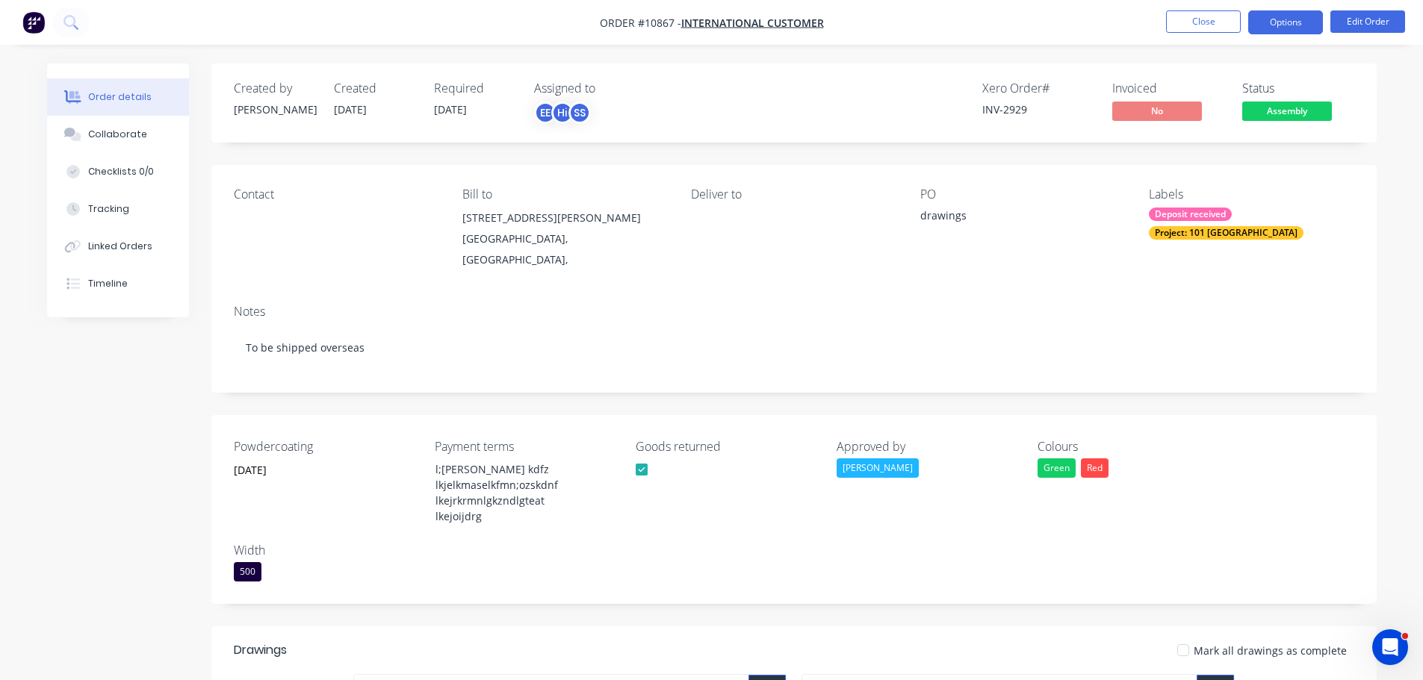
click at [1282, 22] on button "Options" at bounding box center [1285, 22] width 75 height 24
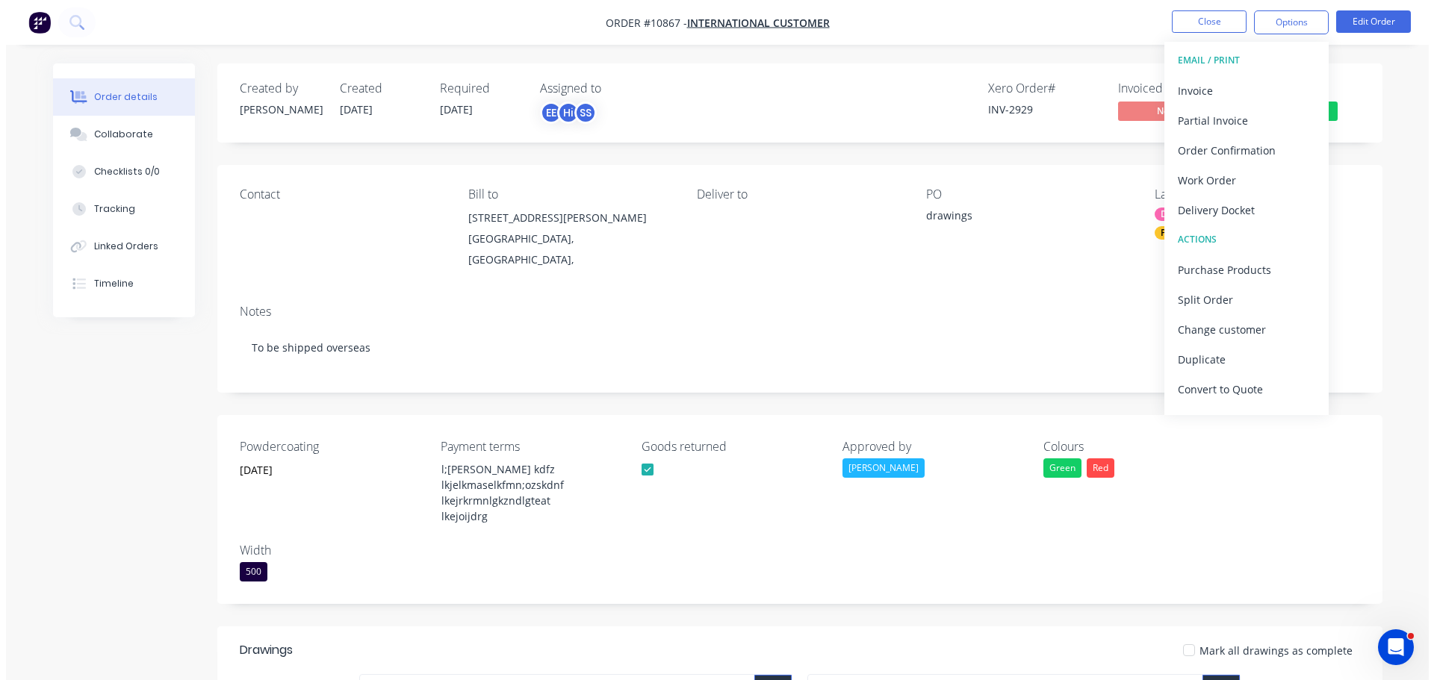
scroll to position [22, 0]
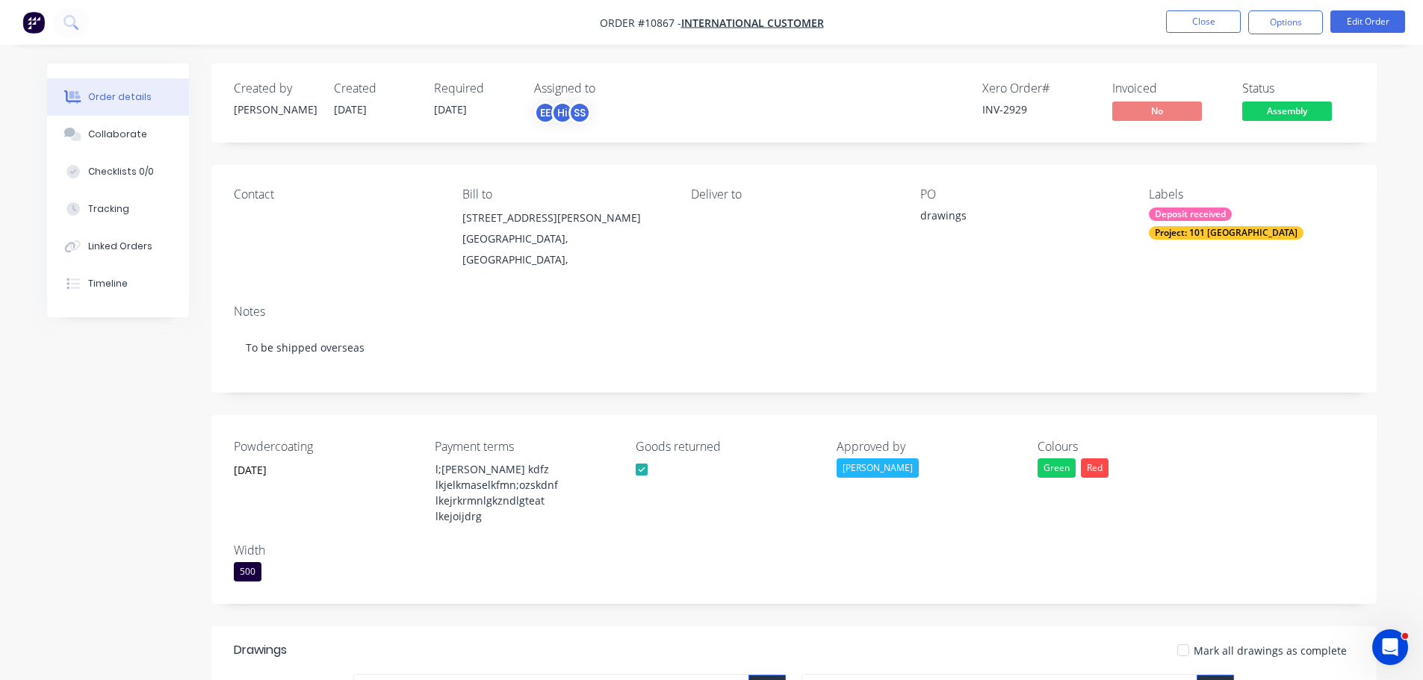
click at [1396, 369] on div "Order details Collaborate Checklists 0/0 Tracking Linked Orders Timeline Order …" at bounding box center [711, 664] width 1423 height 1329
click at [1200, 17] on button "Close" at bounding box center [1203, 21] width 75 height 22
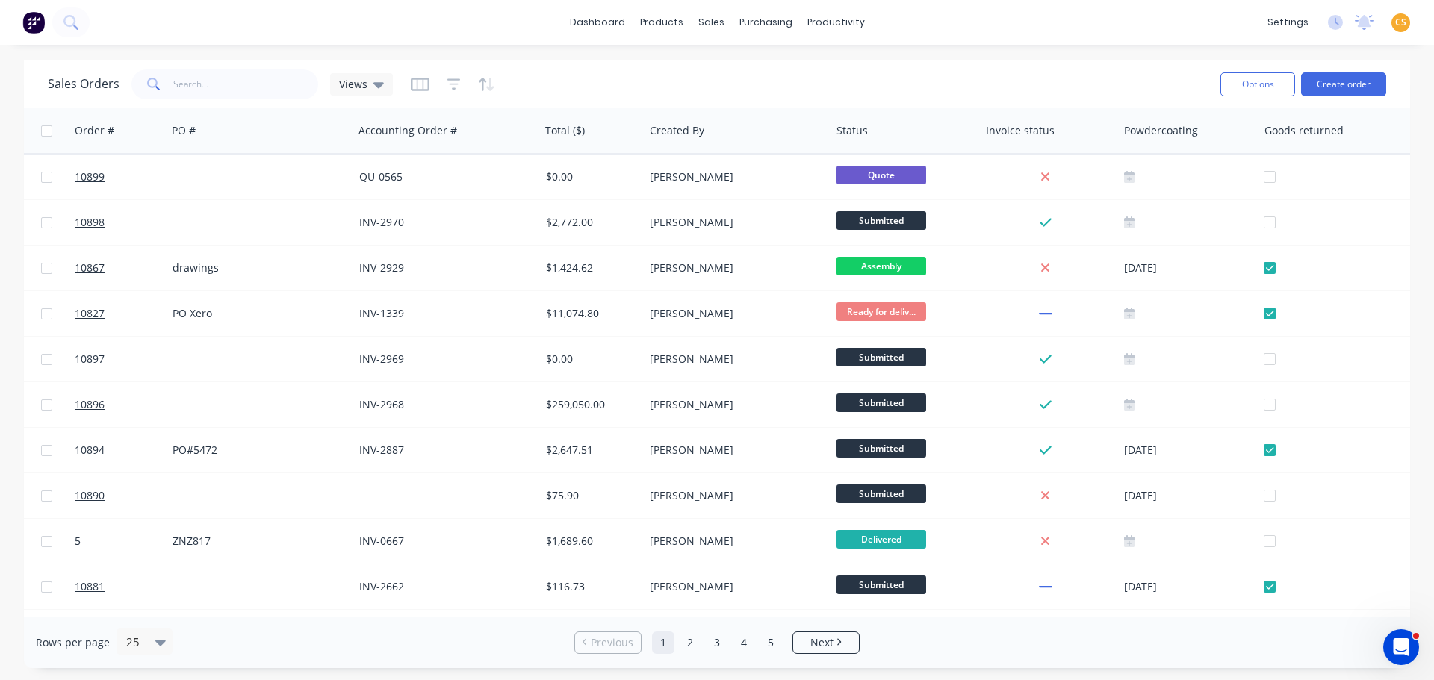
scroll to position [0, 740]
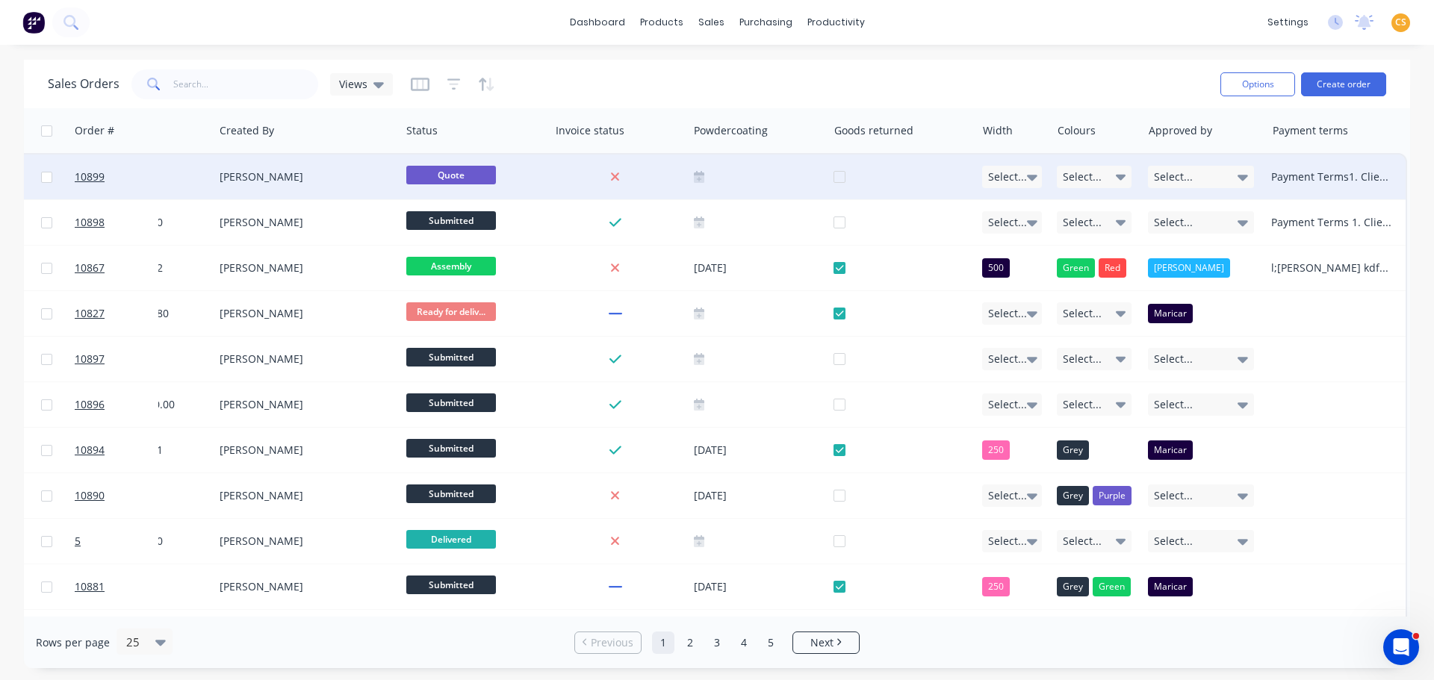
click at [1281, 176] on div "Payment Terms1. Client Terms: 20% deposit upon signing contract. 50% prior to m…" at bounding box center [1332, 177] width 122 height 15
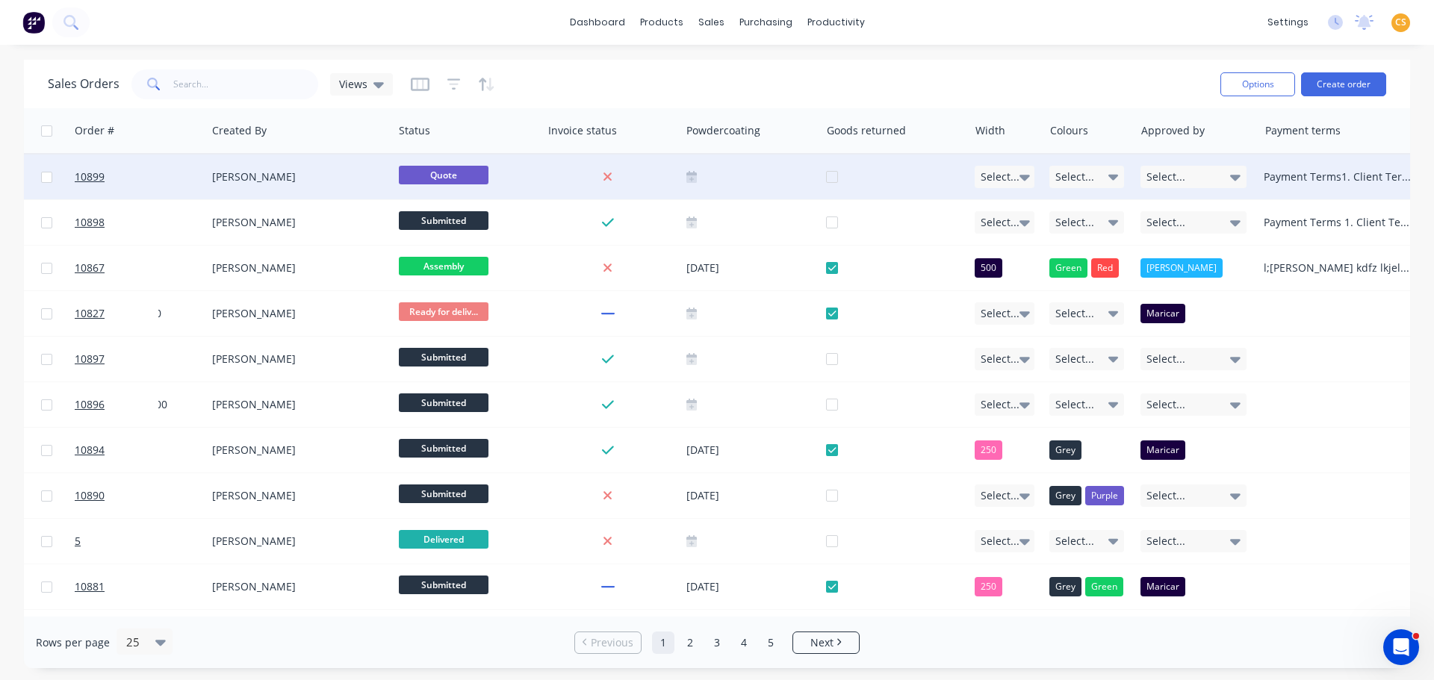
drag, startPoint x: 1397, startPoint y: 133, endPoint x: 1427, endPoint y: 132, distance: 29.1
click at [1427, 132] on div "Sales Orders Views Options Create order Order # Customer Name Created Date PO #…" at bounding box center [717, 364] width 1434 height 609
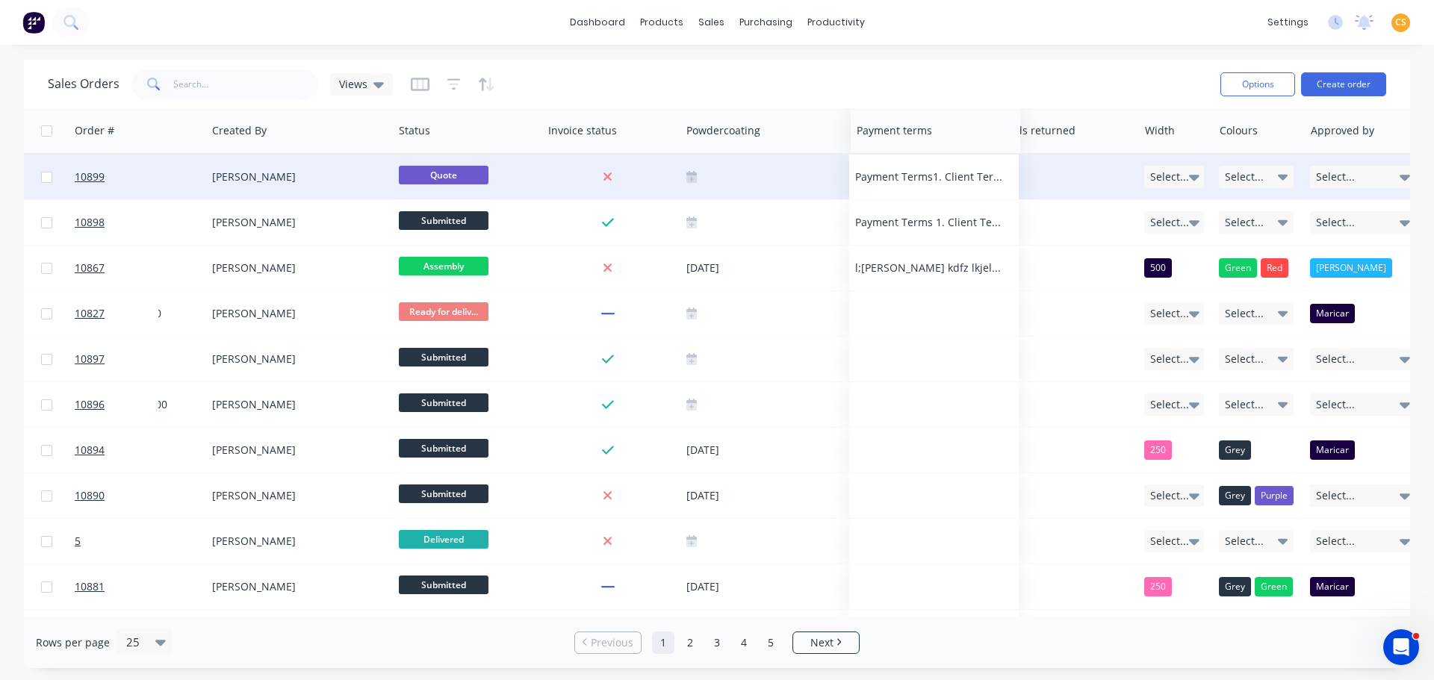
drag, startPoint x: 1353, startPoint y: 134, endPoint x: 945, endPoint y: 147, distance: 408.8
click at [945, 147] on div "Payment terms" at bounding box center [936, 130] width 170 height 45
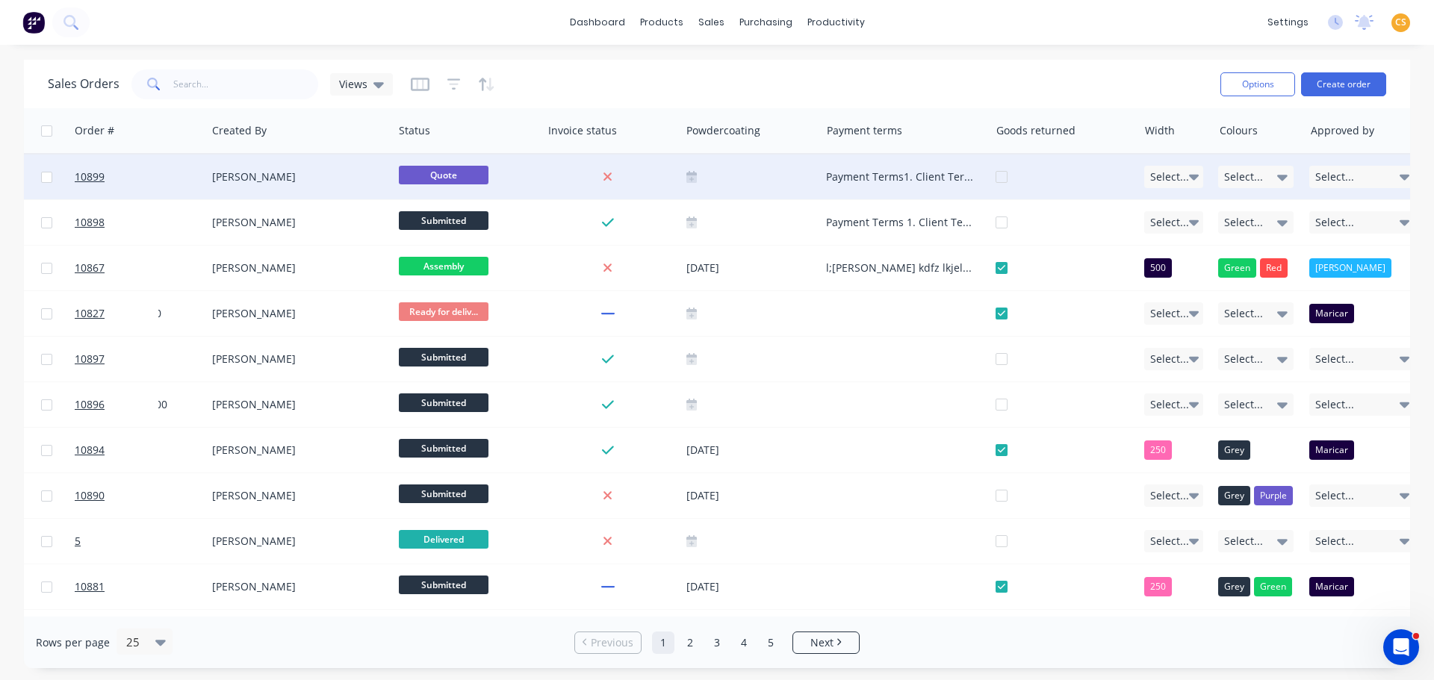
click at [914, 181] on div "Payment Terms1. Client Terms: 20% deposit upon signing contract. 50% prior to m…" at bounding box center [900, 177] width 149 height 15
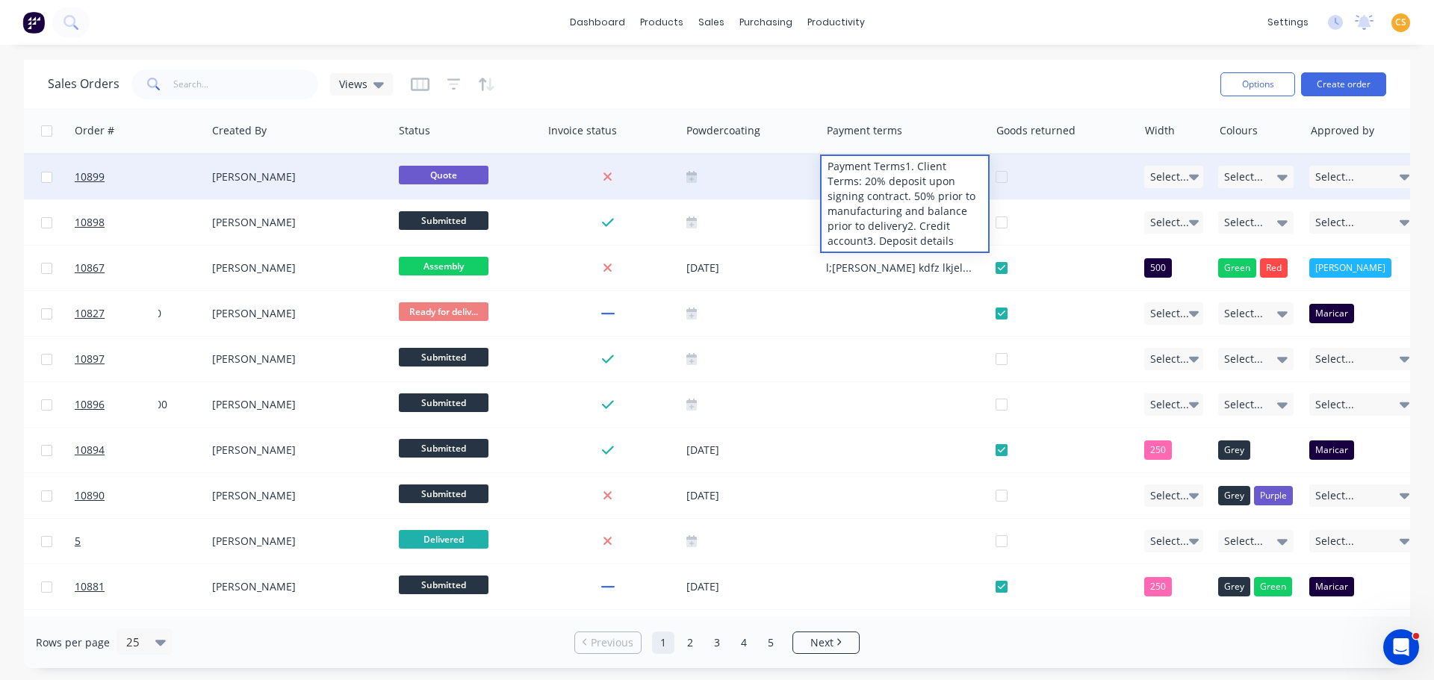
click at [906, 164] on div "Payment Terms1. Client Terms: 20% deposit upon signing contract. 50% prior to m…" at bounding box center [905, 204] width 167 height 96
click at [920, 208] on div "Payment Terms 1. Client Terms: 20% deposit upon signing contract. 50% prior to …" at bounding box center [905, 211] width 167 height 111
click at [947, 225] on div "Payment Terms 1. Client Terms: 20% deposit upon signing contract. 50% prior to …" at bounding box center [905, 211] width 167 height 111
click at [911, 241] on div "Payment Terms 1. Client Terms: 20% deposit upon signing contract. 50% prior to …" at bounding box center [905, 211] width 167 height 111
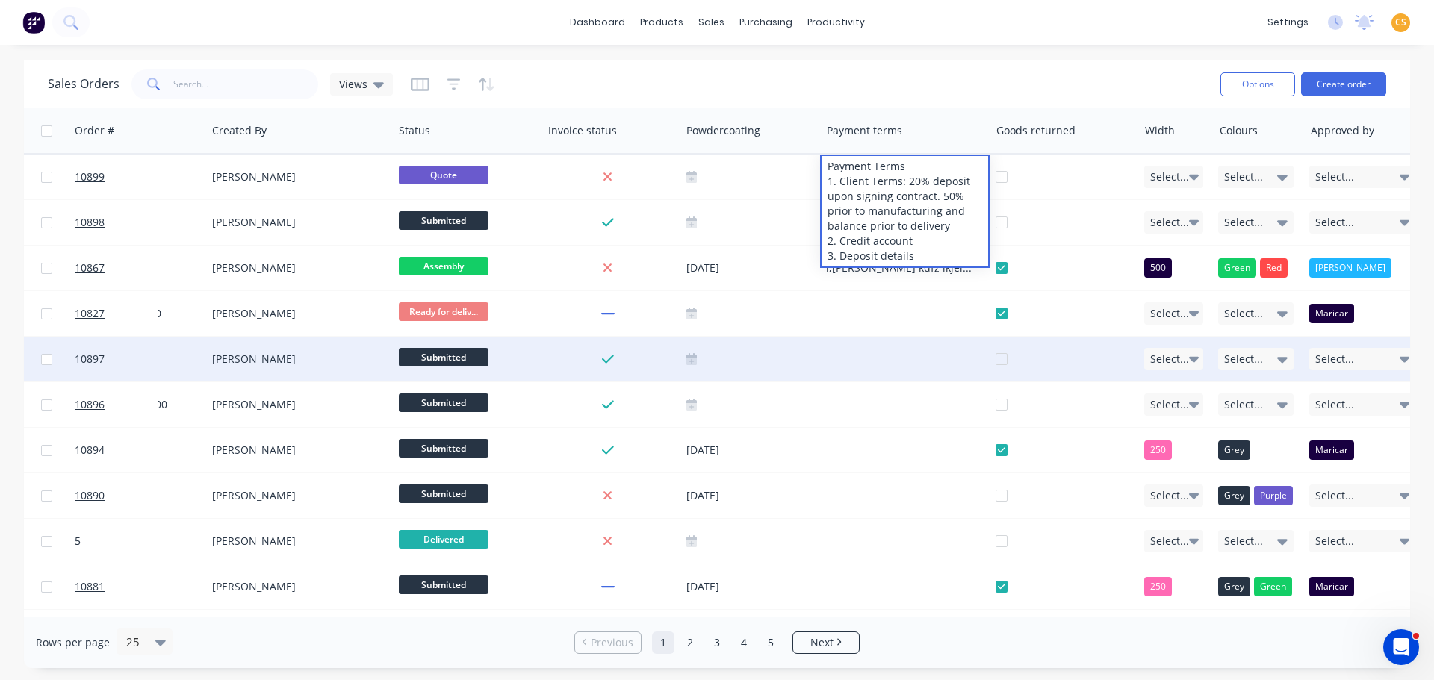
click at [916, 341] on div at bounding box center [905, 359] width 170 height 45
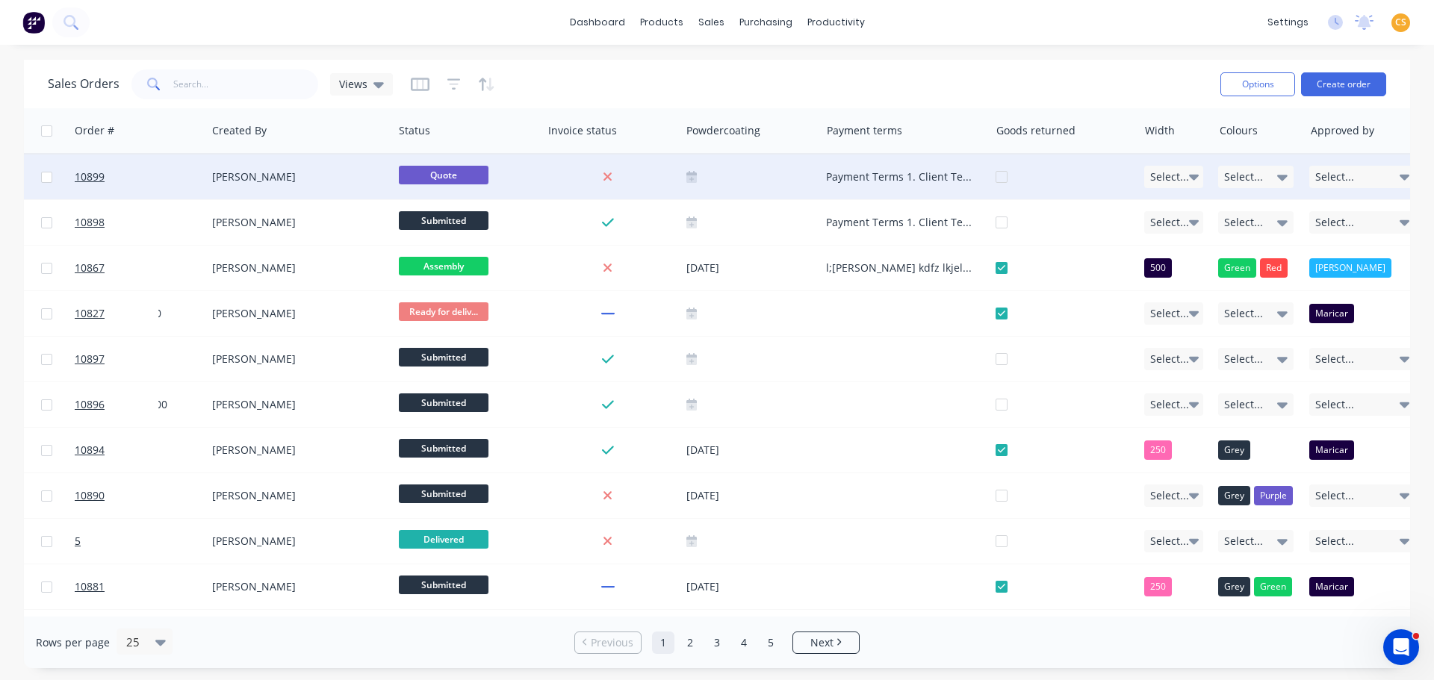
click at [876, 172] on div "Payment Terms 1. Client Terms: 20% deposit upon signing contract. 50% prior to …" at bounding box center [900, 177] width 149 height 15
drag, startPoint x: 953, startPoint y: 78, endPoint x: 944, endPoint y: 92, distance: 16.8
click at [953, 78] on div "Sales Orders Views" at bounding box center [628, 84] width 1161 height 37
click at [893, 179] on div "Payment Terms 1. Client Terms: 20% deposit upon signing contract. 50% prior to …" at bounding box center [900, 177] width 149 height 15
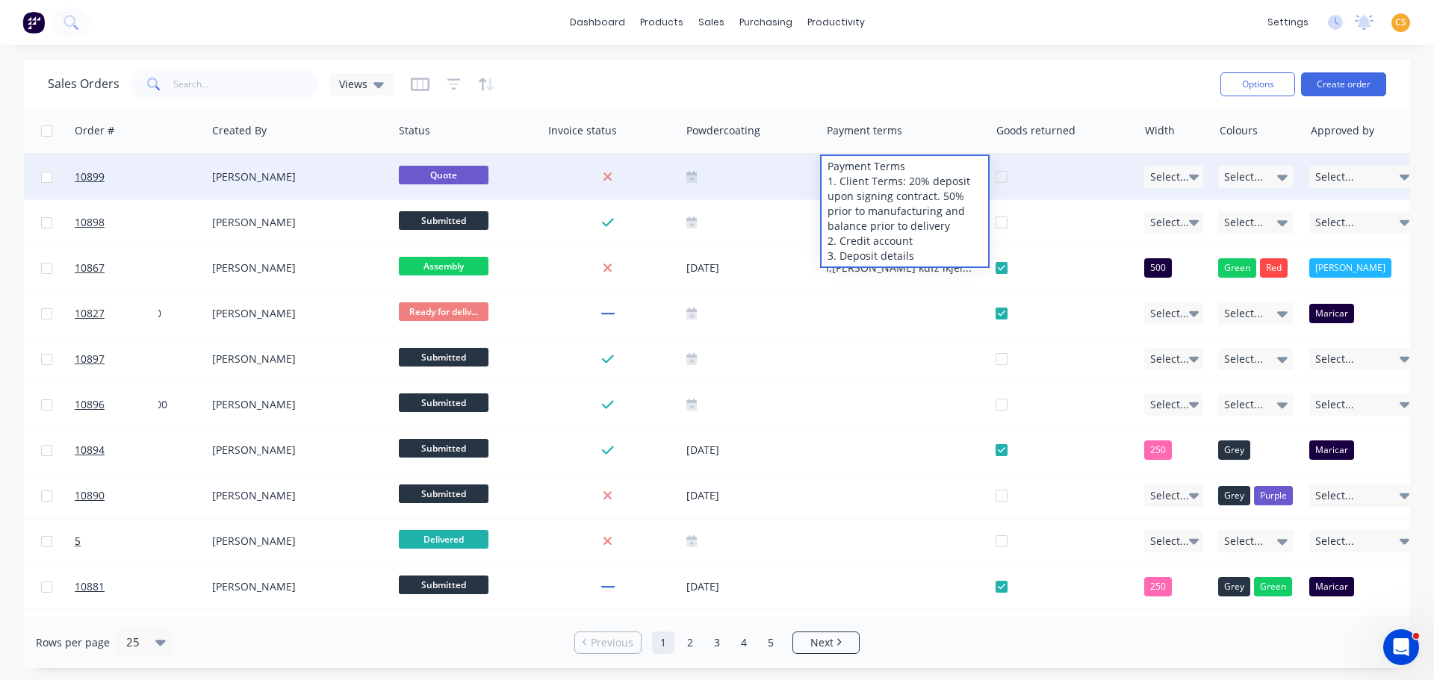
click at [935, 77] on div "Sales Orders Views" at bounding box center [628, 84] width 1161 height 37
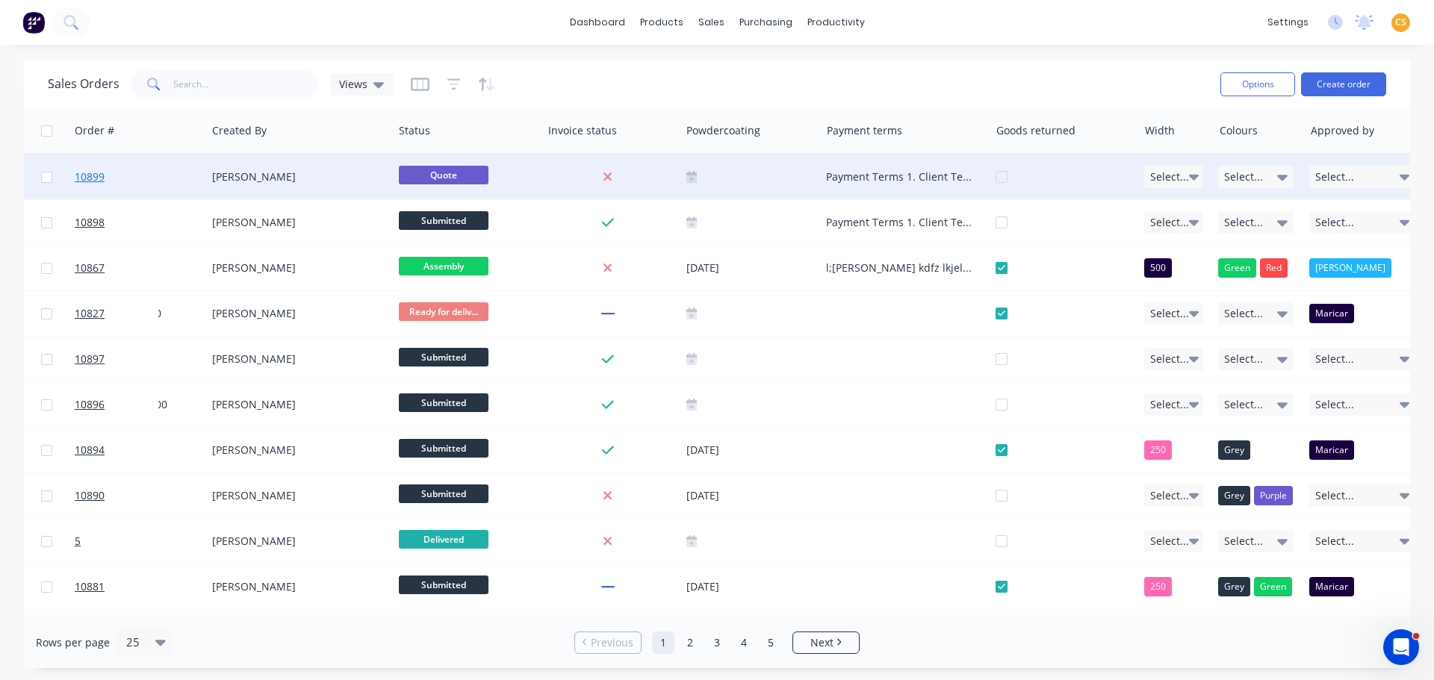
click at [134, 176] on link "10899" at bounding box center [120, 177] width 90 height 45
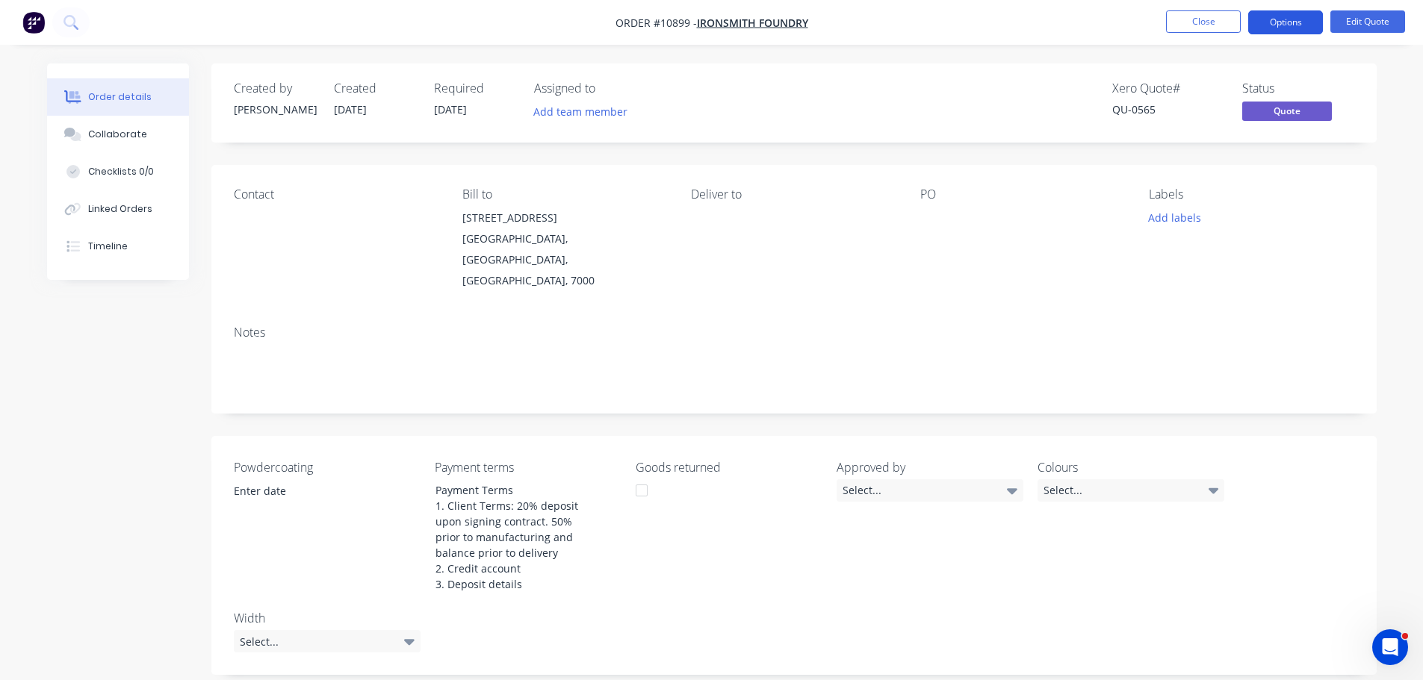
click at [1290, 13] on button "Options" at bounding box center [1285, 22] width 75 height 24
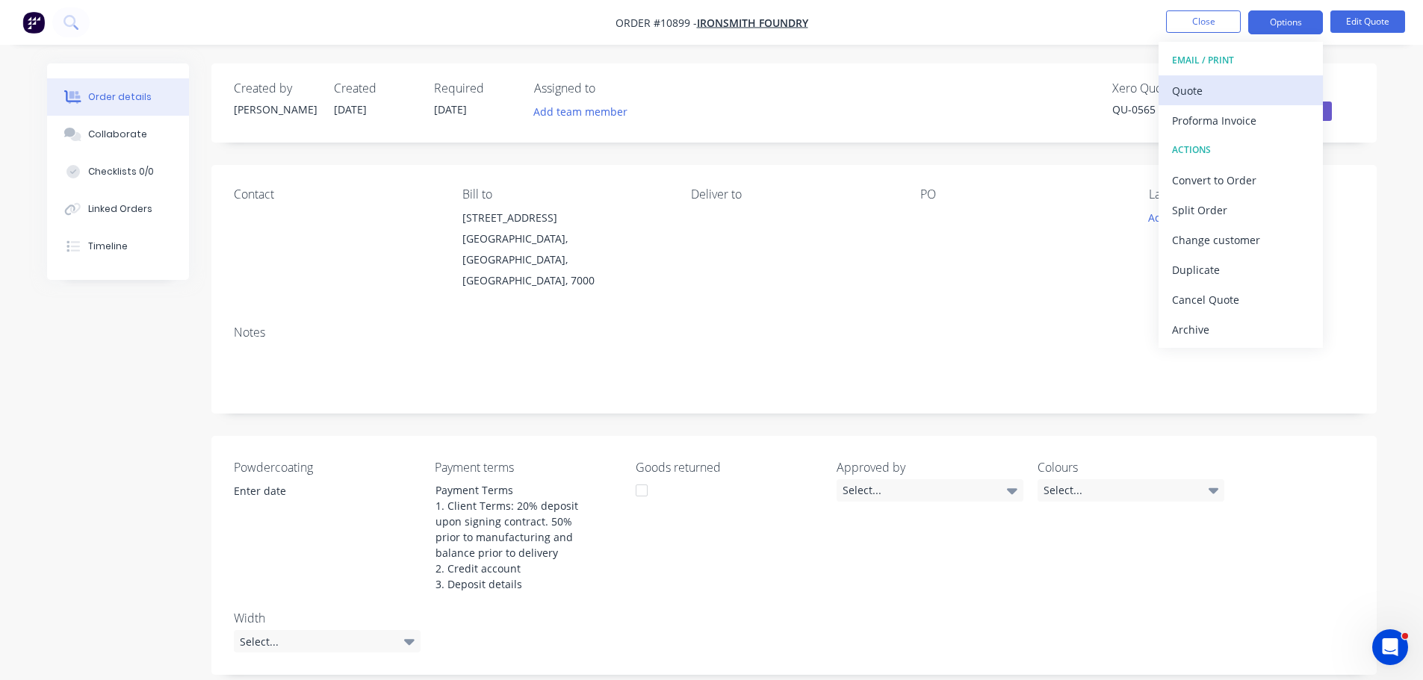
click at [1215, 93] on div "Quote" at bounding box center [1240, 91] width 137 height 22
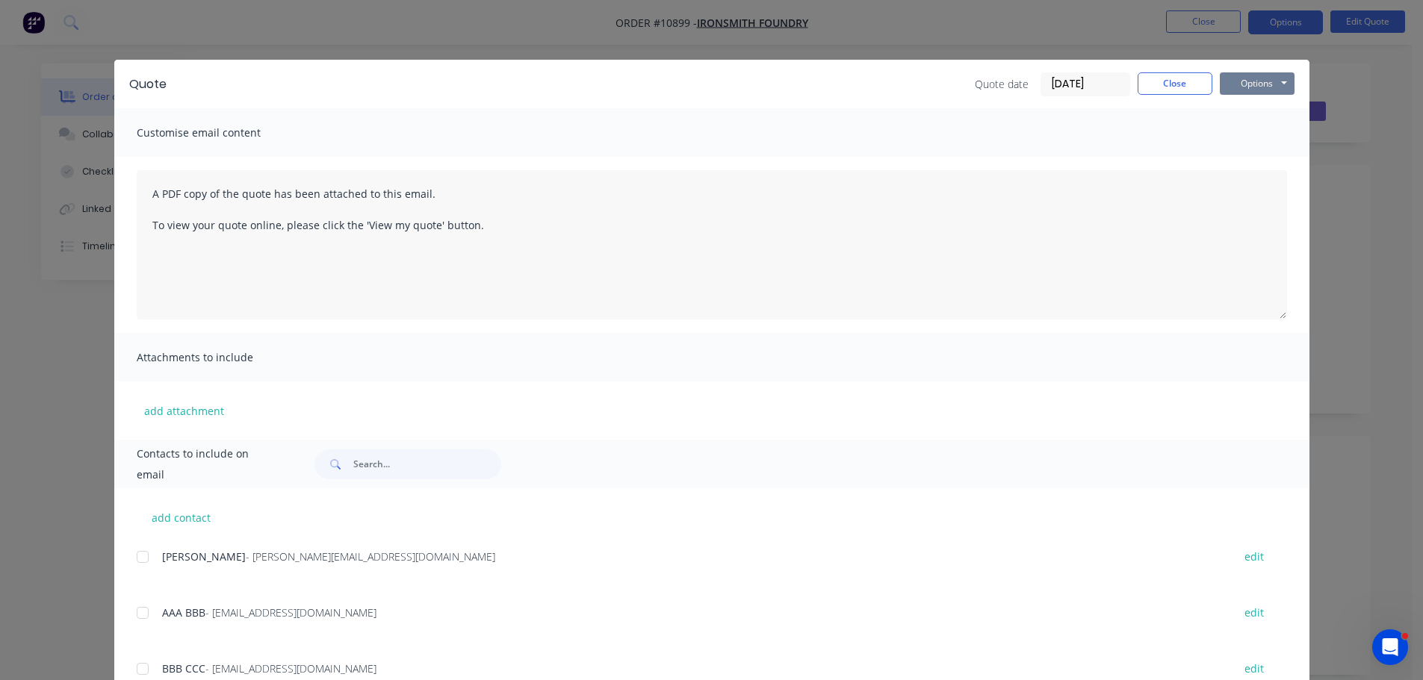
click at [1254, 84] on button "Options" at bounding box center [1257, 83] width 75 height 22
click at [1250, 112] on button "Preview" at bounding box center [1268, 110] width 96 height 25
click at [1153, 81] on button "Close" at bounding box center [1175, 83] width 75 height 22
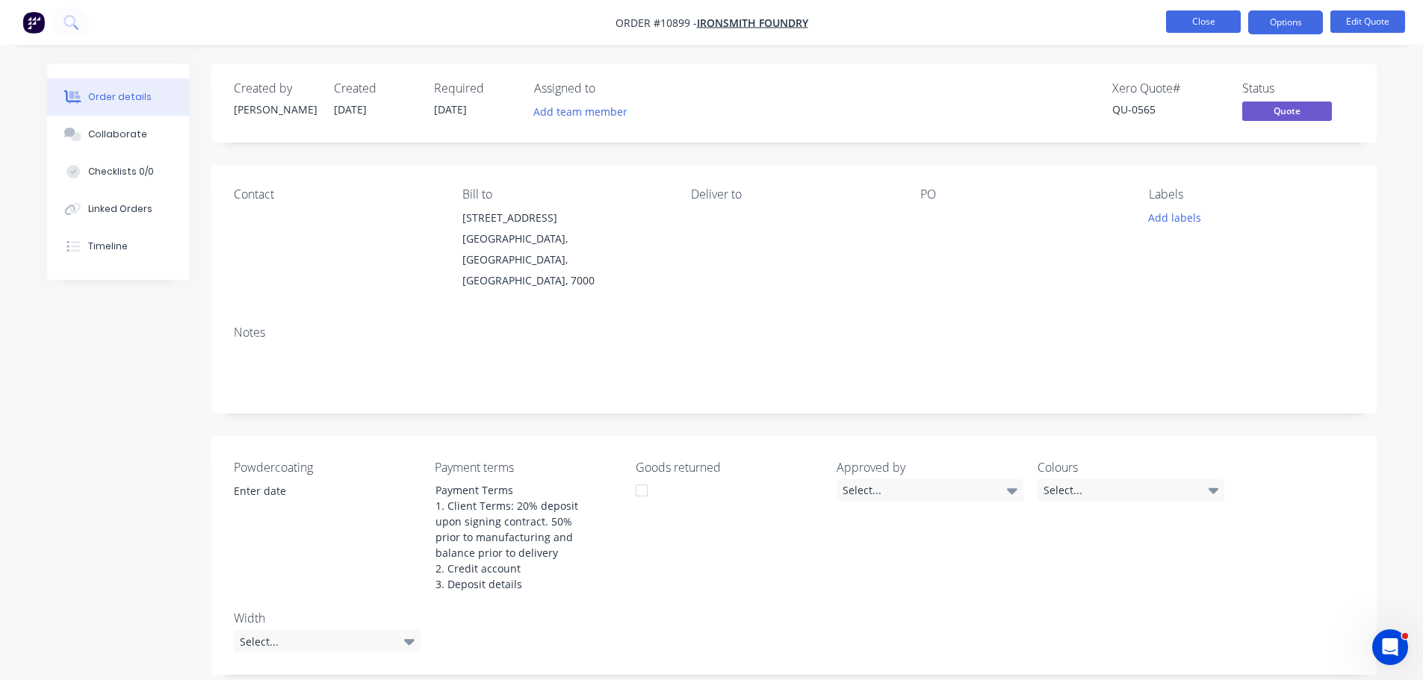
click at [1184, 16] on button "Close" at bounding box center [1203, 21] width 75 height 22
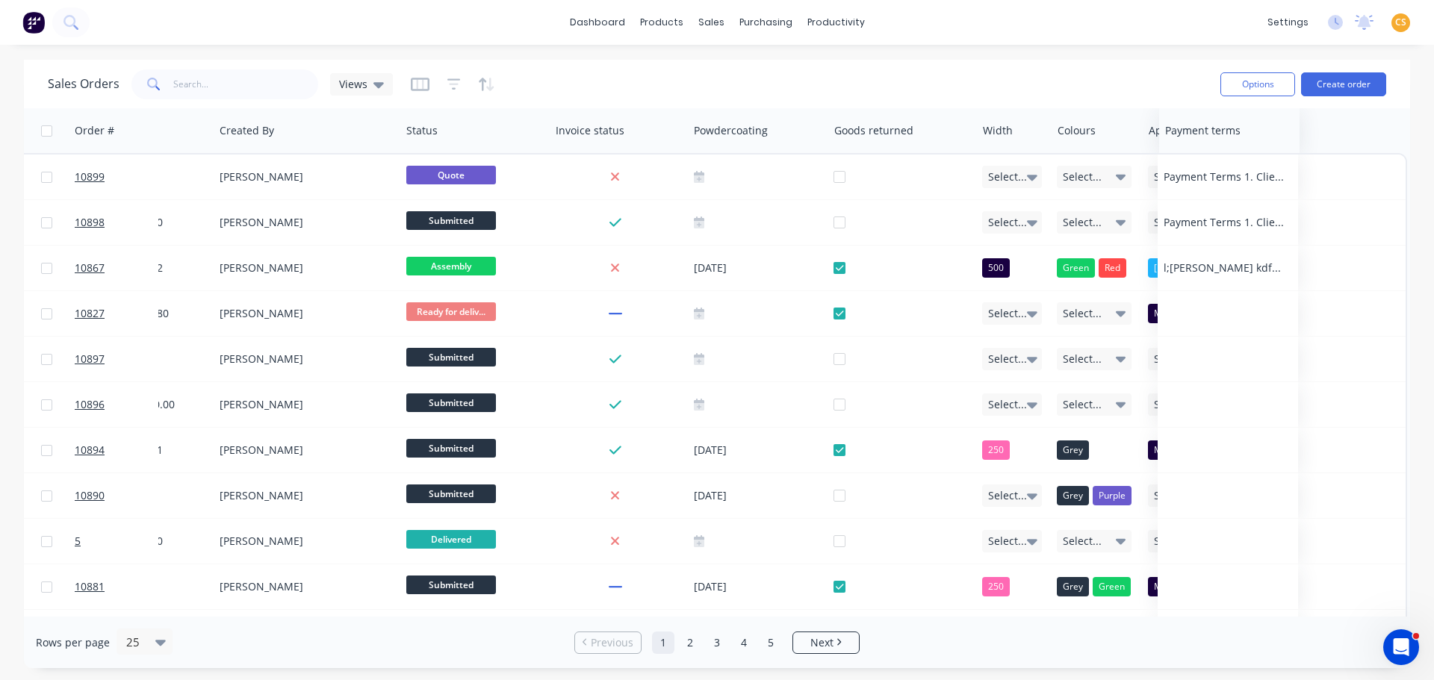
scroll to position [0, 733]
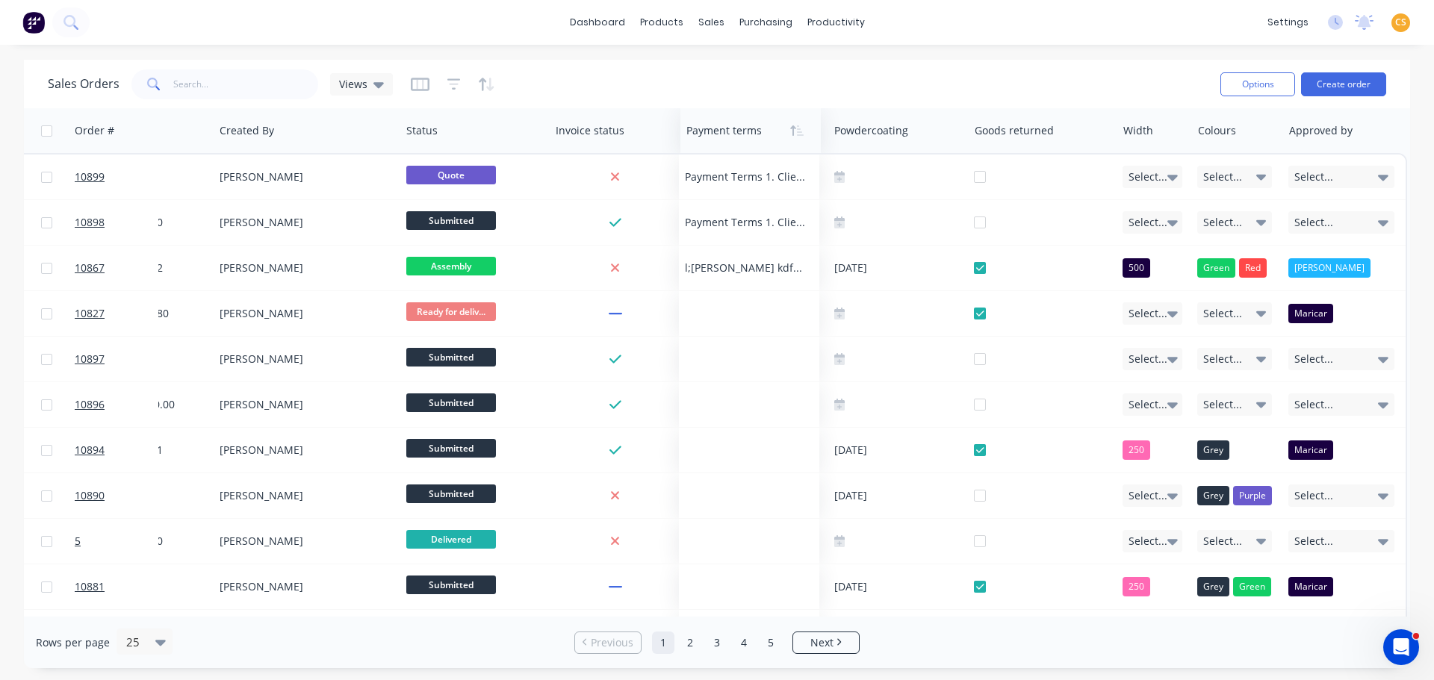
drag, startPoint x: 1320, startPoint y: 129, endPoint x: 733, endPoint y: 127, distance: 586.3
click at [733, 127] on div at bounding box center [747, 131] width 122 height 30
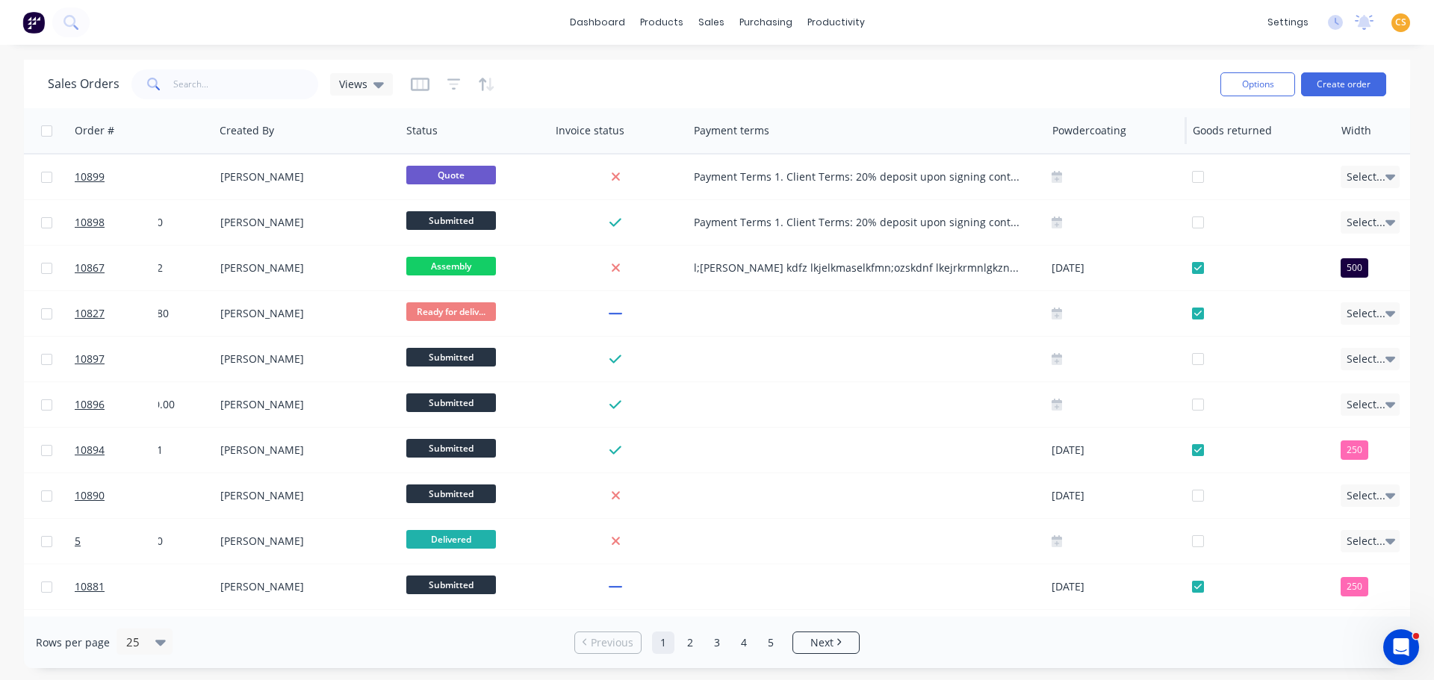
drag, startPoint x: 828, startPoint y: 132, endPoint x: 1046, endPoint y: 134, distance: 218.1
click at [1046, 134] on div at bounding box center [1045, 130] width 2 height 27
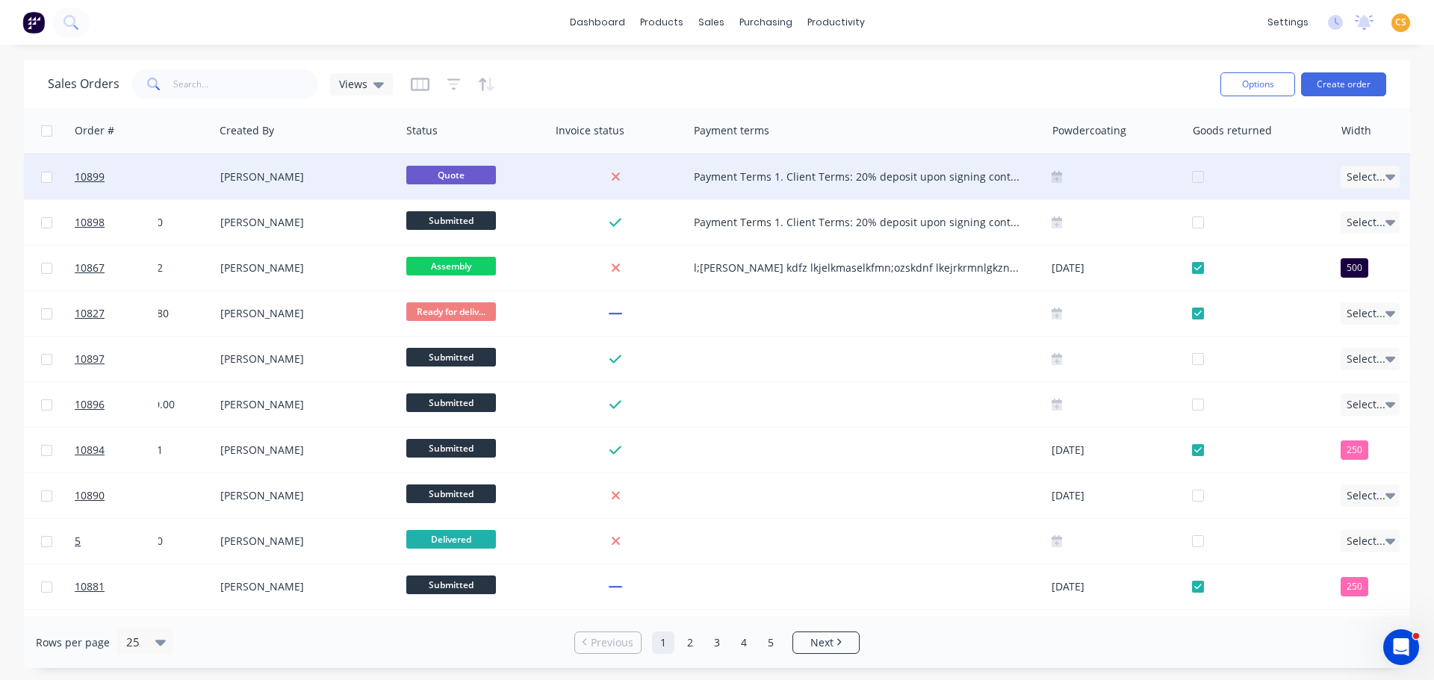
click at [802, 175] on div "Payment Terms 1. Client Terms: 20% deposit upon signing contract. 50% prior to …" at bounding box center [858, 177] width 329 height 15
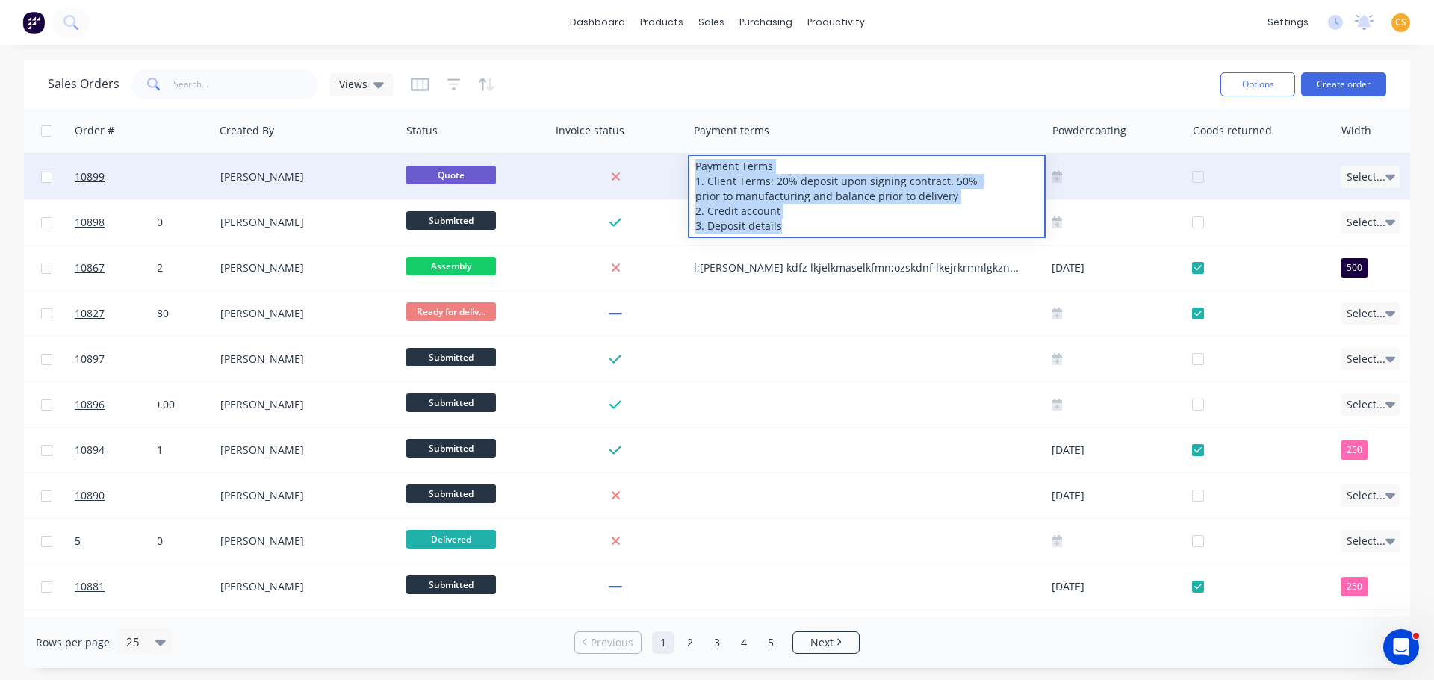
drag, startPoint x: 770, startPoint y: 225, endPoint x: 676, endPoint y: 158, distance: 115.6
click at [676, 158] on div "10899 IronSmith Foundry [DATE] QU-0565 $0.00 [PERSON_NAME] Quote Payment Terms …" at bounding box center [458, 178] width 2331 height 46
copy div "Payment Terms 1. Client Terms: 20% deposit upon signing contract. 50% prior to …"
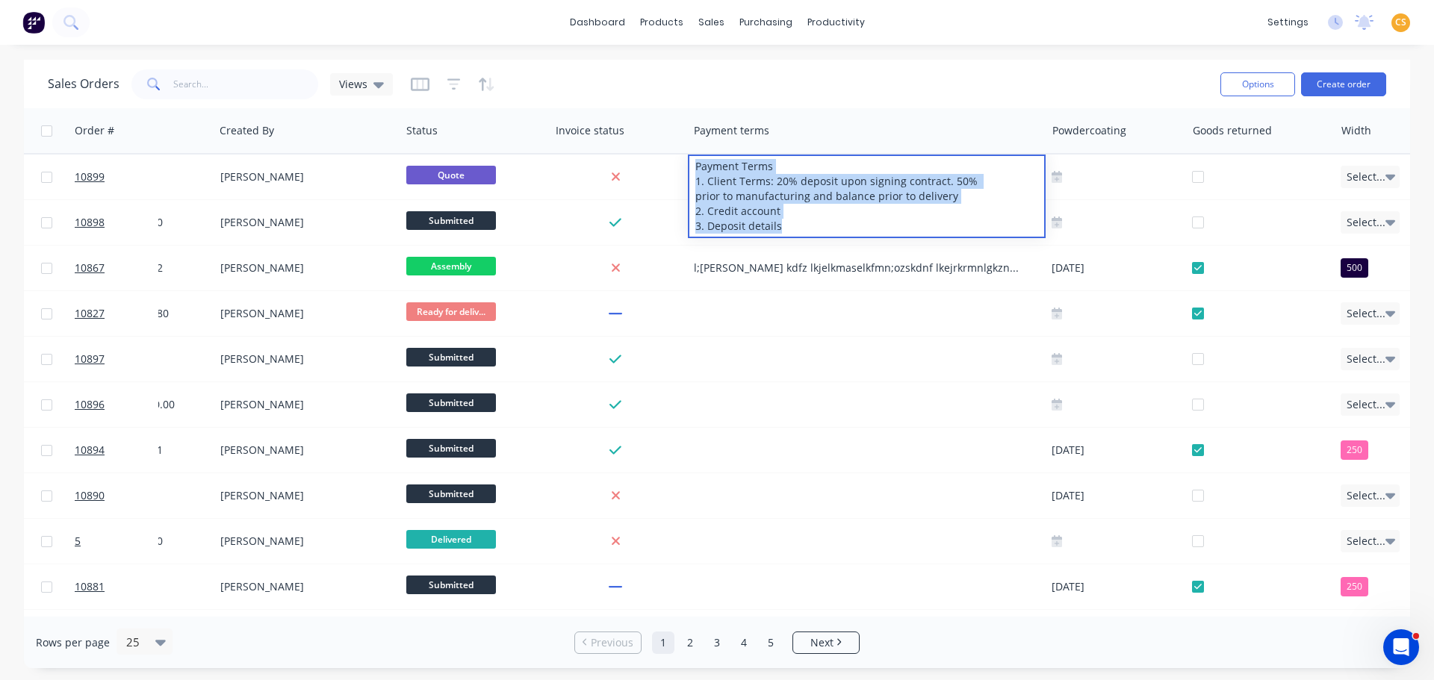
click at [730, 80] on div "Sales Orders Views" at bounding box center [628, 84] width 1161 height 37
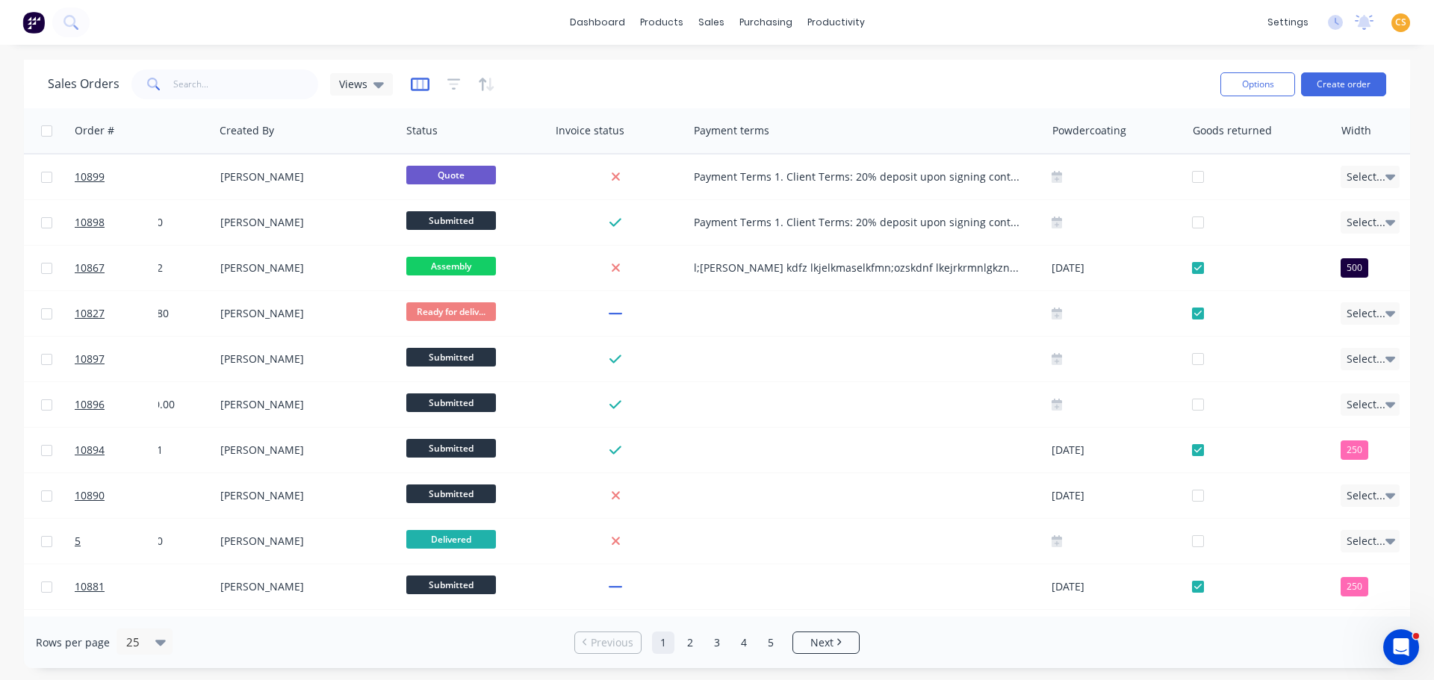
click at [418, 84] on icon "button" at bounding box center [420, 84] width 19 height 15
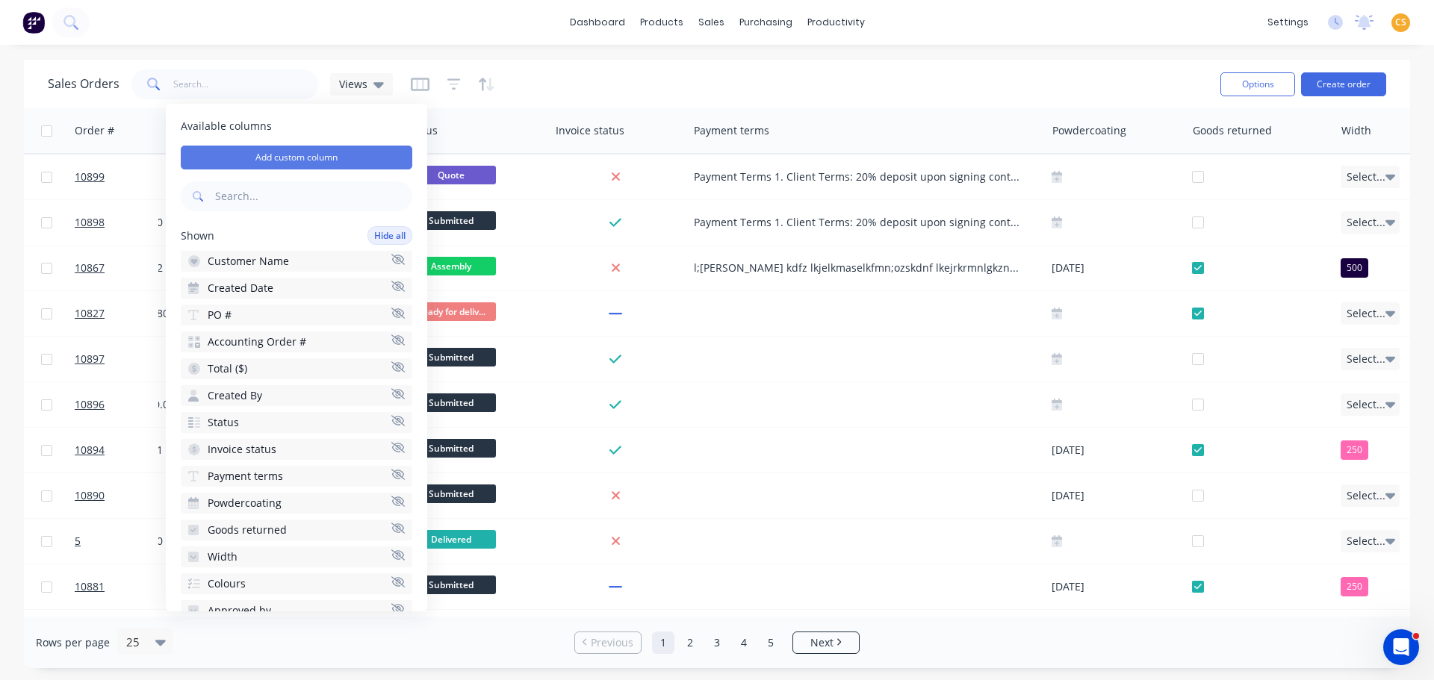
click at [307, 156] on button "Add custom column" at bounding box center [297, 158] width 232 height 24
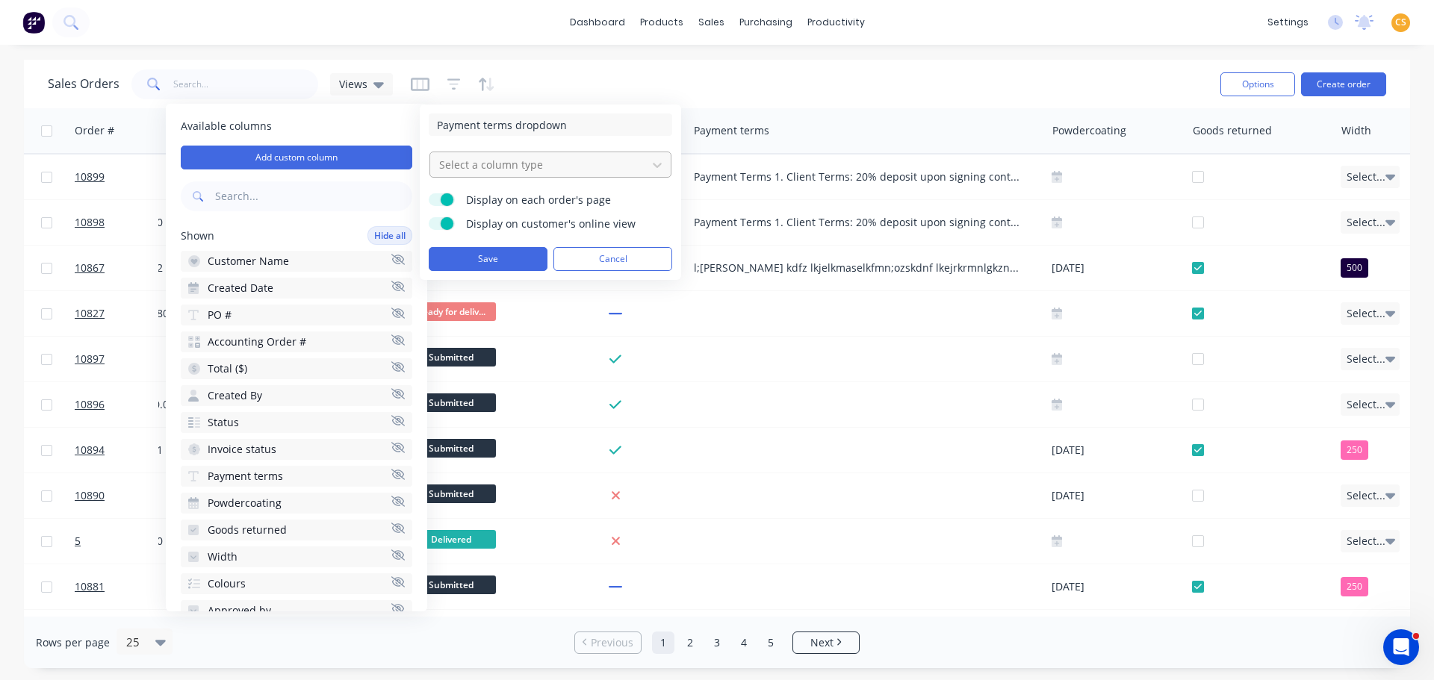
type input "Payment terms dropdown"
click at [488, 165] on div at bounding box center [539, 164] width 202 height 19
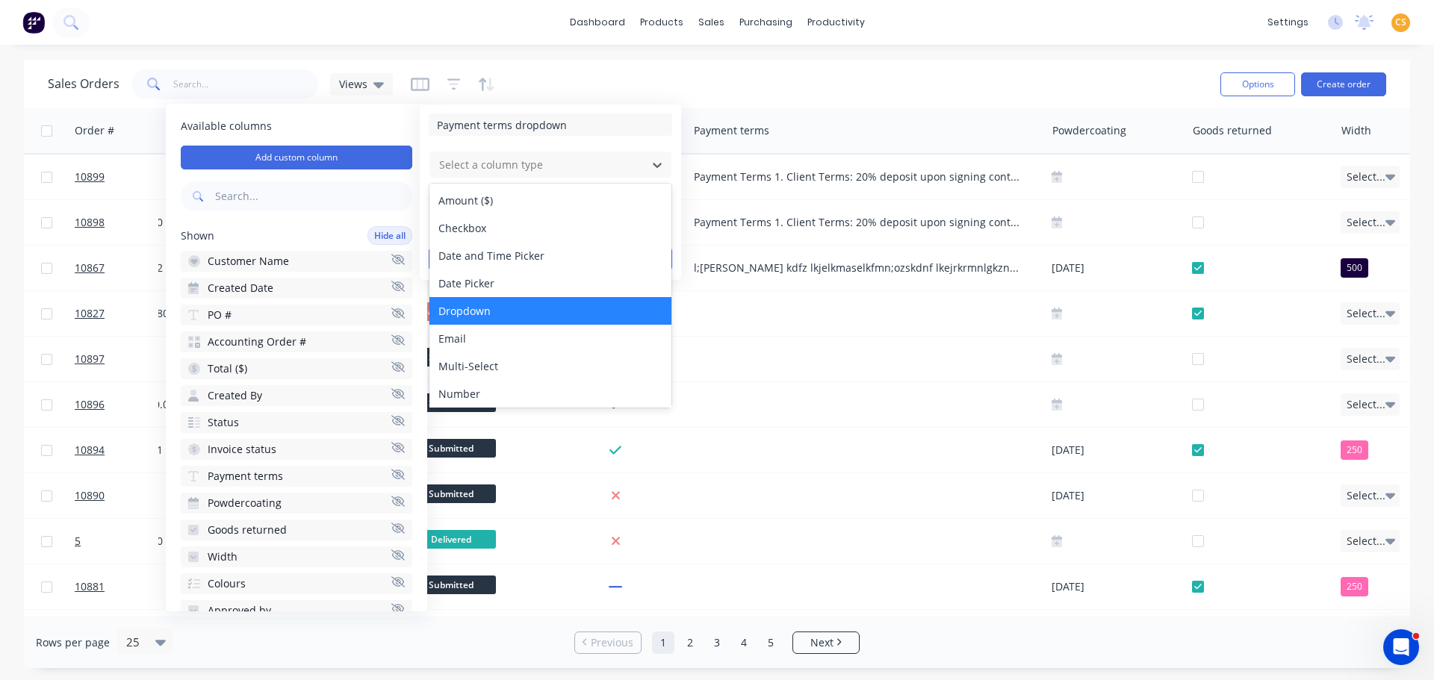
click at [486, 313] on div "Dropdown" at bounding box center [550, 311] width 242 height 28
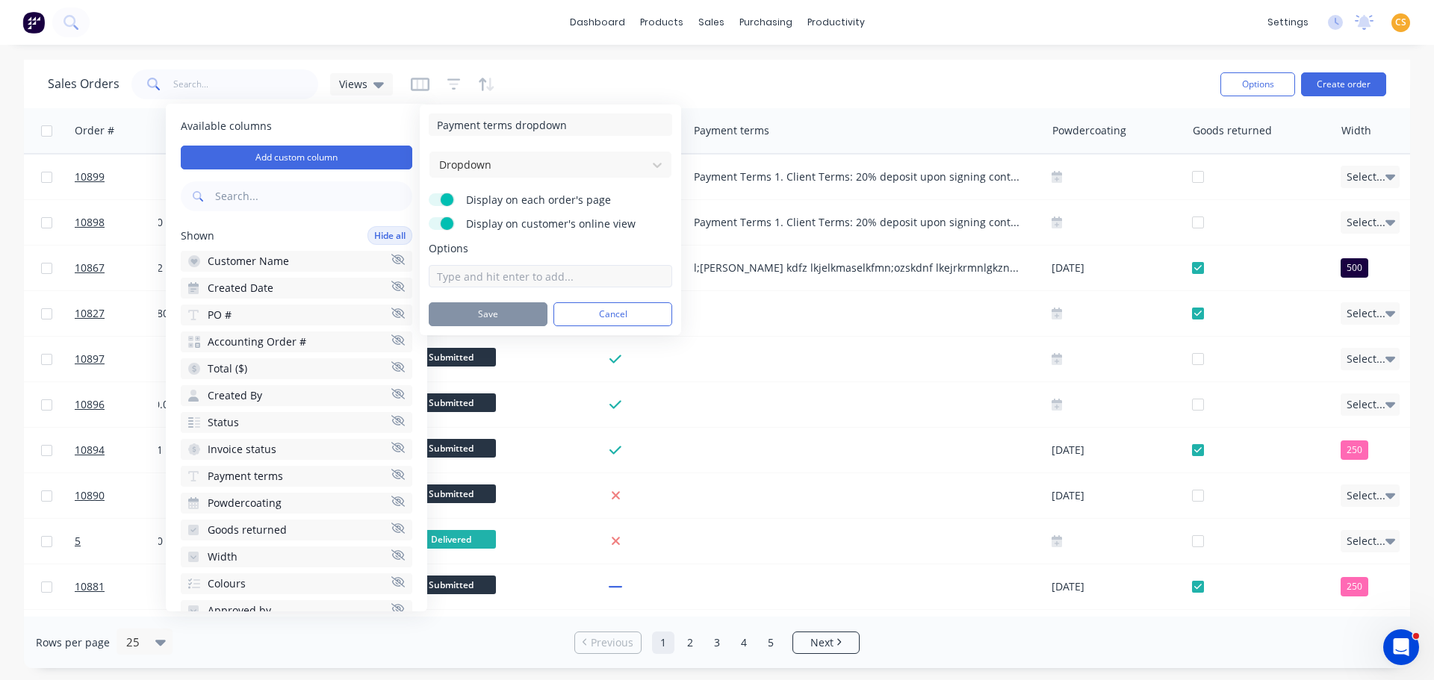
click at [457, 276] on input at bounding box center [550, 276] width 243 height 22
type input "a"
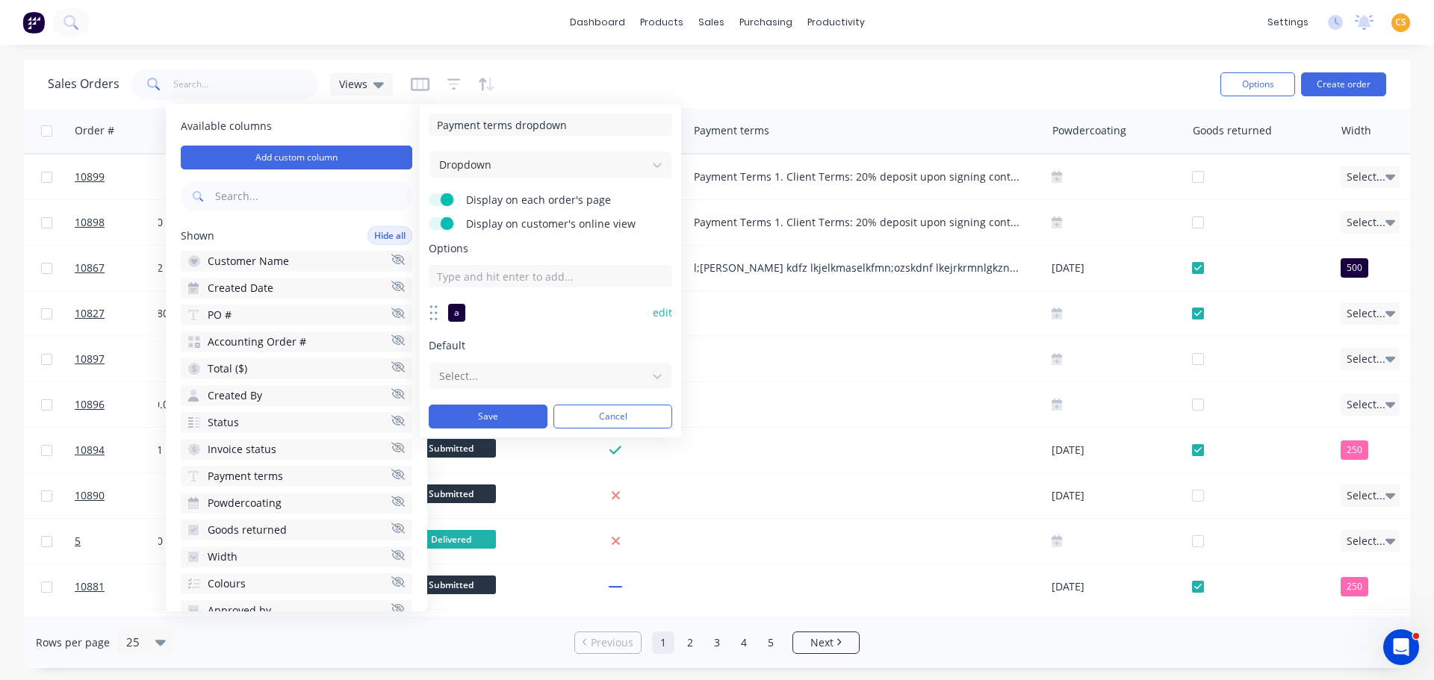
click at [656, 310] on button "edit" at bounding box center [662, 312] width 19 height 15
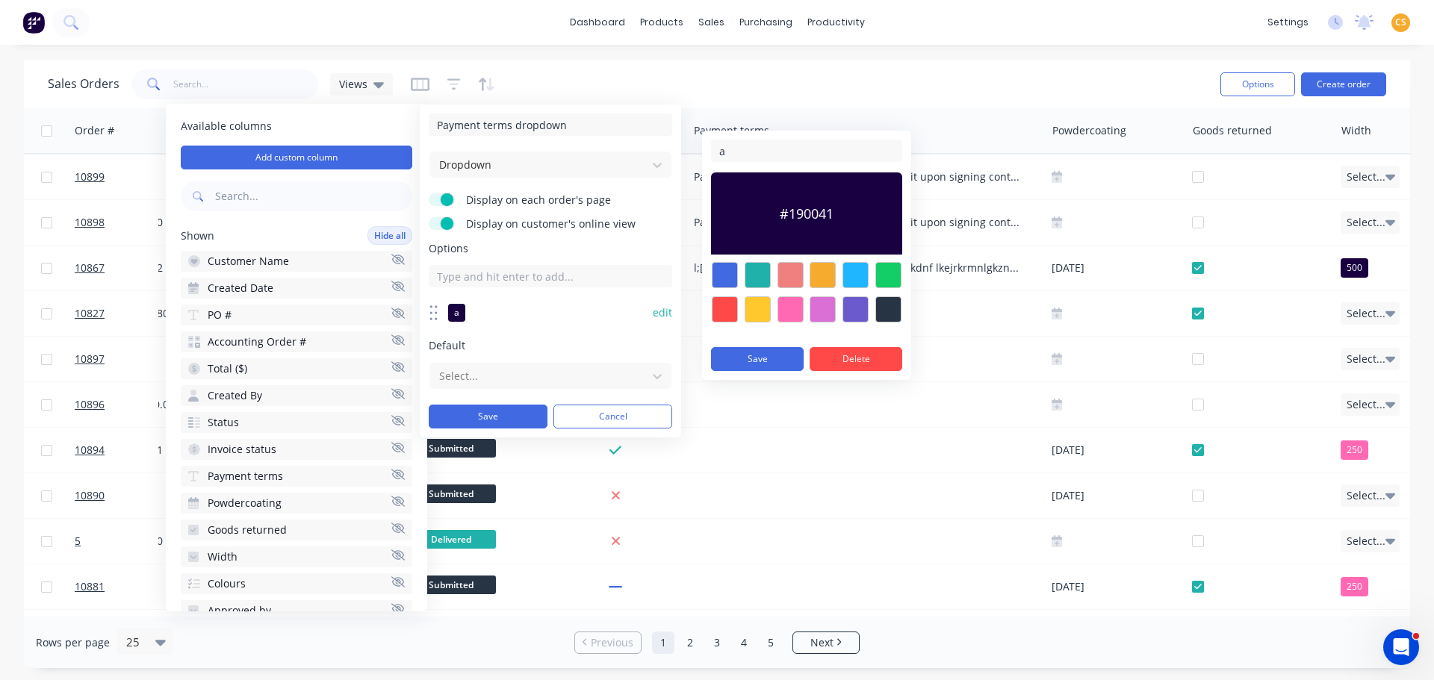
drag, startPoint x: 742, startPoint y: 150, endPoint x: 692, endPoint y: 154, distance: 49.4
click at [692, 154] on body "dashboard products sales purchasing productivity dashboard products Product Cat…" at bounding box center [717, 340] width 1434 height 680
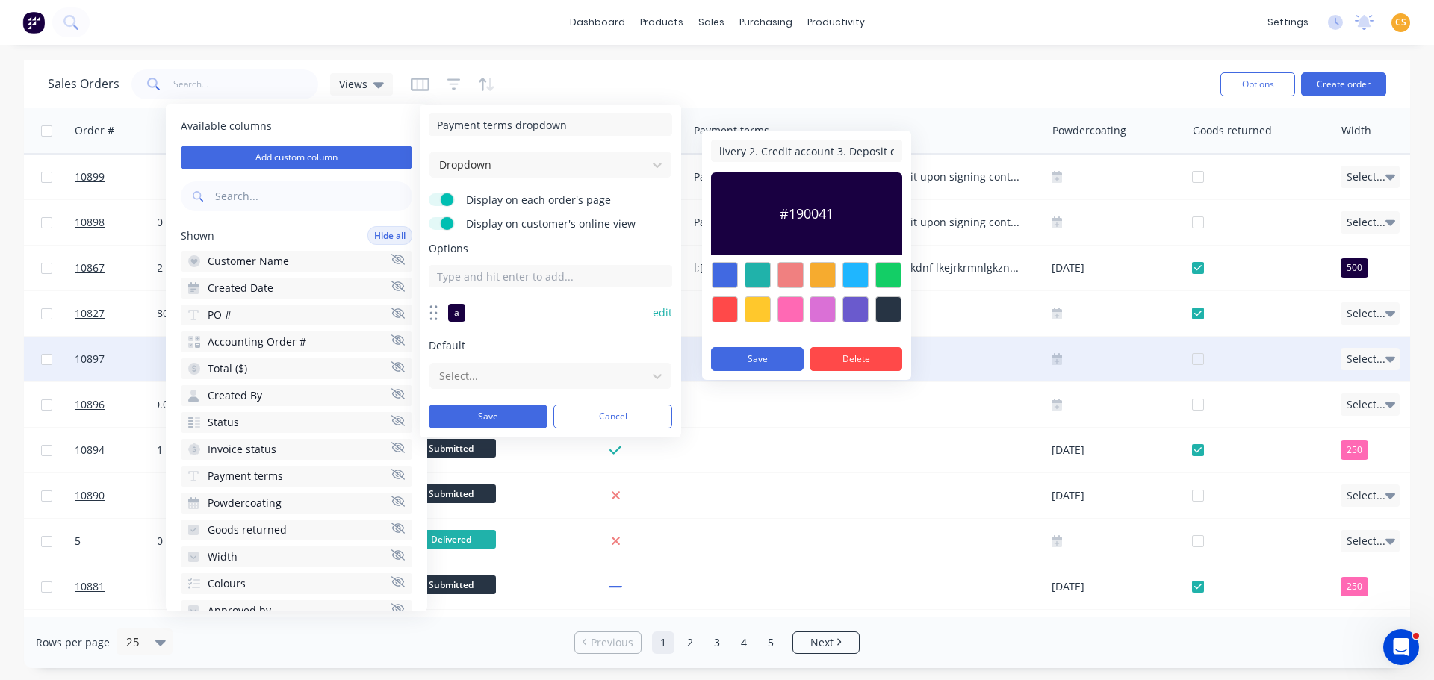
type input "Payment Terms 1. Client Terms: 20% deposit upon signing contract. 50% prior to …"
click at [765, 361] on button "Save" at bounding box center [757, 359] width 93 height 24
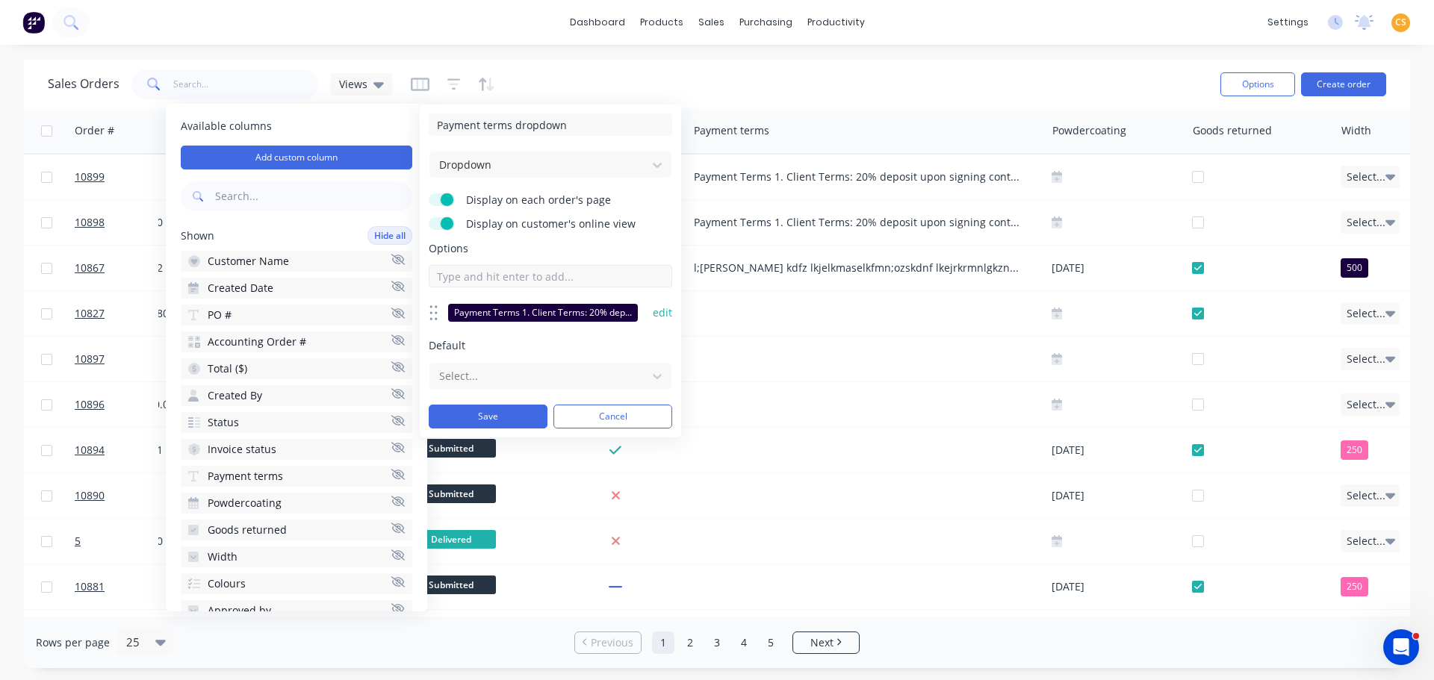
click at [472, 275] on input at bounding box center [550, 276] width 243 height 22
type input "kl;kezsj sslkenr;lzksnedl kznelrknxkdrhkdn feroidnrzs"
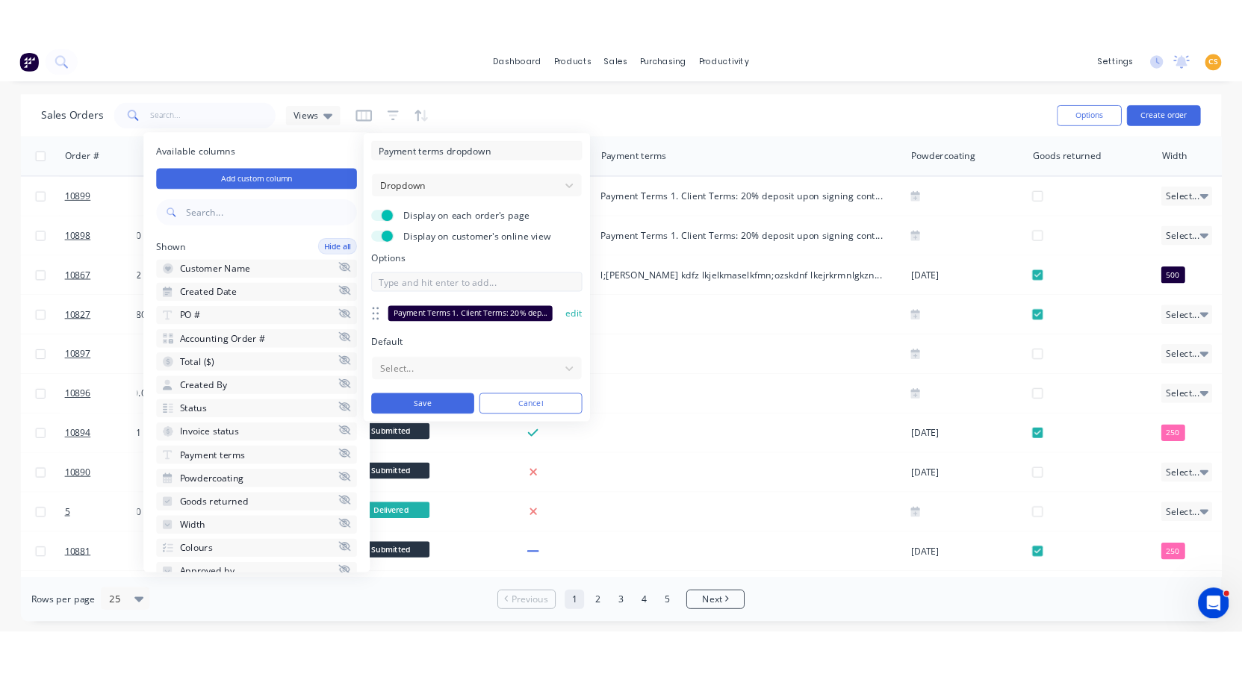
scroll to position [0, 0]
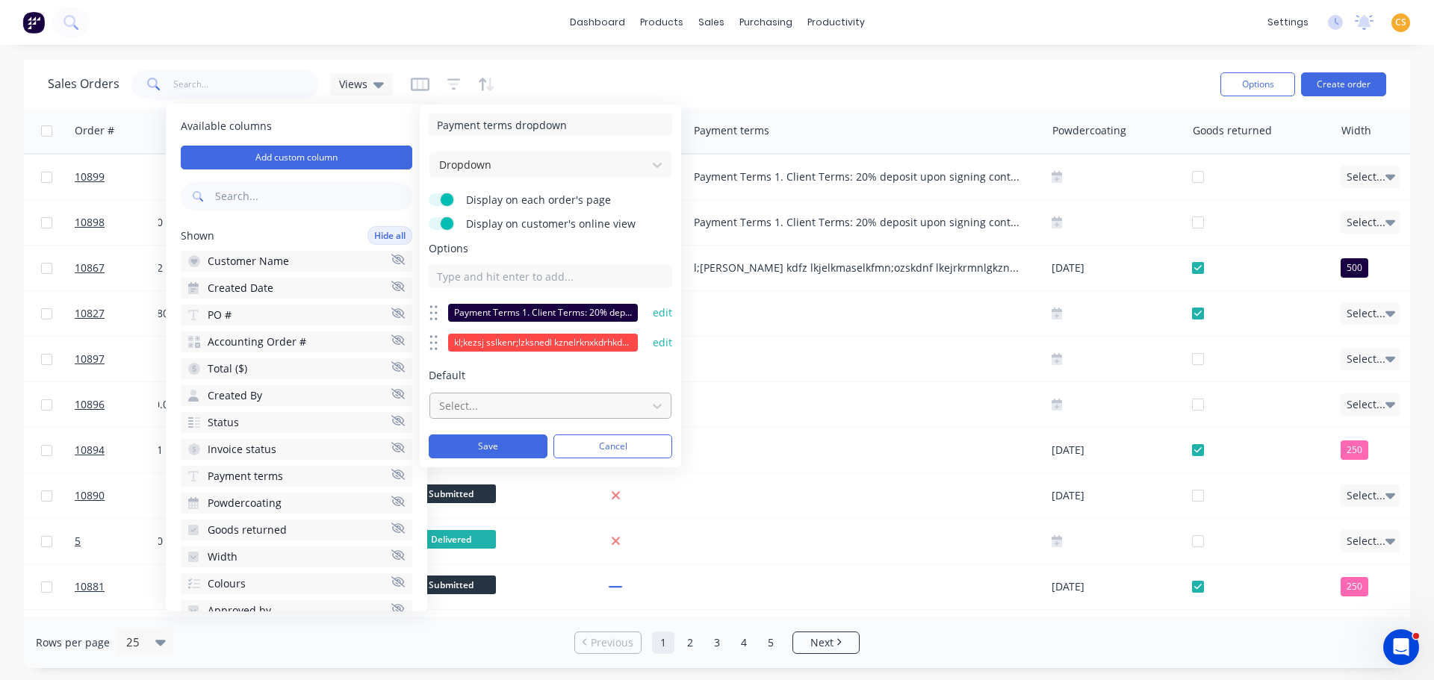
click at [491, 409] on div at bounding box center [539, 406] width 202 height 19
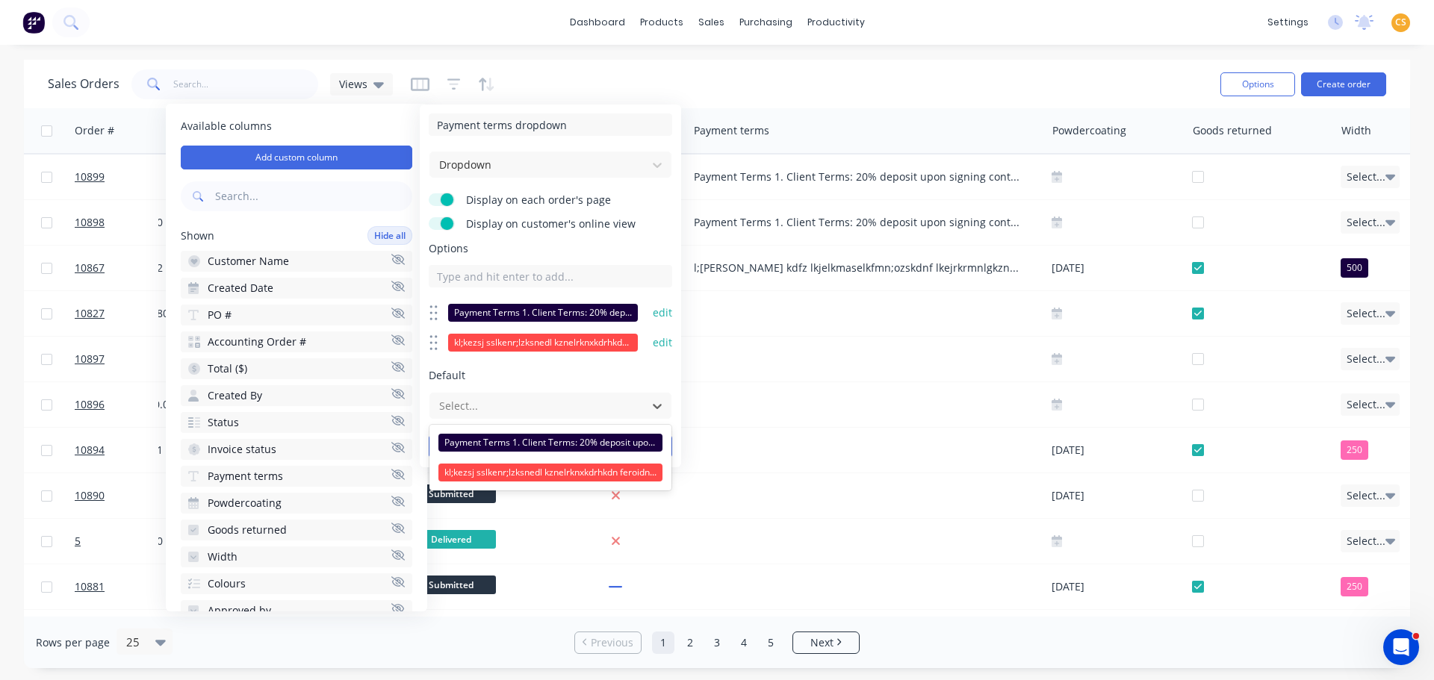
click at [515, 373] on span "Default" at bounding box center [550, 375] width 243 height 15
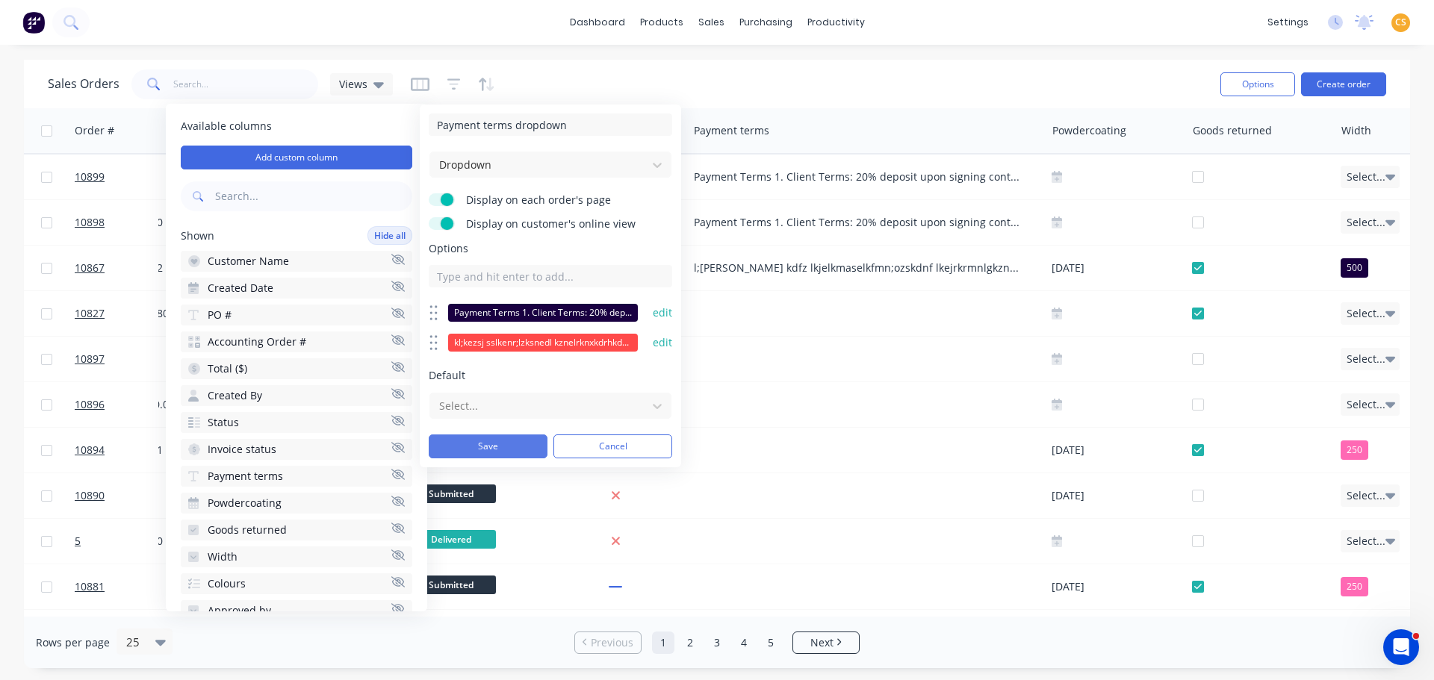
click at [483, 444] on button "Save" at bounding box center [488, 447] width 119 height 24
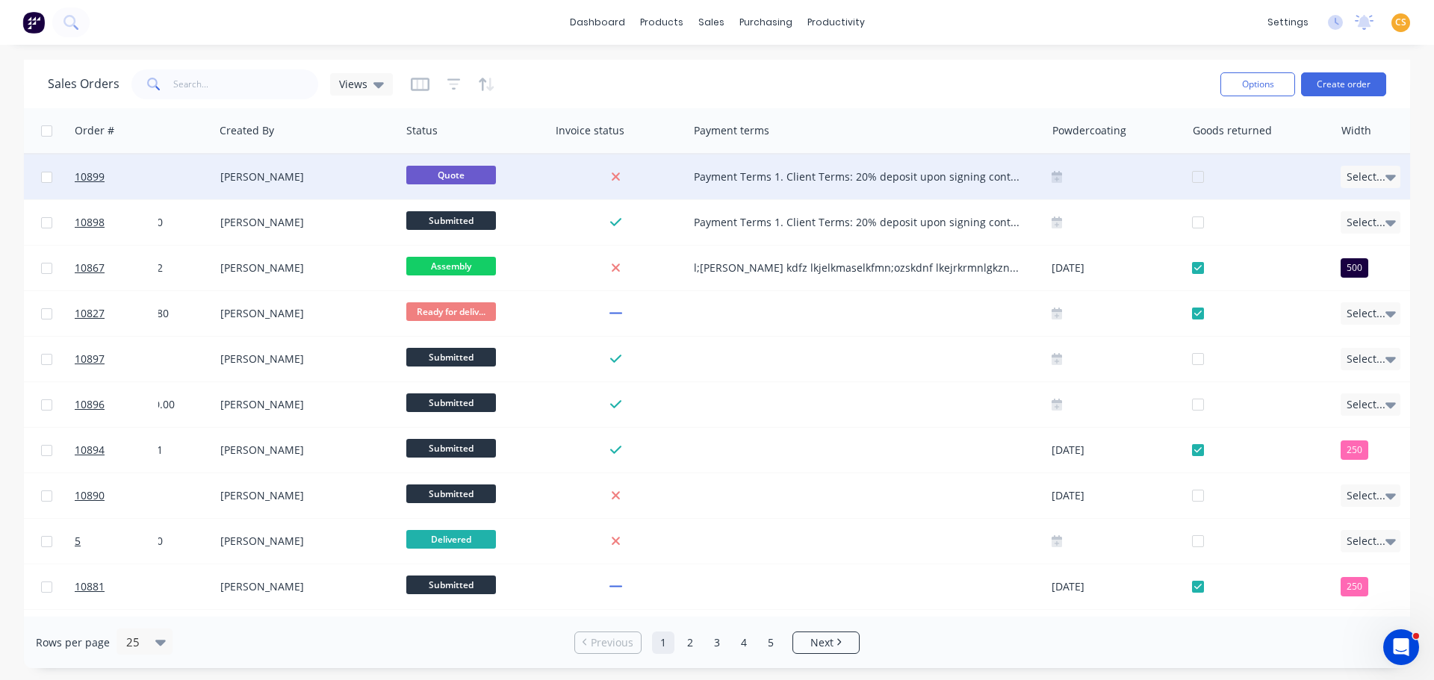
click at [758, 179] on div "Payment Terms 1. Client Terms: 20% deposit upon signing contract. 50% prior to …" at bounding box center [858, 177] width 329 height 15
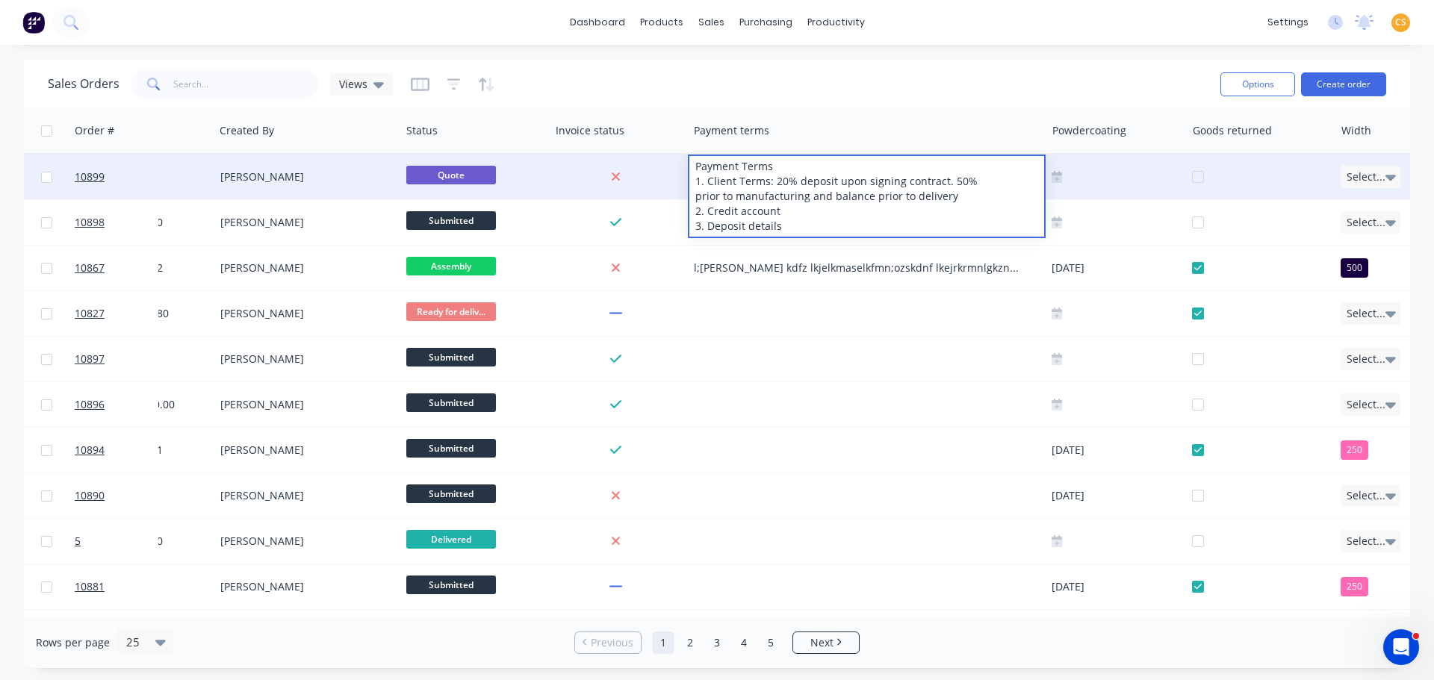
click at [860, 86] on div "Sales Orders Views" at bounding box center [628, 84] width 1161 height 37
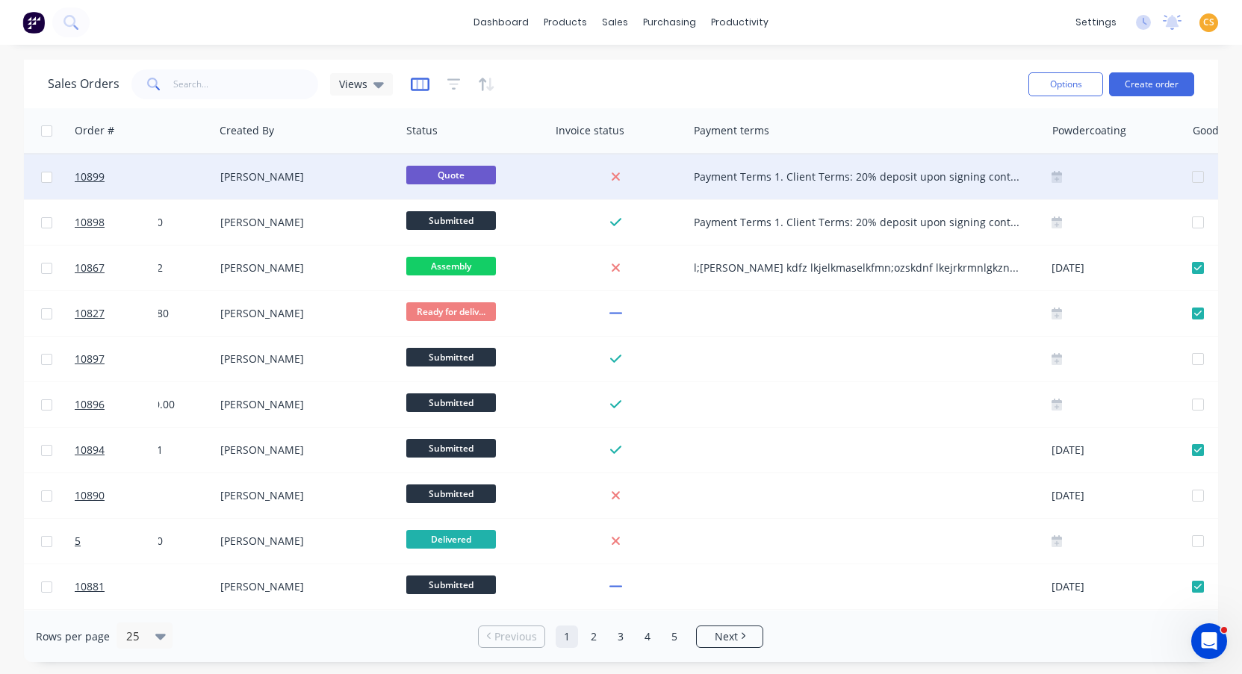
click at [420, 84] on icon "button" at bounding box center [419, 84] width 7 height 10
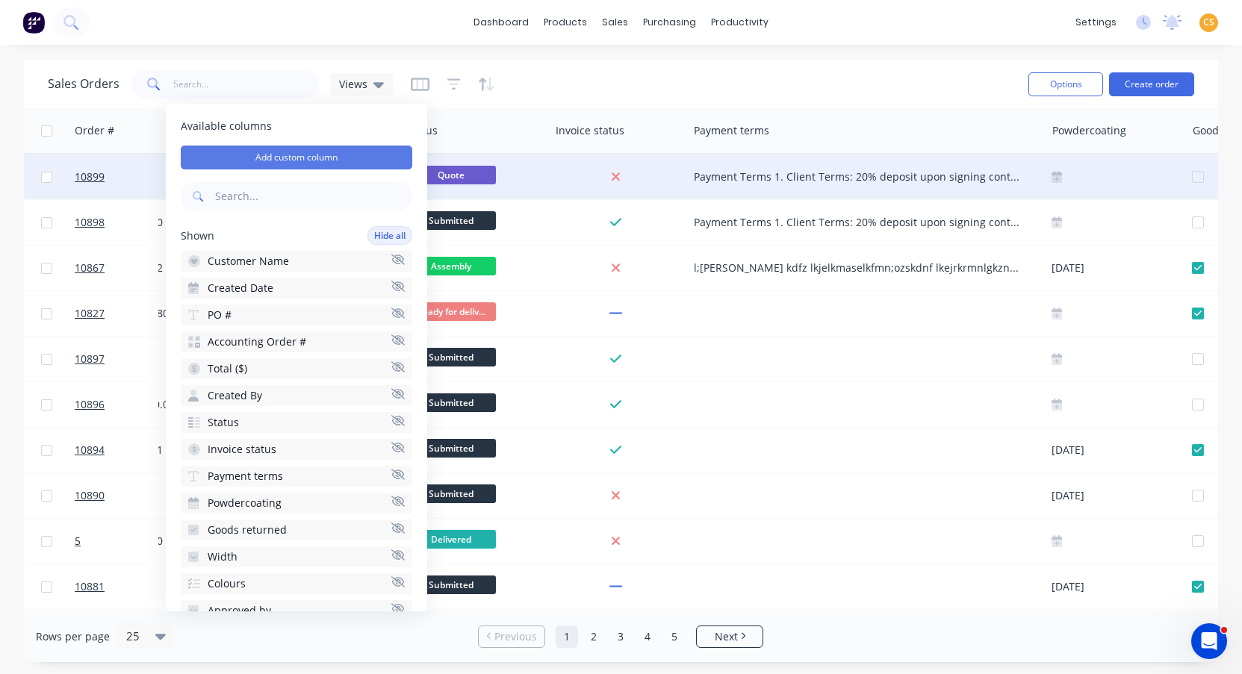
click at [342, 153] on button "Add custom column" at bounding box center [297, 158] width 232 height 24
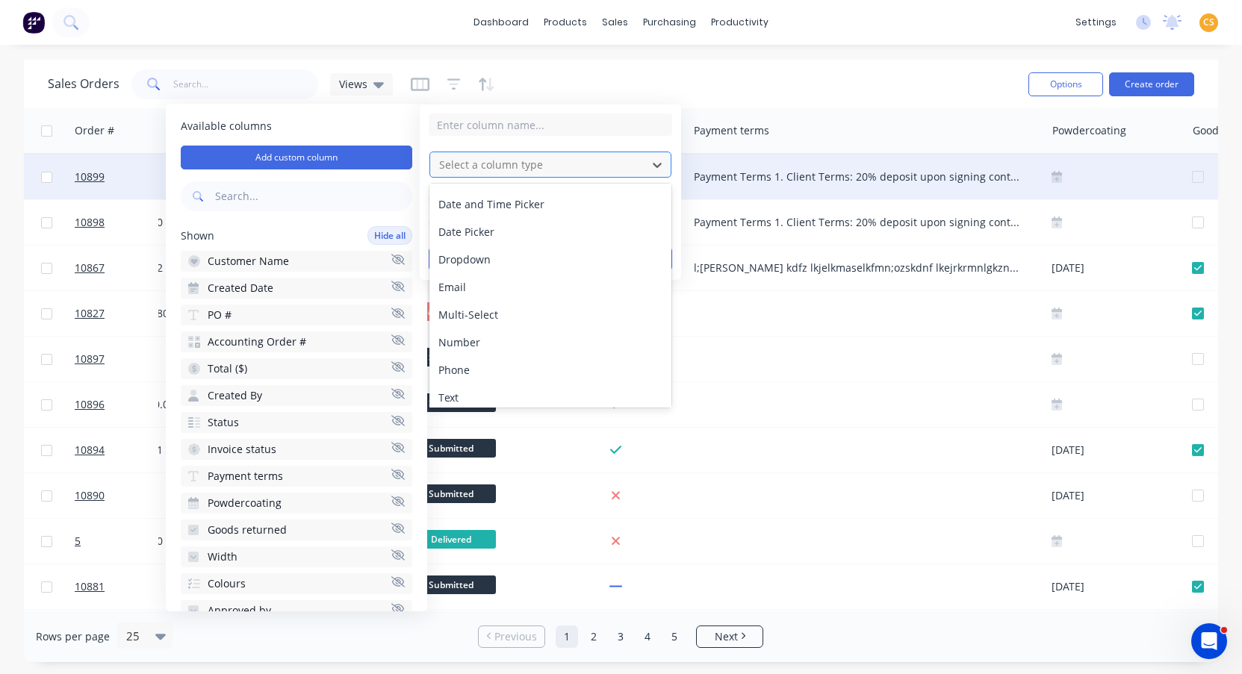
scroll to position [86, 0]
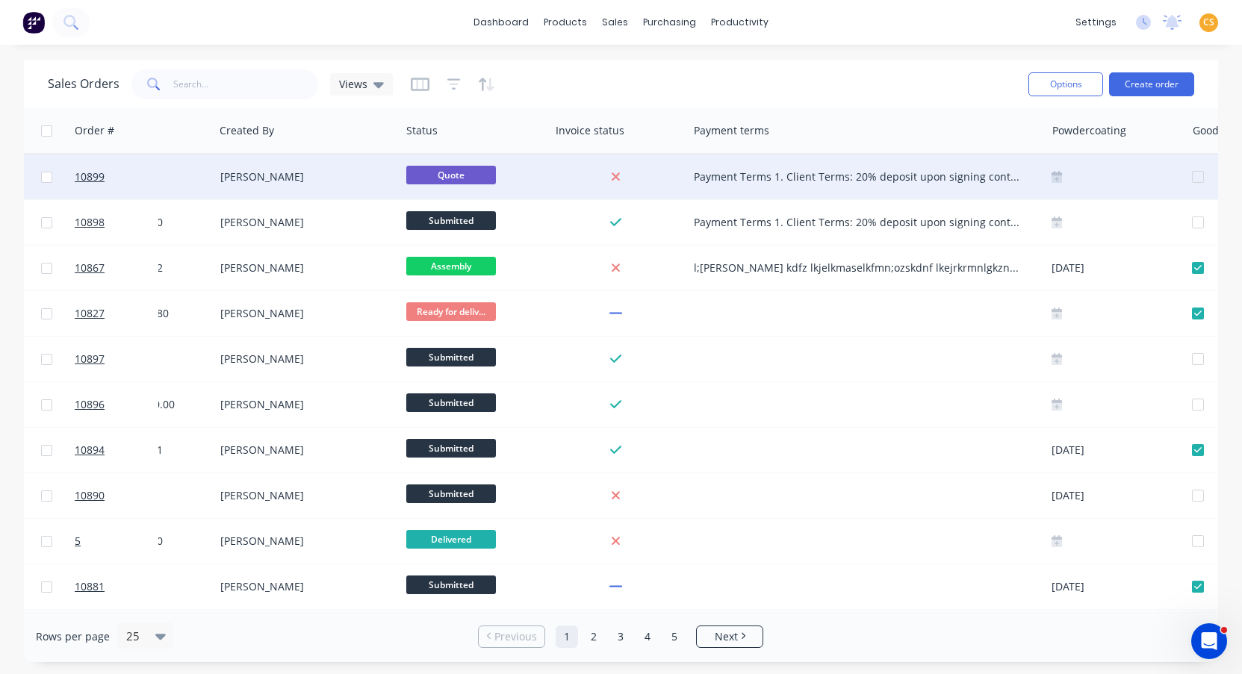
click at [873, 78] on div "Sales Orders Views" at bounding box center [532, 84] width 969 height 37
